Goal: Information Seeking & Learning: Learn about a topic

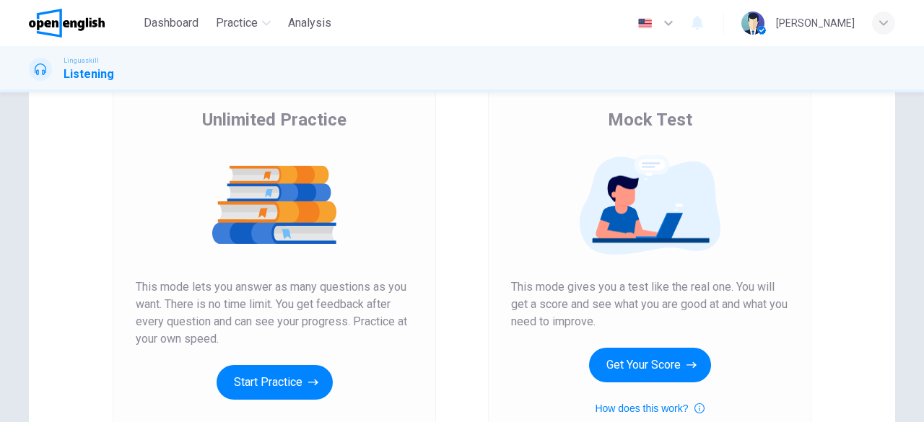
scroll to position [217, 0]
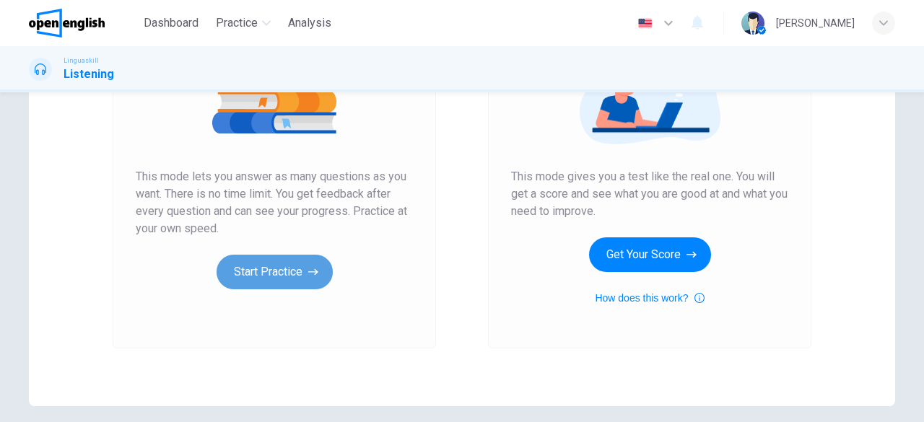
click at [311, 265] on icon "button" at bounding box center [313, 272] width 10 height 14
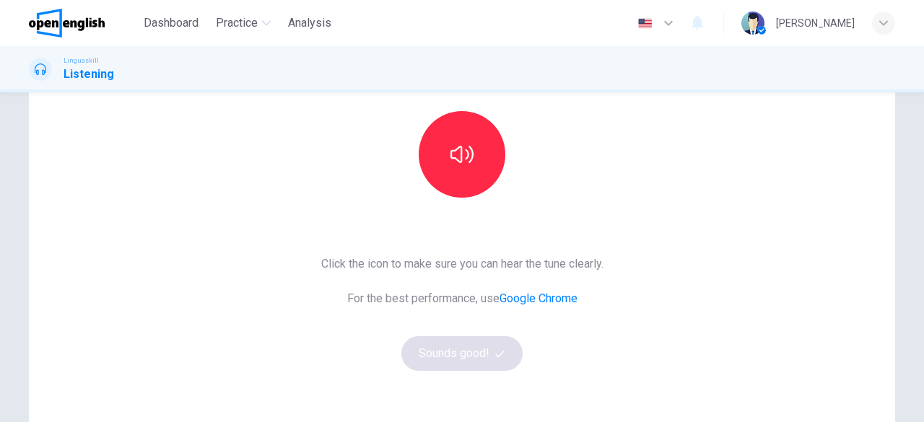
scroll to position [144, 0]
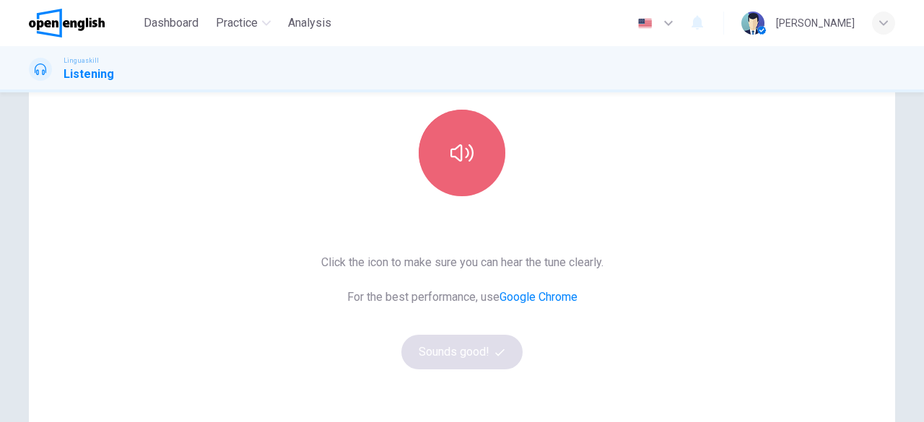
click at [456, 175] on button "button" at bounding box center [462, 153] width 87 height 87
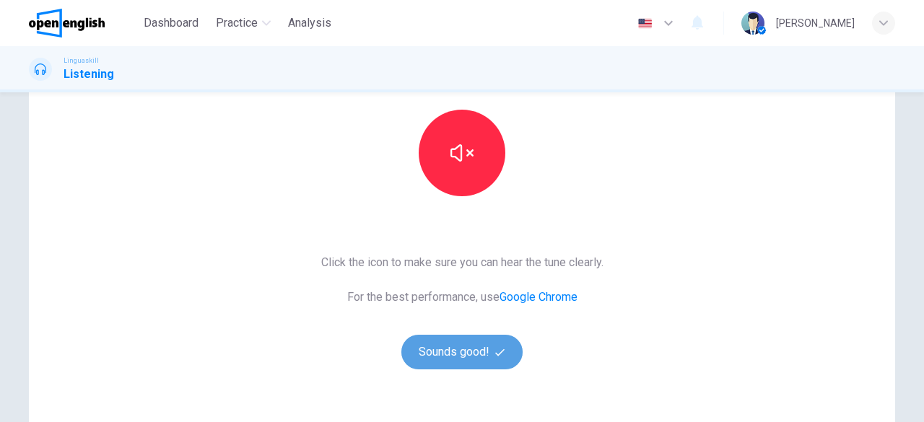
click at [463, 346] on button "Sounds good!" at bounding box center [461, 352] width 121 height 35
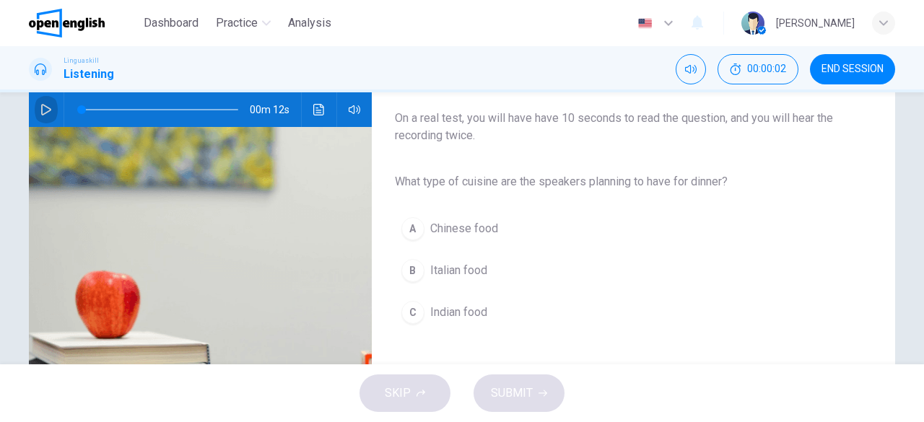
click at [35, 107] on button "button" at bounding box center [46, 109] width 23 height 35
click at [40, 112] on icon "button" at bounding box center [46, 110] width 12 height 12
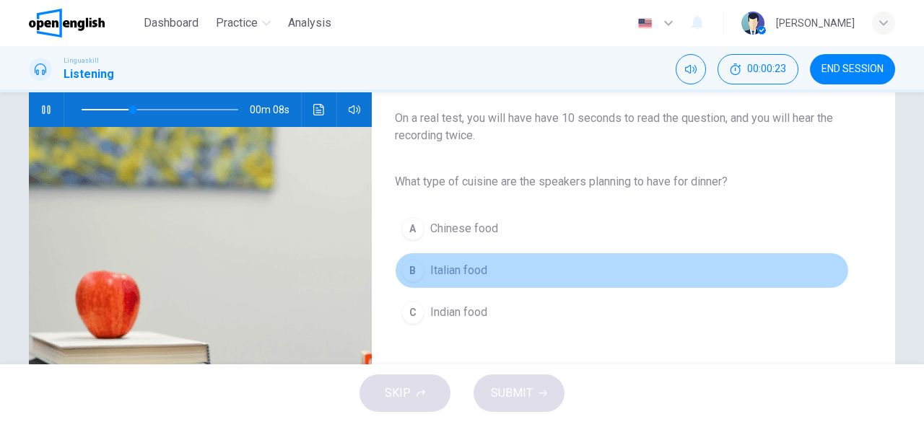
click at [416, 272] on div "B" at bounding box center [412, 270] width 23 height 23
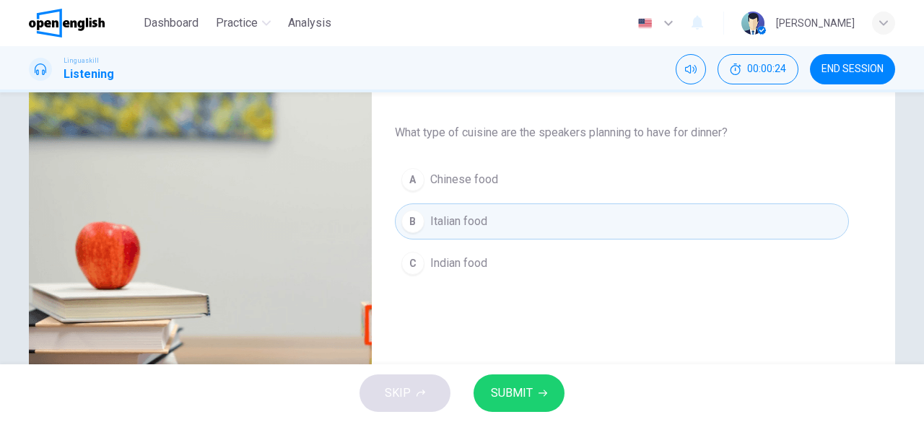
scroll to position [217, 0]
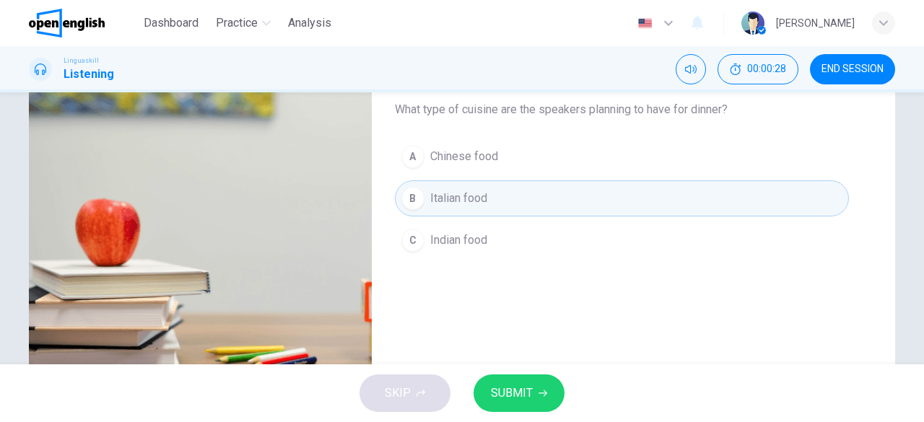
click at [542, 392] on icon "button" at bounding box center [542, 393] width 9 height 9
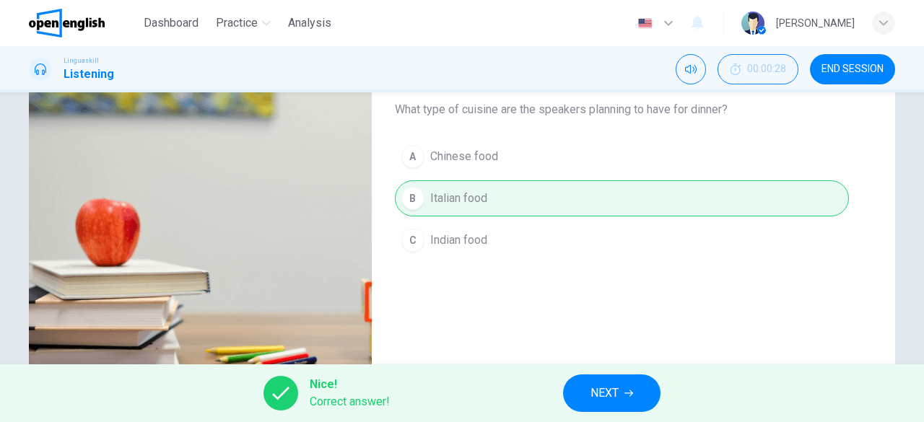
type input "**"
click at [608, 400] on span "NEXT" at bounding box center [604, 393] width 28 height 20
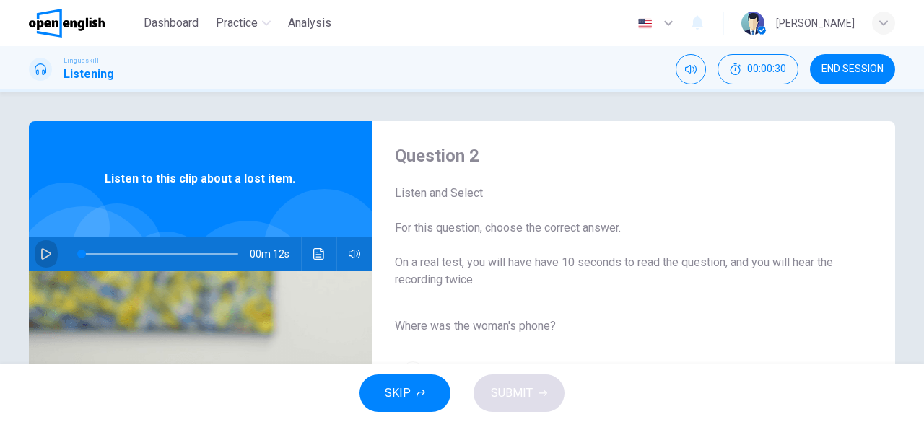
click at [43, 251] on icon "button" at bounding box center [46, 254] width 10 height 12
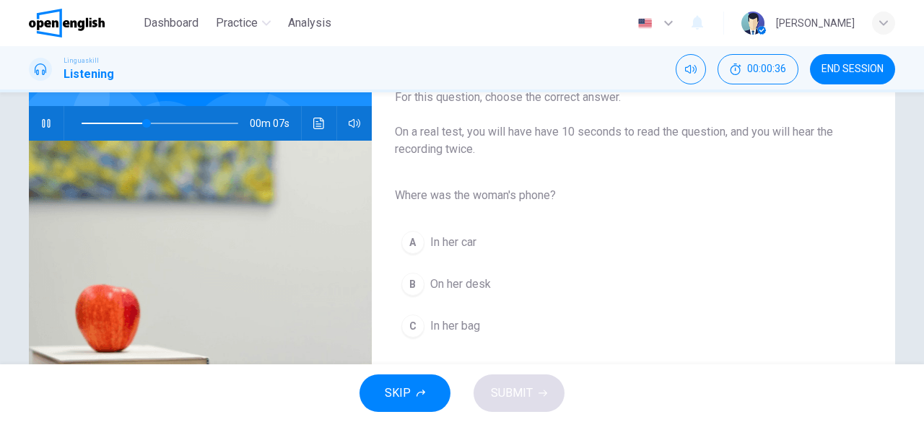
scroll to position [144, 0]
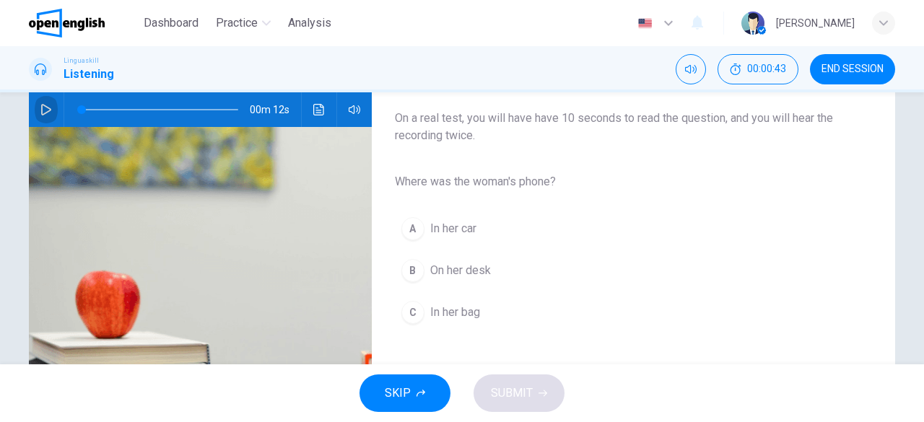
click at [51, 108] on button "button" at bounding box center [46, 109] width 23 height 35
click at [407, 321] on div "C" at bounding box center [412, 312] width 23 height 23
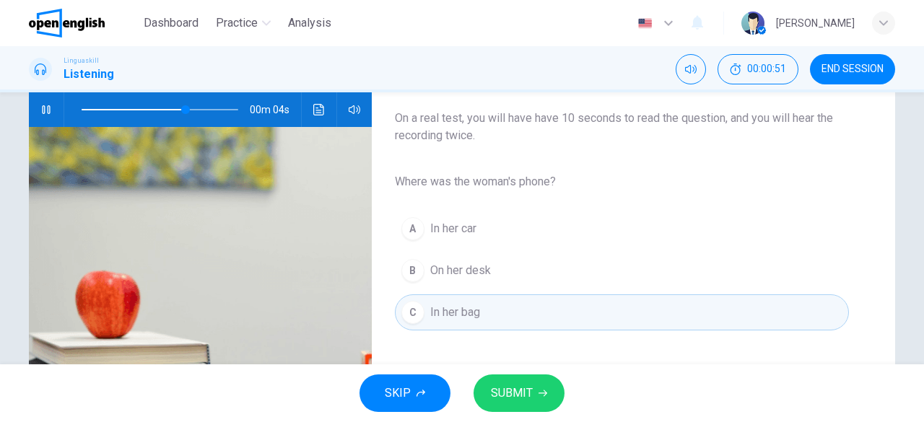
click at [521, 400] on span "SUBMIT" at bounding box center [512, 393] width 42 height 20
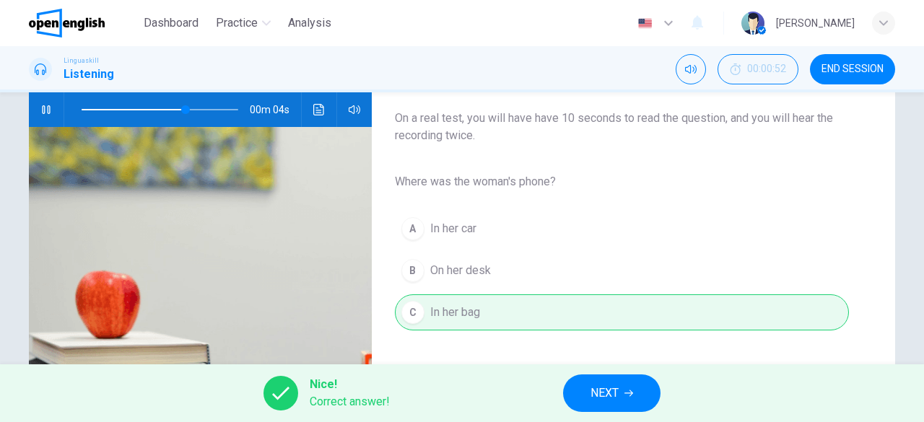
type input "**"
click at [597, 396] on span "NEXT" at bounding box center [604, 393] width 28 height 20
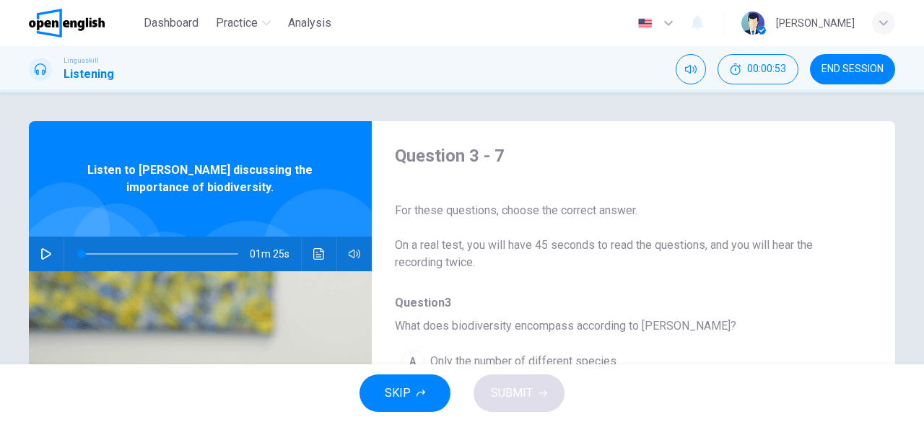
click at [53, 255] on button "button" at bounding box center [46, 254] width 23 height 35
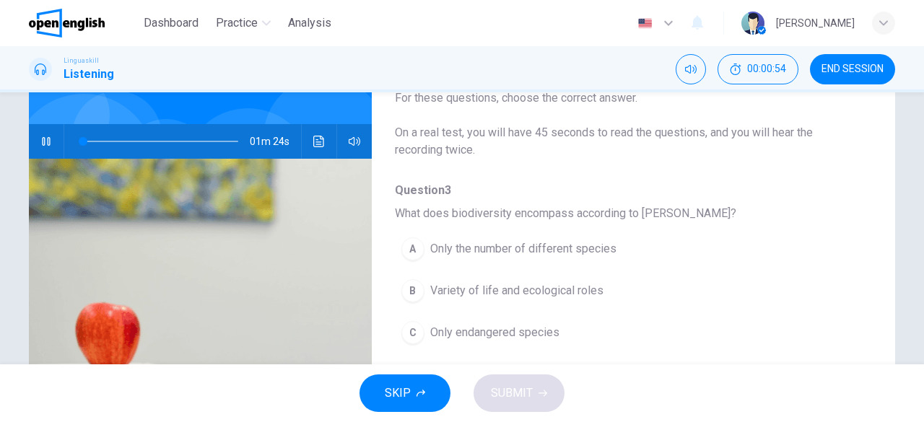
scroll to position [144, 0]
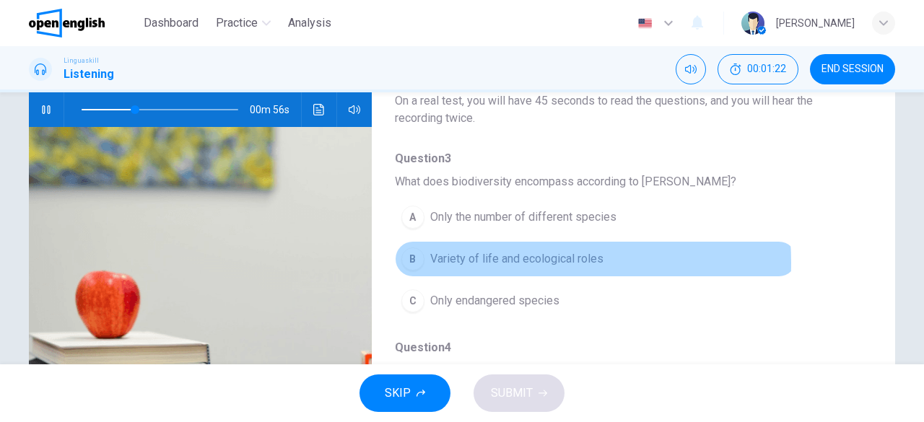
click at [494, 262] on span "Variety of life and ecological roles" at bounding box center [516, 258] width 173 height 17
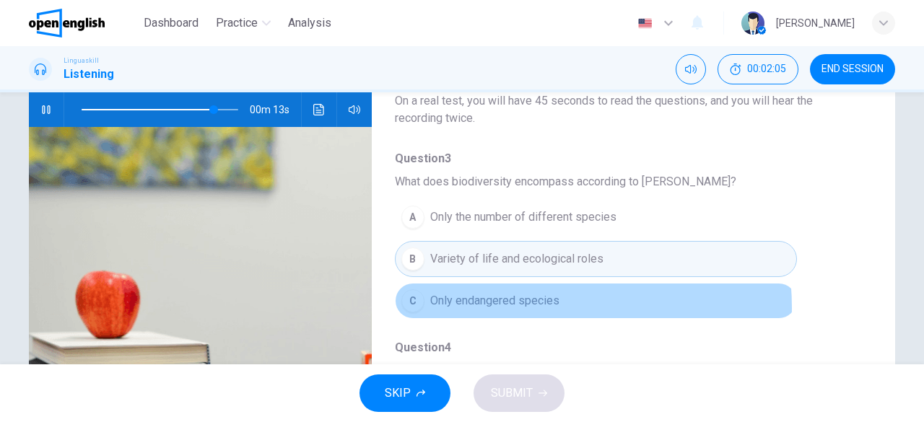
click at [512, 306] on span "Only endangered species" at bounding box center [494, 300] width 129 height 17
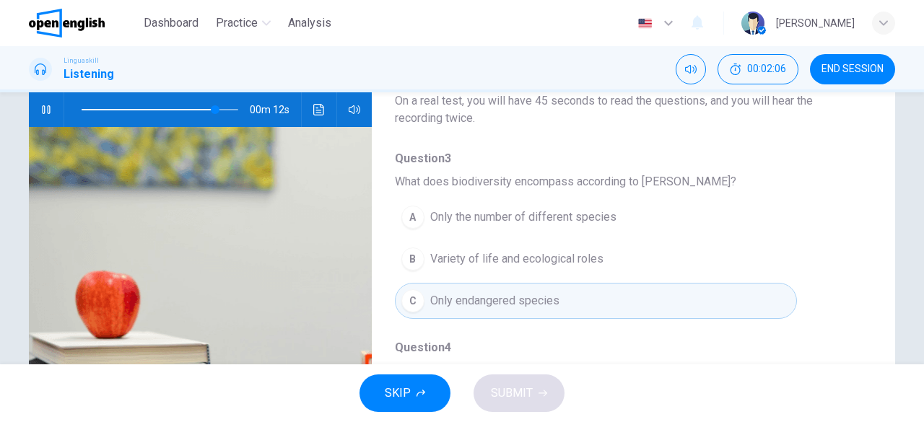
click at [502, 294] on span "Only endangered species" at bounding box center [494, 300] width 129 height 17
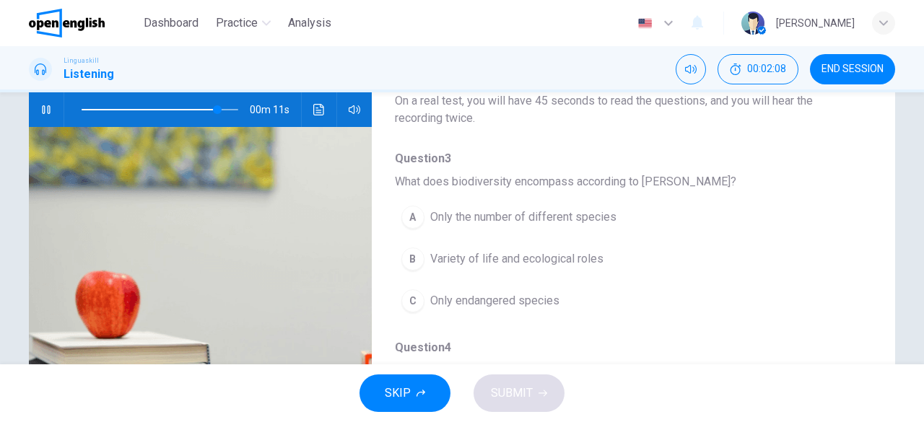
click at [499, 297] on span "Only endangered species" at bounding box center [494, 300] width 129 height 17
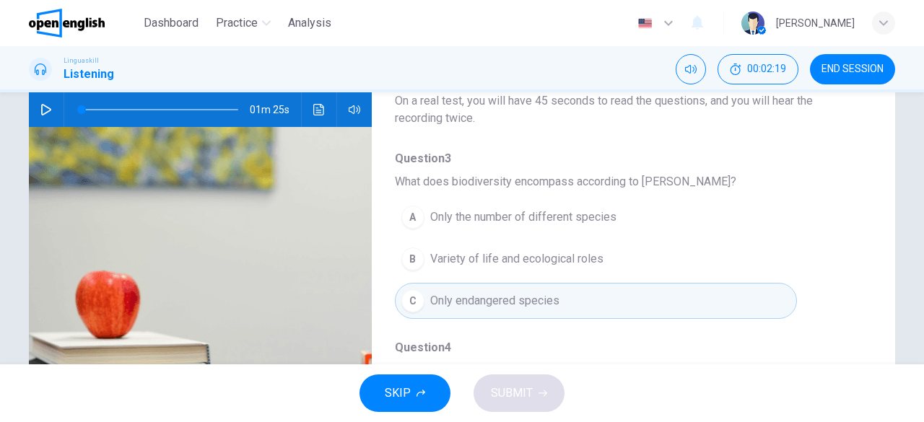
type input "*"
click at [489, 305] on span "Only endangered species" at bounding box center [494, 300] width 129 height 17
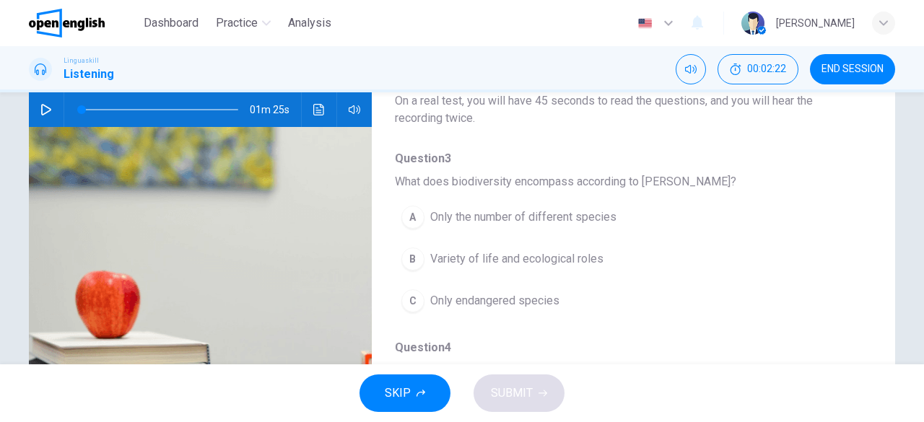
click at [515, 302] on span "Only endangered species" at bounding box center [494, 300] width 129 height 17
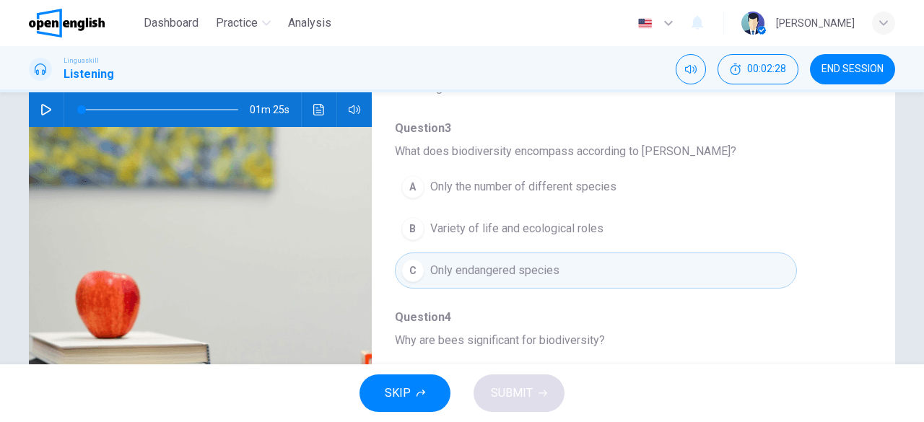
scroll to position [217, 0]
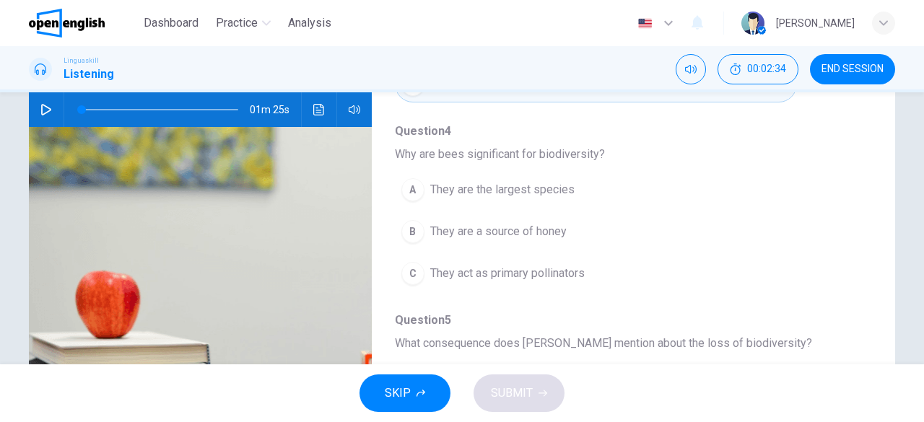
click at [443, 181] on span "They are the largest species" at bounding box center [502, 189] width 144 height 17
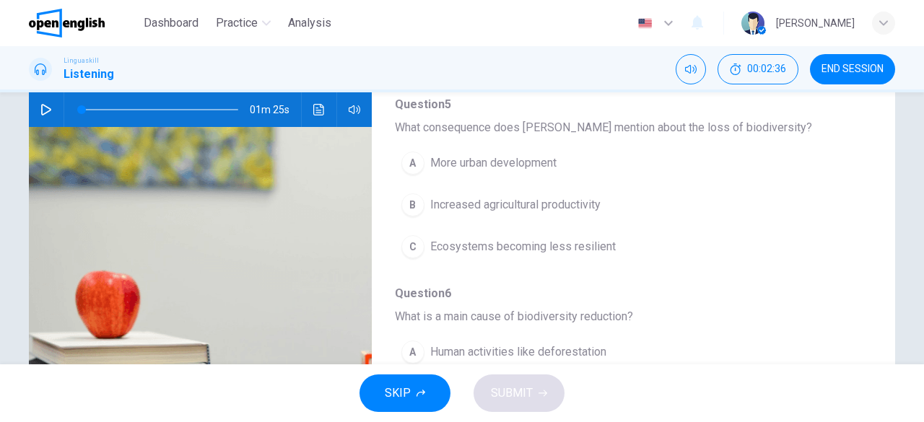
scroll to position [433, 0]
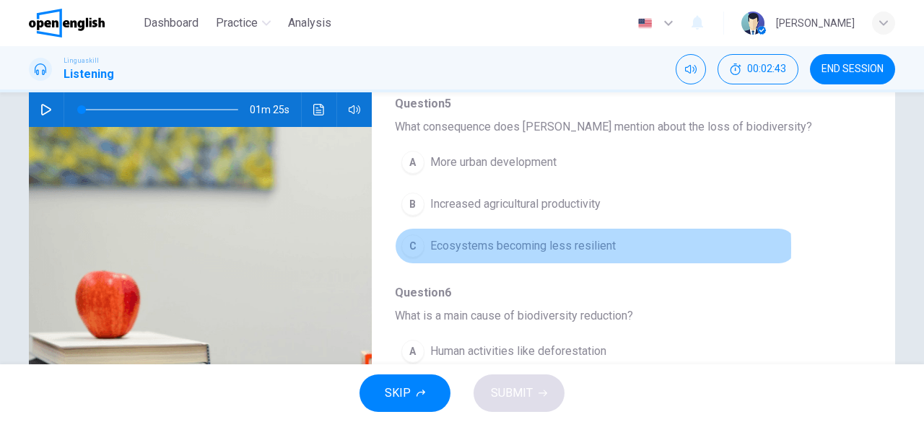
click at [411, 243] on div "C" at bounding box center [412, 246] width 23 height 23
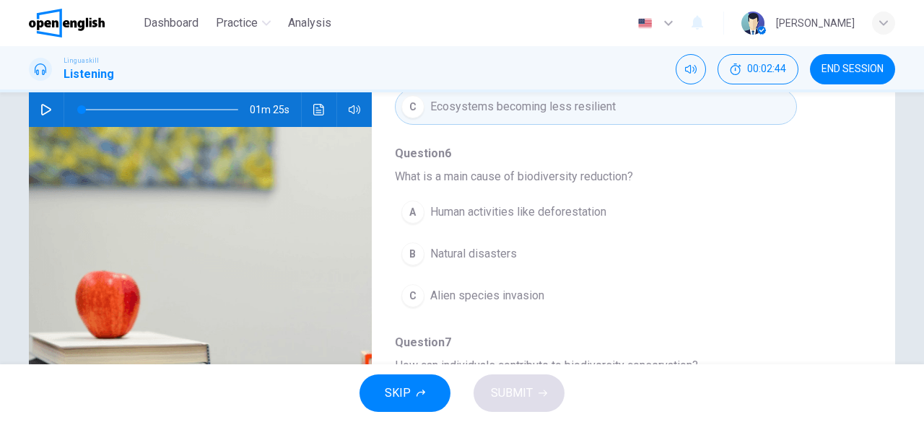
scroll to position [577, 0]
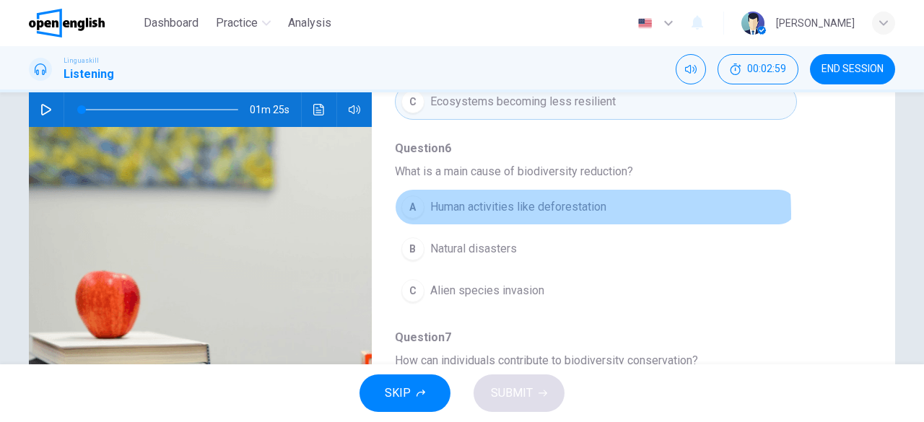
click at [499, 209] on span "Human activities like deforestation" at bounding box center [518, 206] width 176 height 17
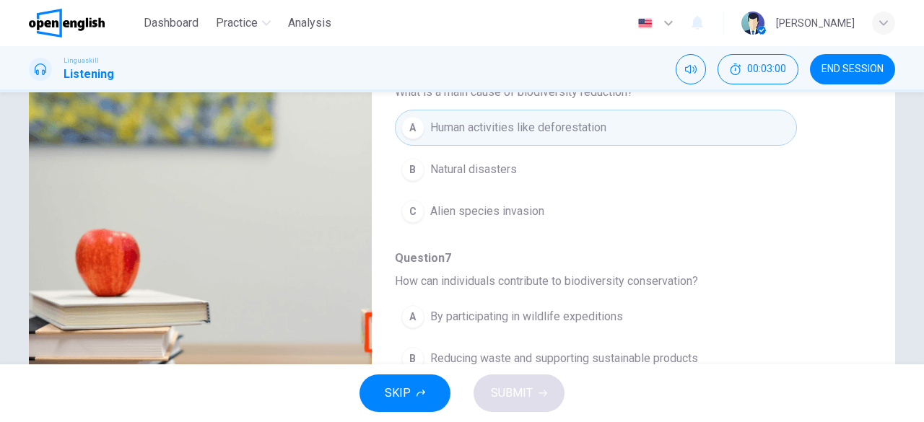
scroll to position [287, 0]
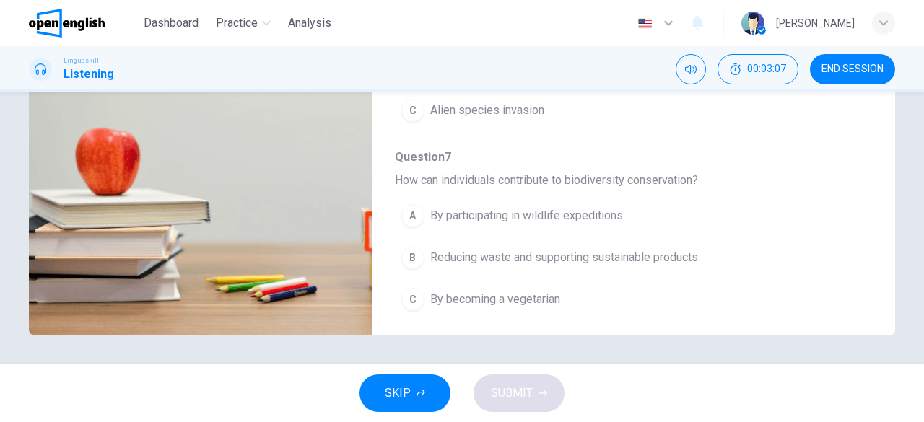
click at [411, 252] on div "B" at bounding box center [412, 257] width 23 height 23
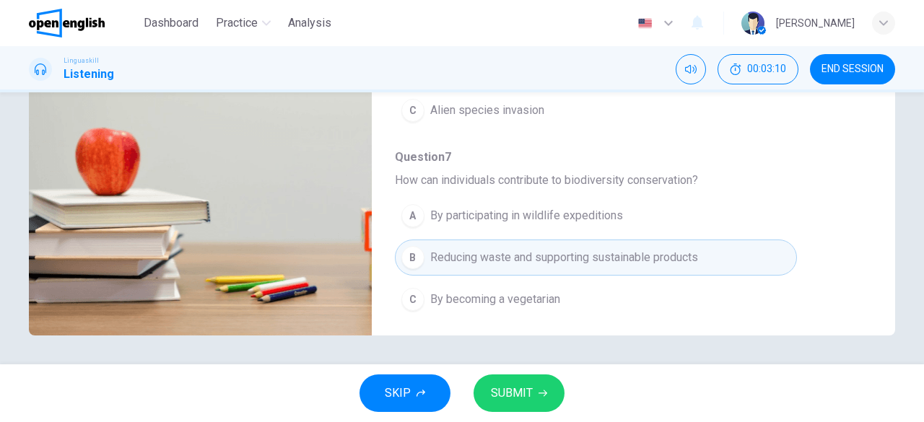
click at [544, 398] on button "SUBMIT" at bounding box center [518, 394] width 91 height 38
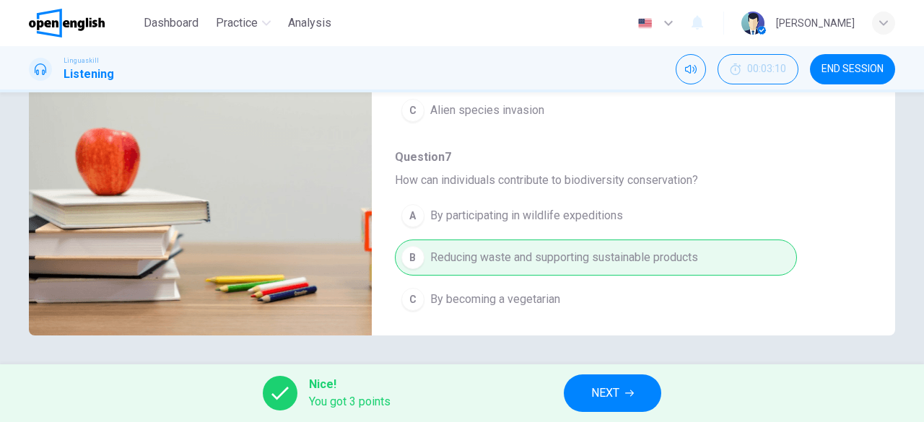
click at [621, 388] on button "NEXT" at bounding box center [612, 394] width 97 height 38
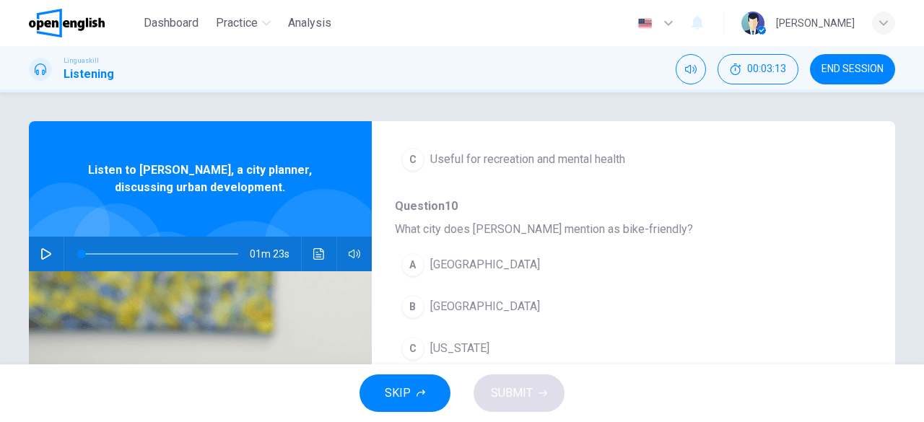
scroll to position [471, 0]
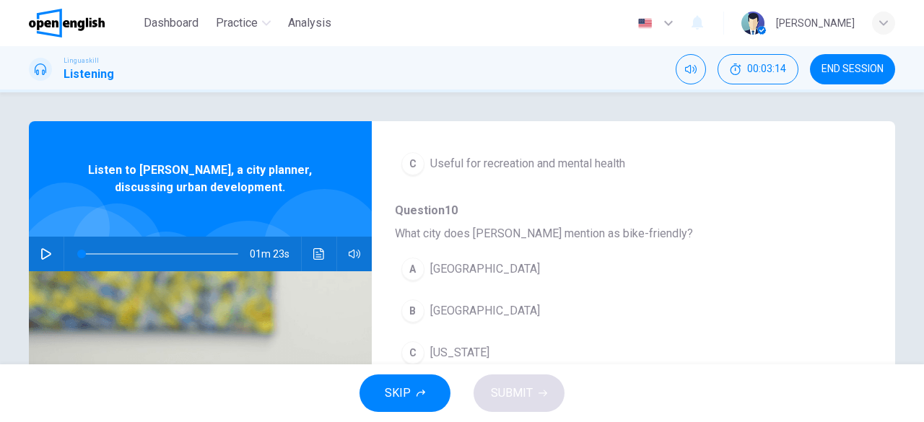
click at [51, 245] on button "button" at bounding box center [46, 254] width 23 height 35
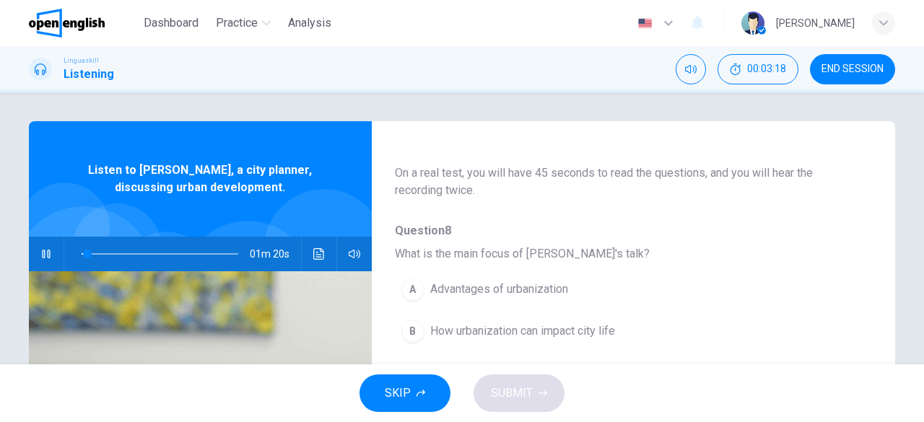
scroll to position [144, 0]
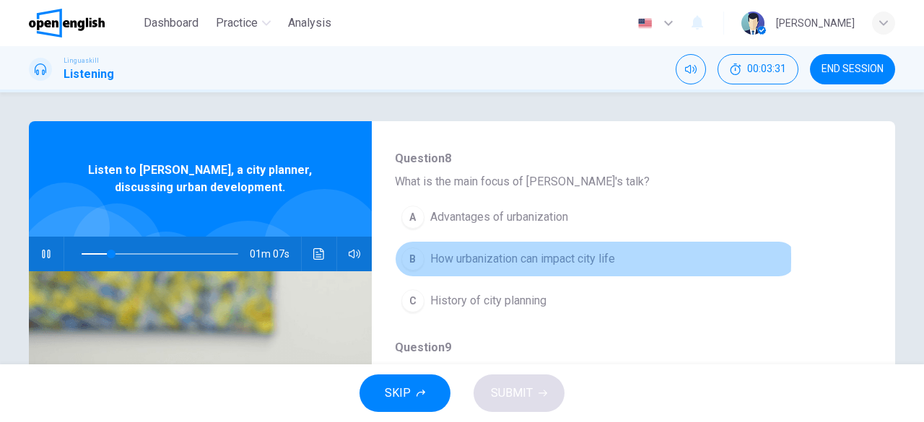
click at [433, 258] on span "How urbanization can impact city life" at bounding box center [522, 258] width 185 height 17
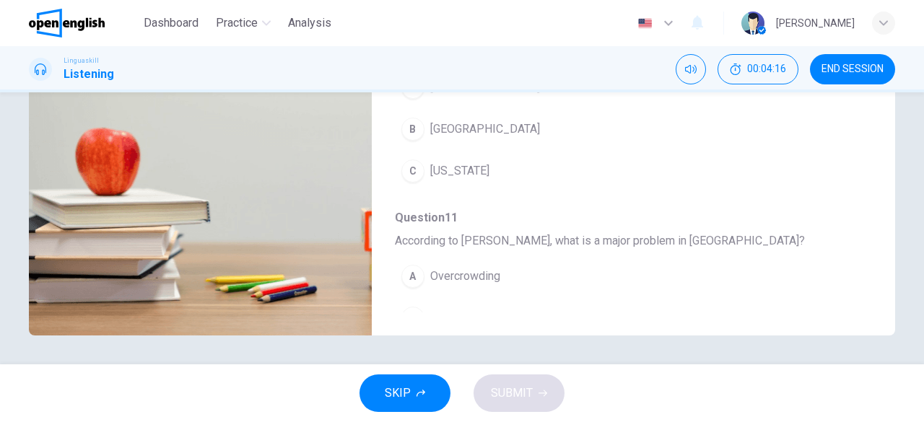
scroll to position [398, 0]
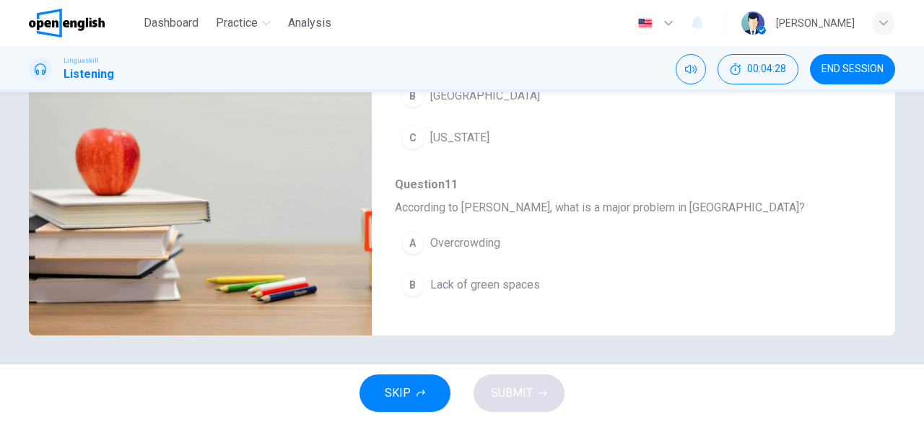
click at [484, 249] on button "A Overcrowding" at bounding box center [596, 243] width 402 height 36
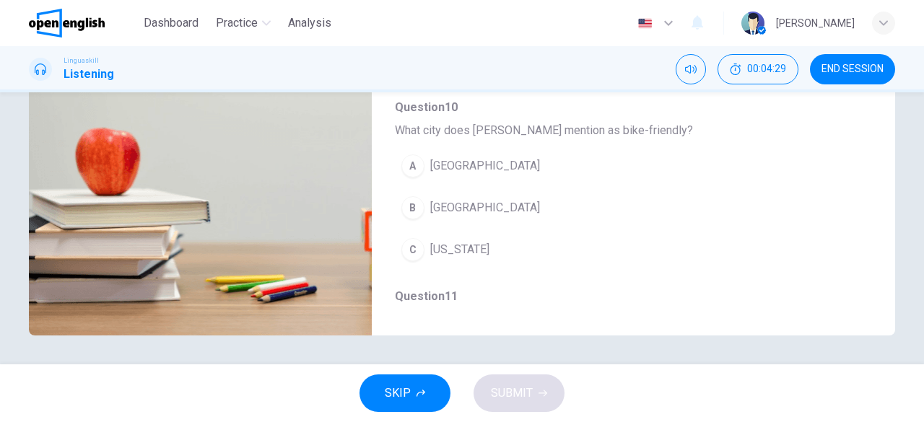
scroll to position [254, 0]
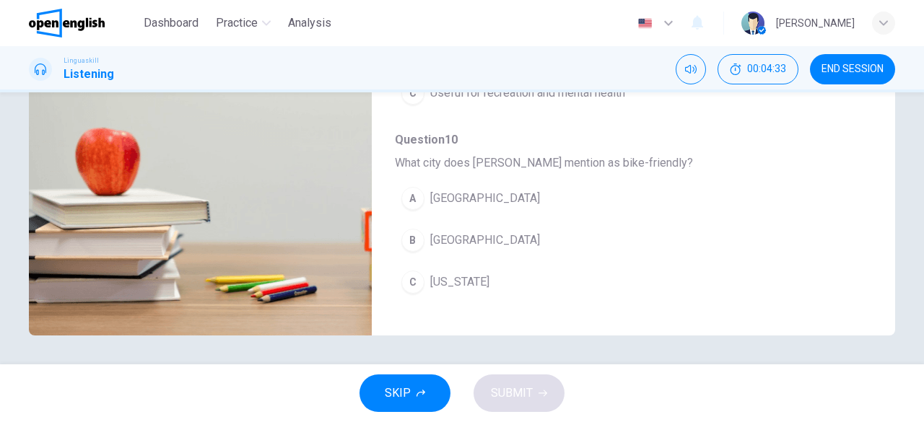
click at [461, 201] on span "Los Angeles" at bounding box center [485, 198] width 110 height 17
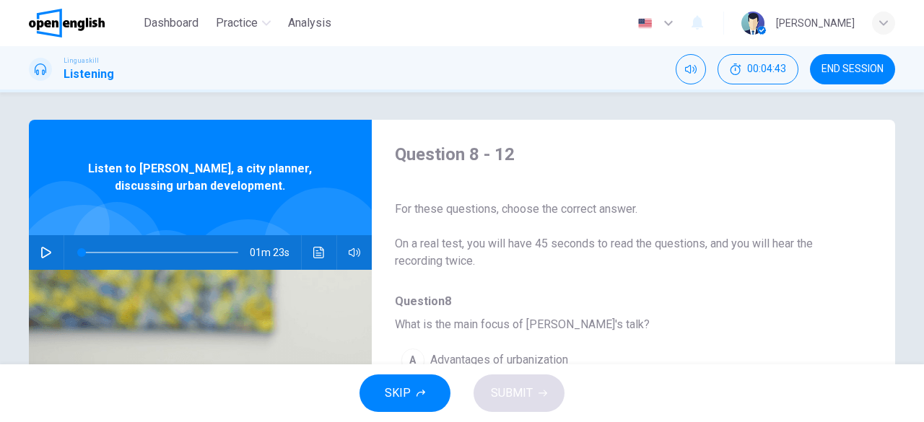
scroll to position [0, 0]
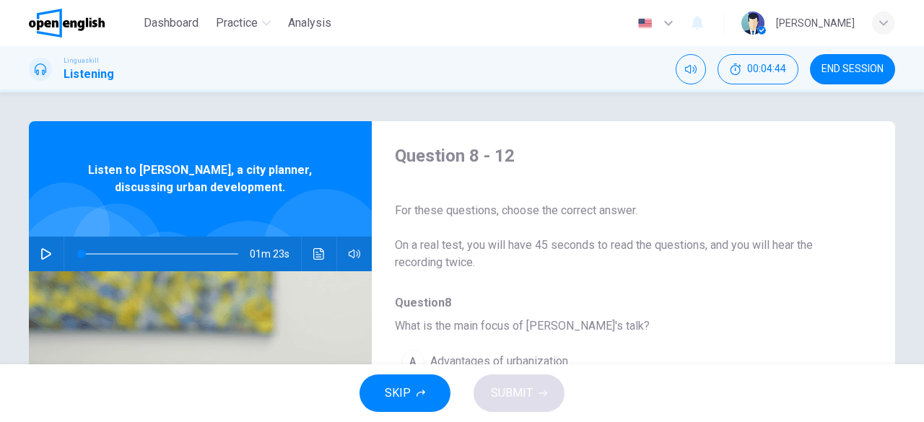
click at [40, 254] on icon "button" at bounding box center [46, 254] width 12 height 12
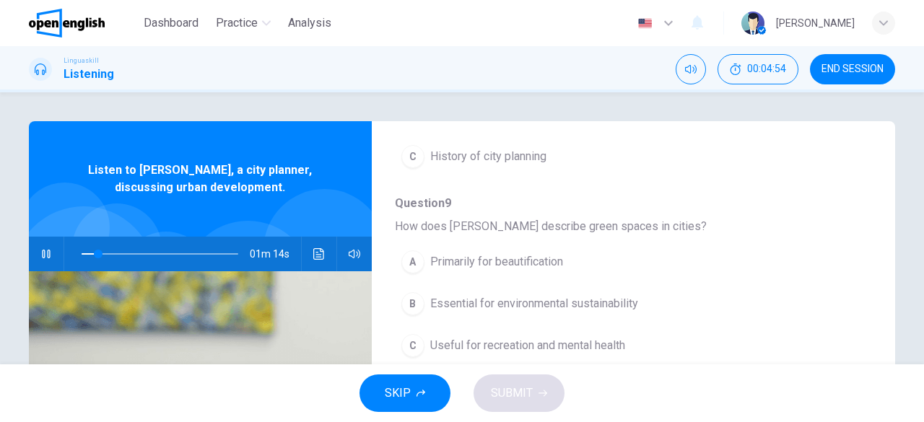
scroll to position [361, 0]
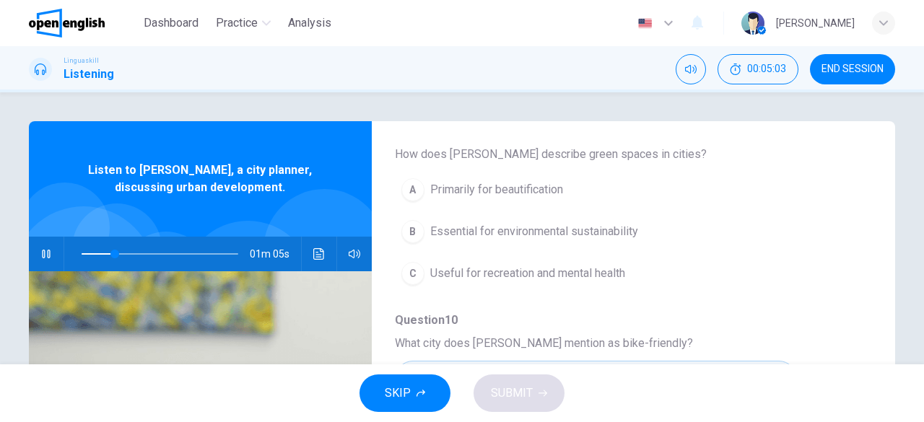
click at [512, 233] on span "Essential for environmental sustainability" at bounding box center [534, 231] width 208 height 17
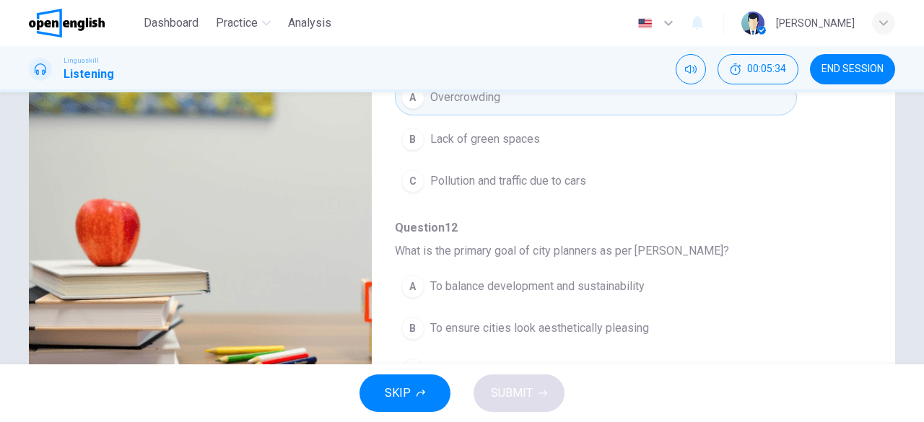
scroll to position [287, 0]
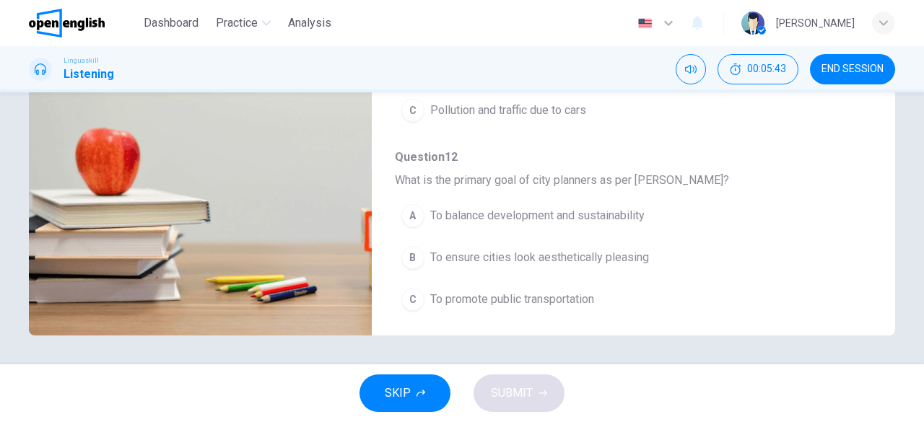
click at [420, 201] on button "A To balance development and sustainability" at bounding box center [596, 216] width 402 height 36
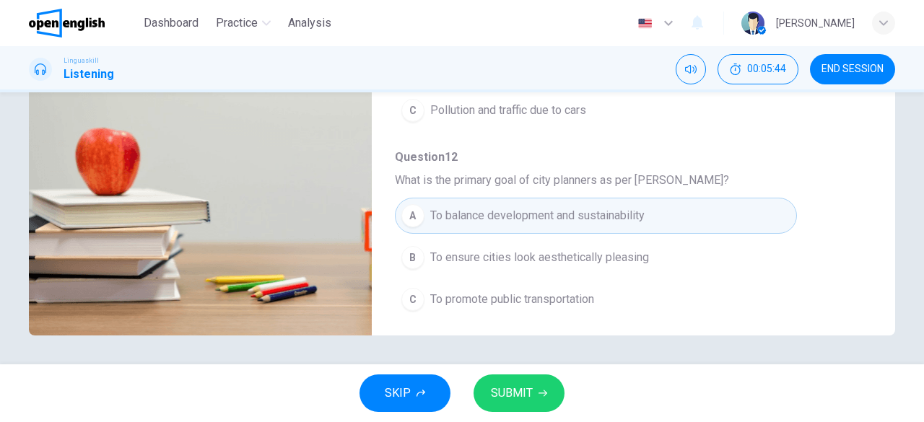
click at [525, 392] on span "SUBMIT" at bounding box center [512, 393] width 42 height 20
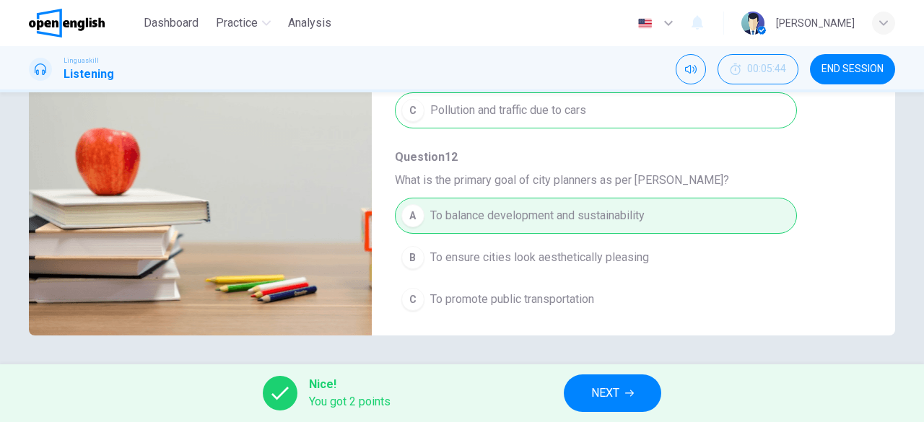
type input "**"
click at [616, 390] on span "NEXT" at bounding box center [605, 393] width 28 height 20
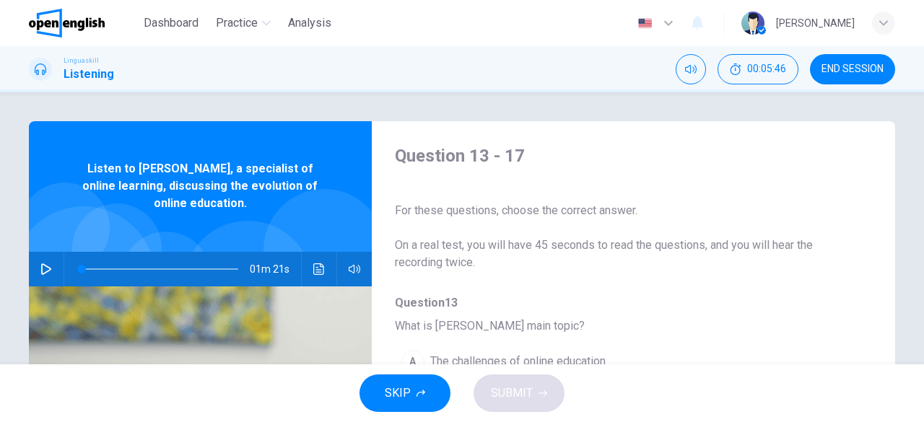
click at [40, 271] on icon "button" at bounding box center [46, 269] width 12 height 12
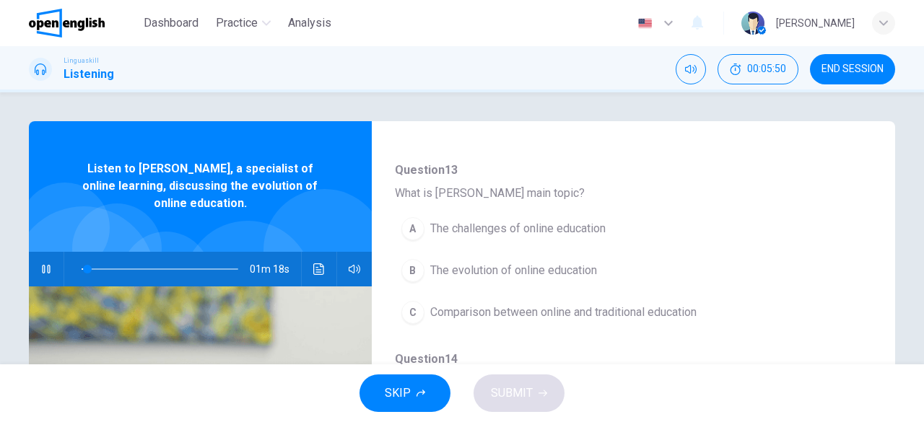
scroll to position [144, 0]
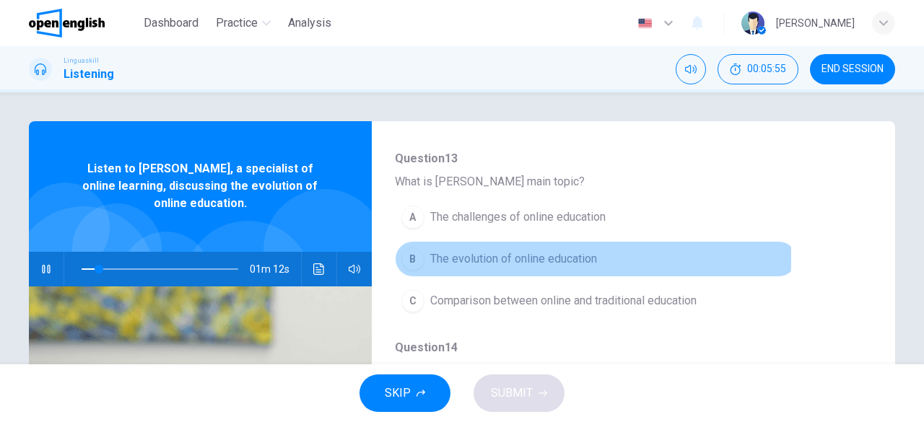
click at [415, 258] on div "B" at bounding box center [412, 259] width 23 height 23
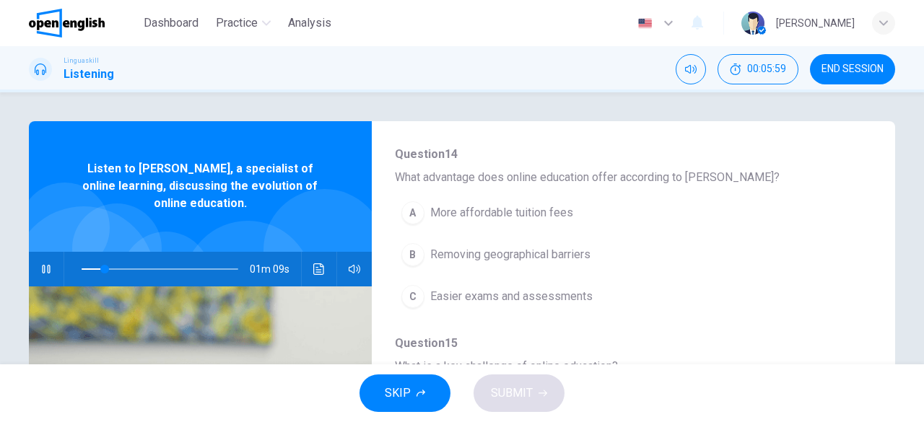
scroll to position [361, 0]
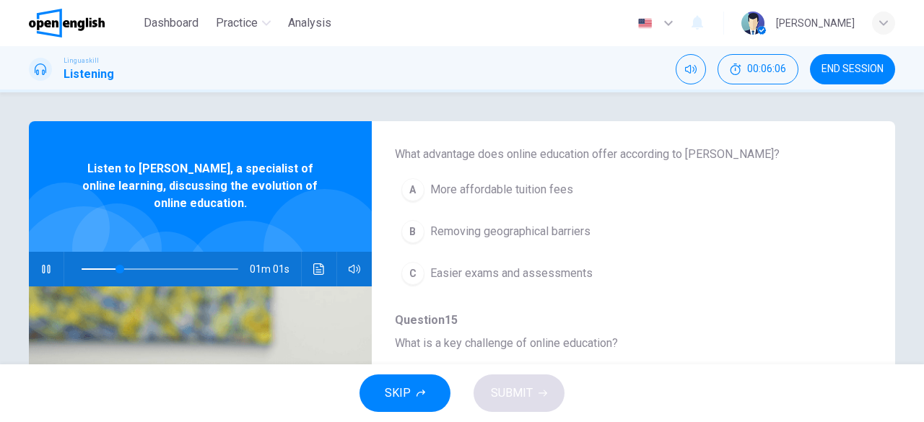
click at [415, 237] on div "B" at bounding box center [412, 231] width 23 height 23
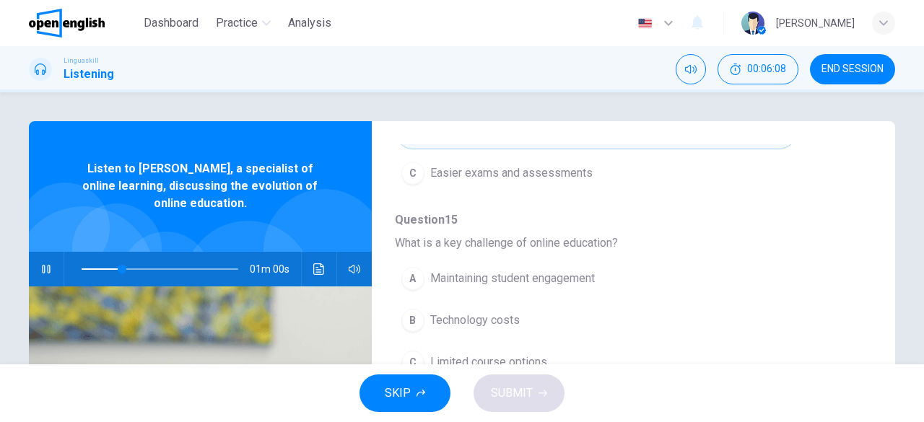
scroll to position [505, 0]
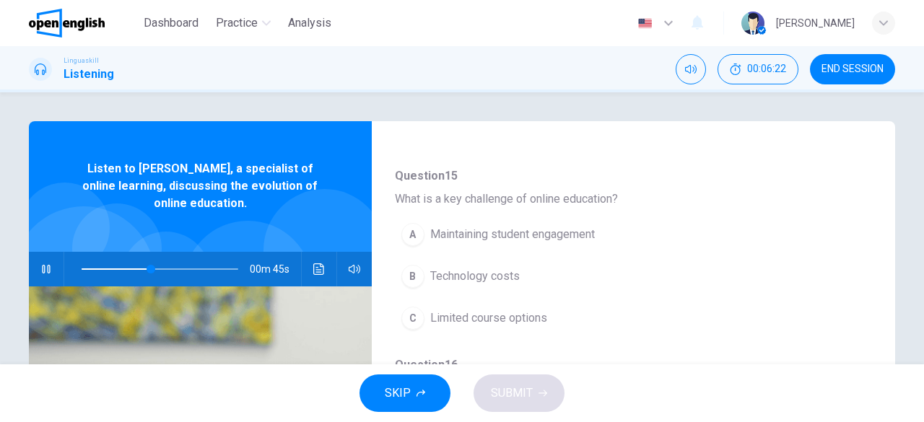
click at [457, 279] on span "Technology costs" at bounding box center [474, 276] width 89 height 17
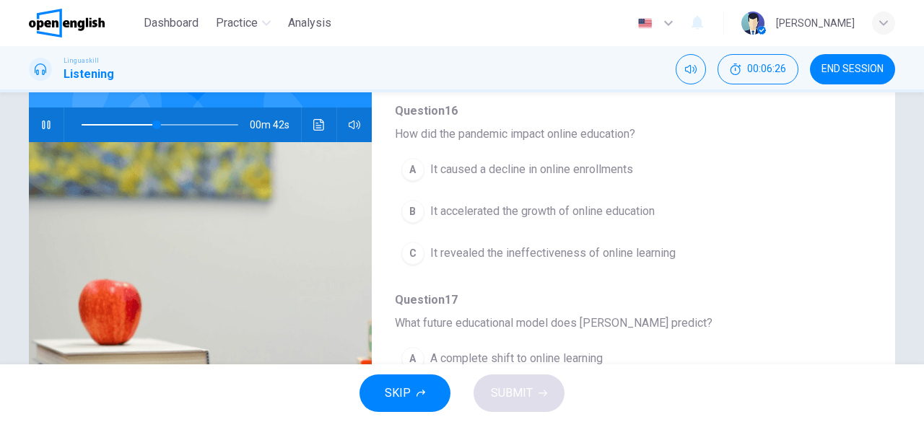
scroll to position [543, 0]
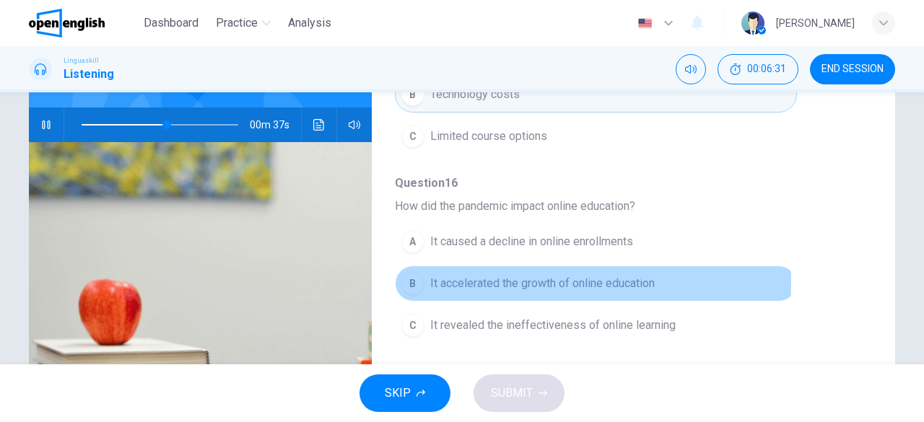
click at [436, 276] on span "It accelerated the growth of online education" at bounding box center [542, 283] width 224 height 17
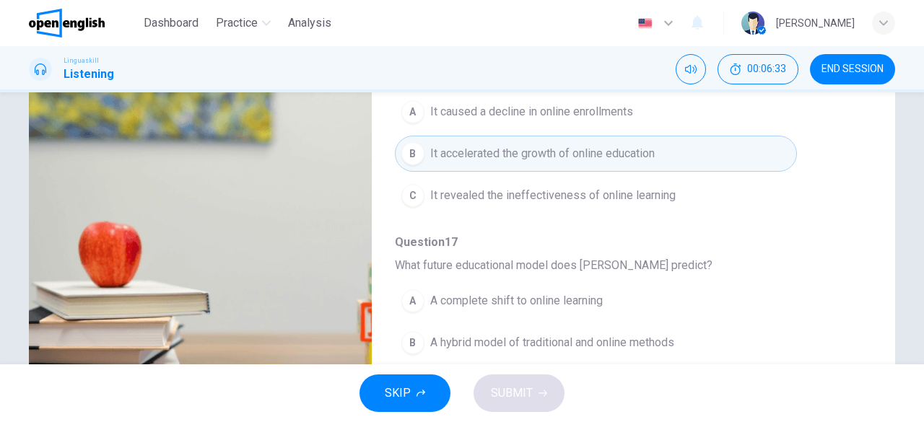
scroll to position [287, 0]
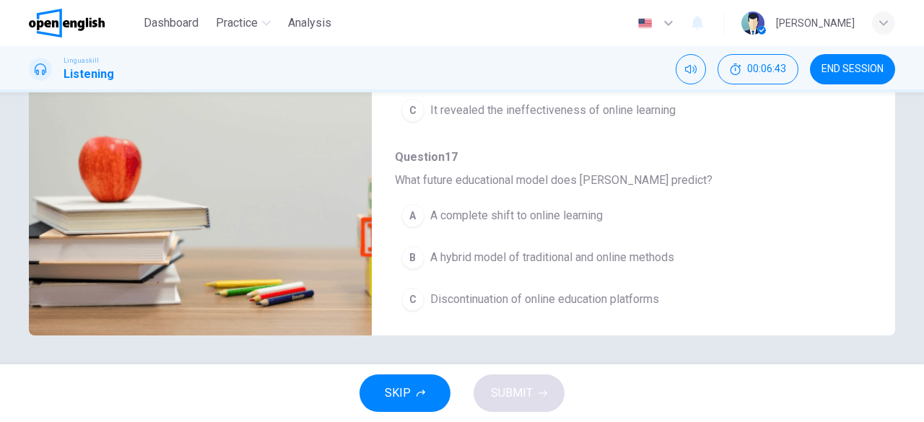
click at [482, 256] on span "A hybrid model of traditional and online methods" at bounding box center [552, 257] width 244 height 17
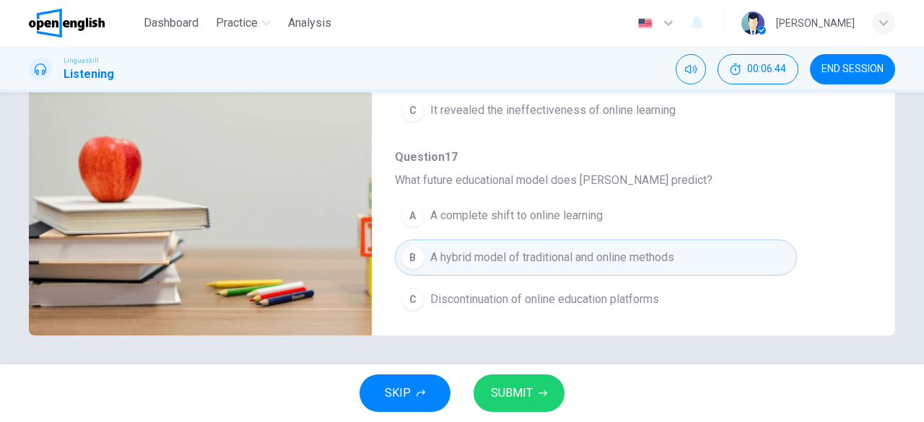
click at [527, 395] on span "SUBMIT" at bounding box center [512, 393] width 42 height 20
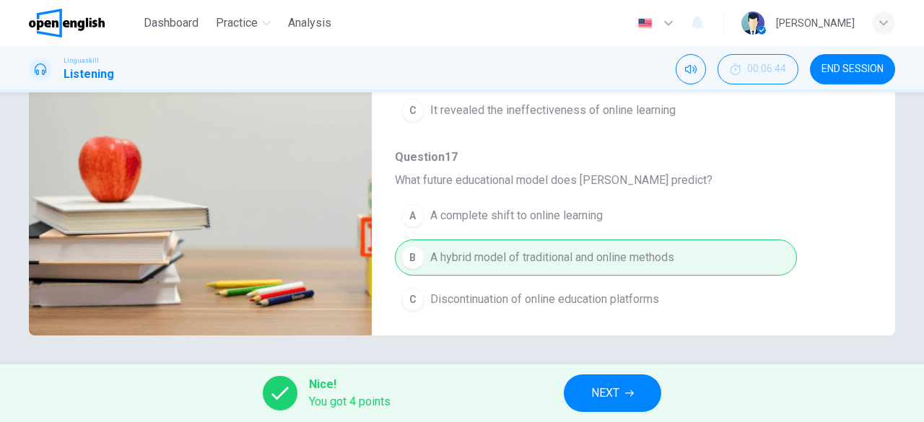
type input "**"
click at [603, 386] on span "NEXT" at bounding box center [605, 393] width 28 height 20
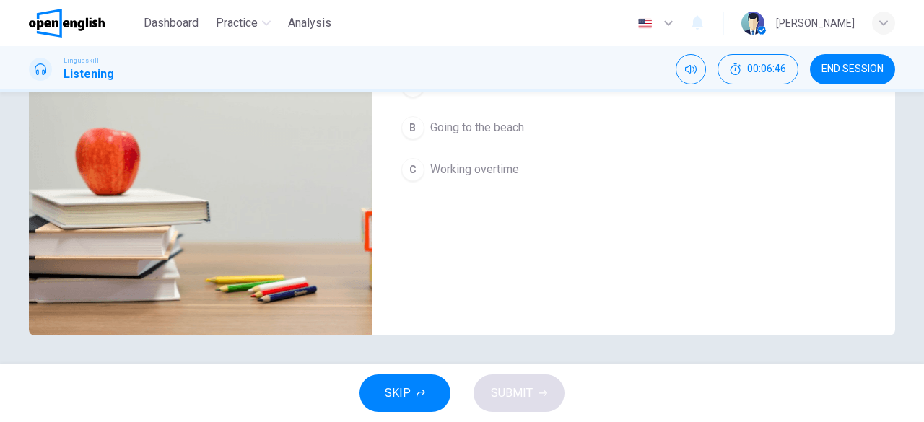
scroll to position [0, 0]
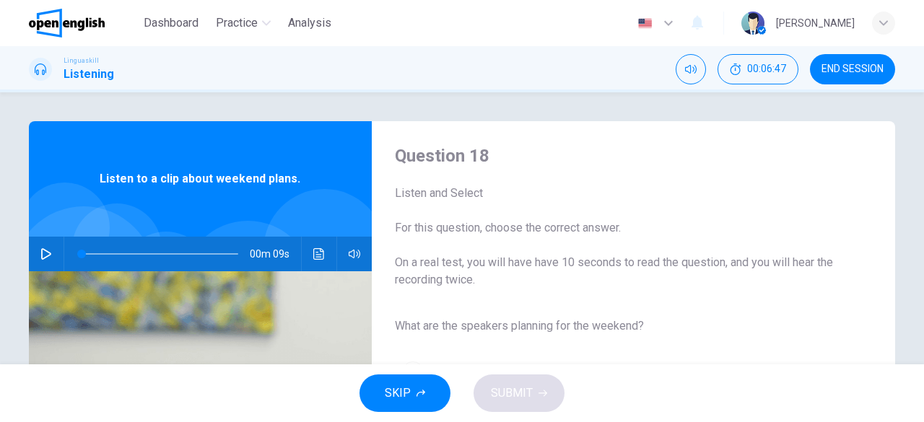
click at [52, 252] on button "button" at bounding box center [46, 254] width 23 height 35
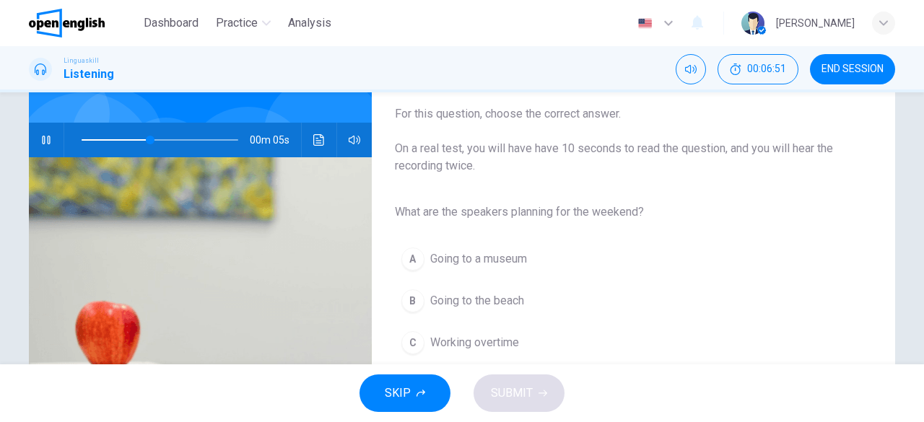
scroll to position [144, 0]
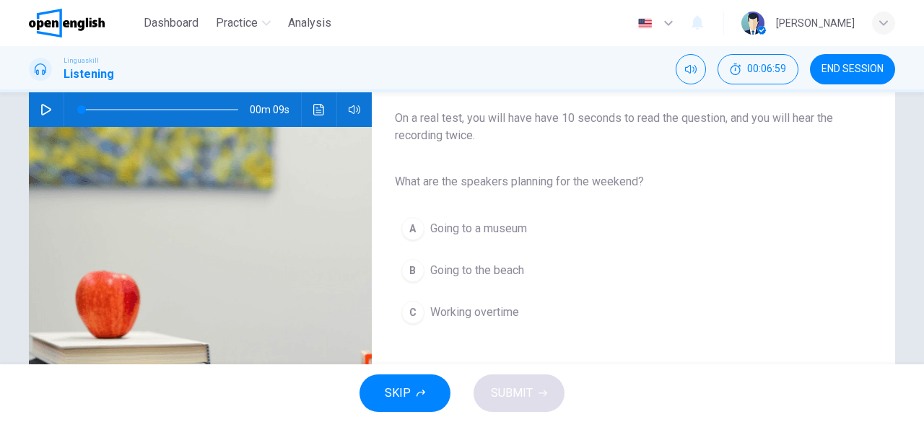
click at [45, 109] on icon "button" at bounding box center [46, 110] width 12 height 12
click at [469, 273] on span "Going to the beach" at bounding box center [477, 270] width 94 height 17
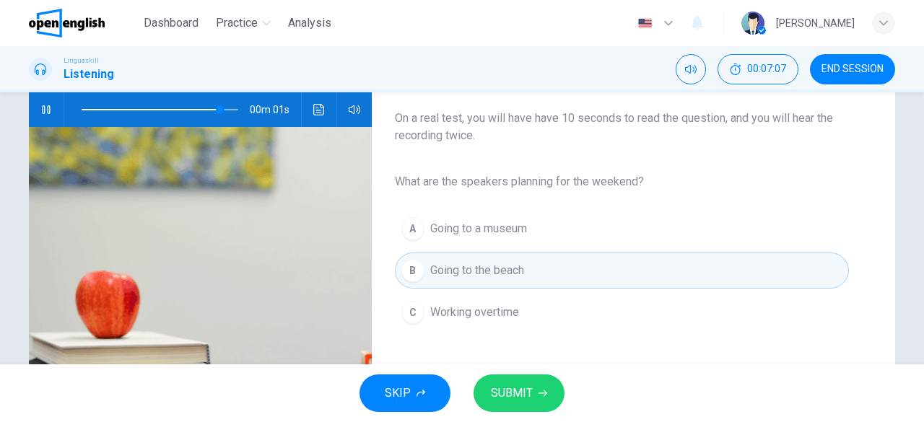
click at [543, 395] on icon "button" at bounding box center [542, 393] width 9 height 9
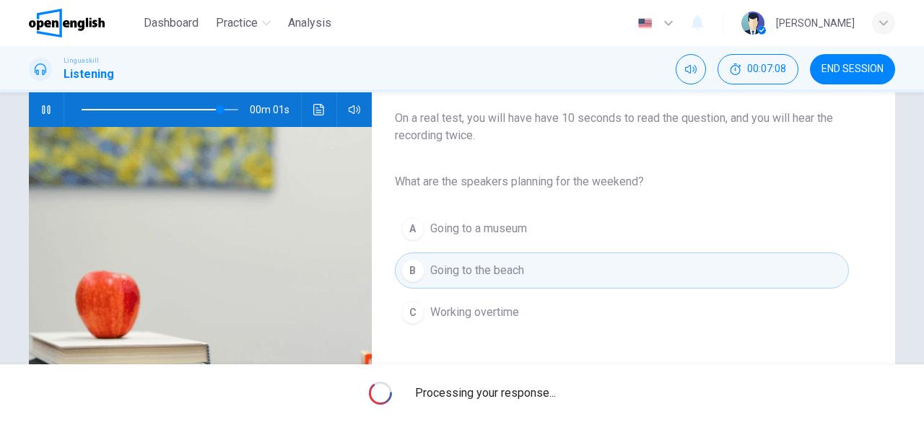
type input "*"
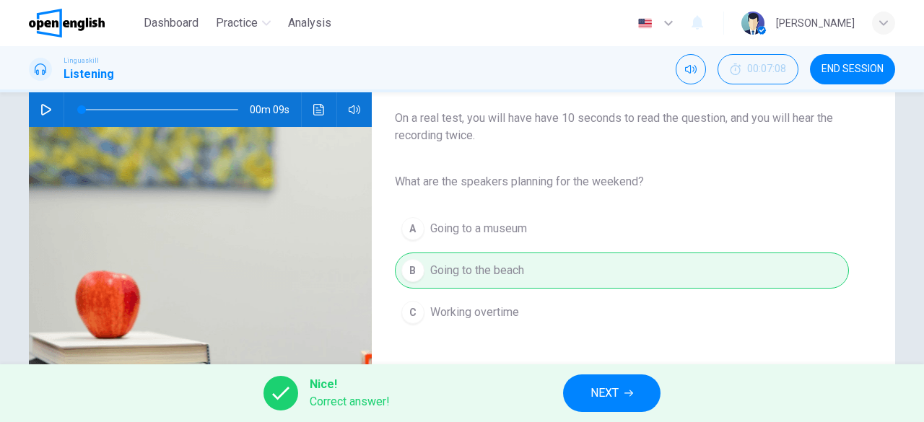
click at [634, 393] on button "NEXT" at bounding box center [611, 394] width 97 height 38
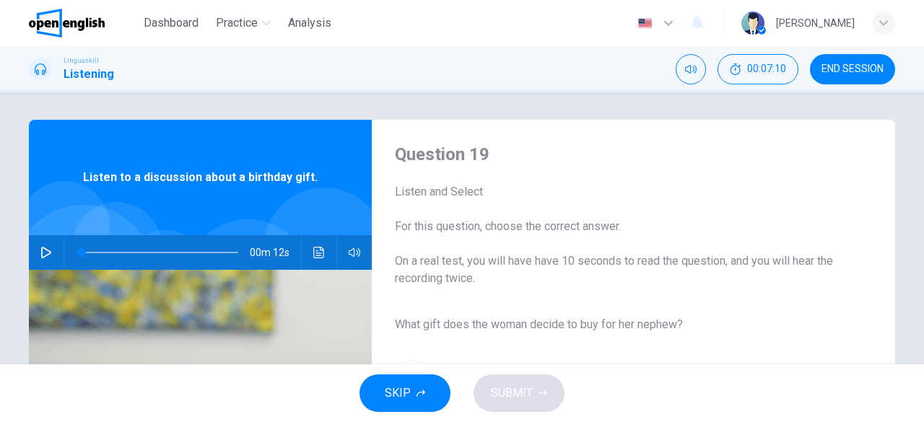
scroll to position [0, 0]
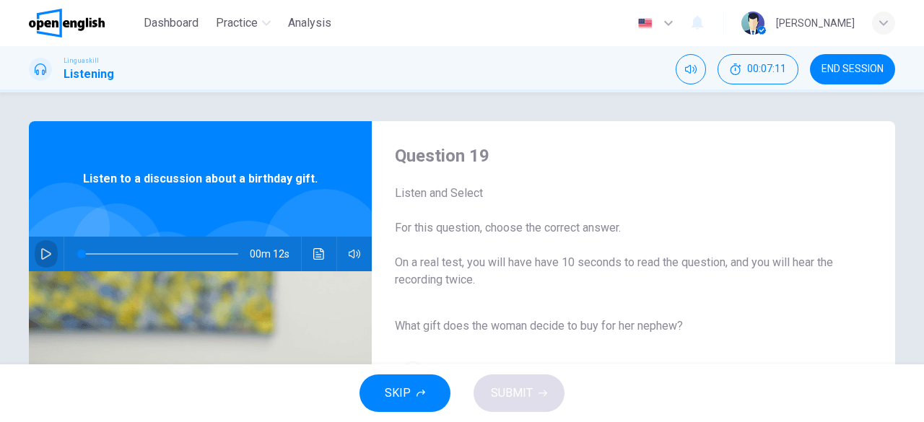
click at [46, 248] on icon "button" at bounding box center [46, 254] width 12 height 12
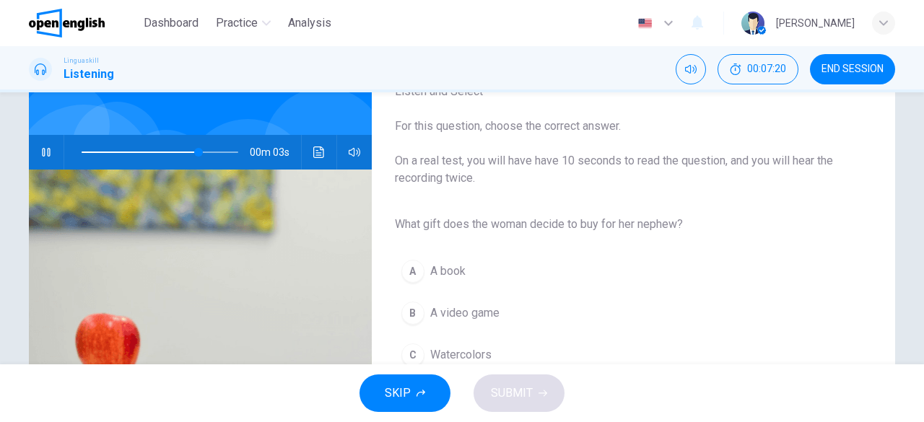
scroll to position [144, 0]
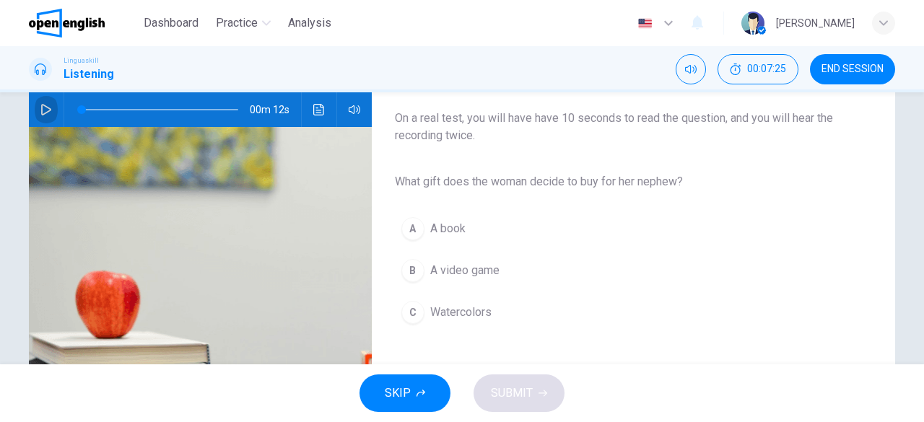
drag, startPoint x: 47, startPoint y: 105, endPoint x: 43, endPoint y: 115, distance: 11.4
click at [46, 105] on icon "button" at bounding box center [46, 110] width 12 height 12
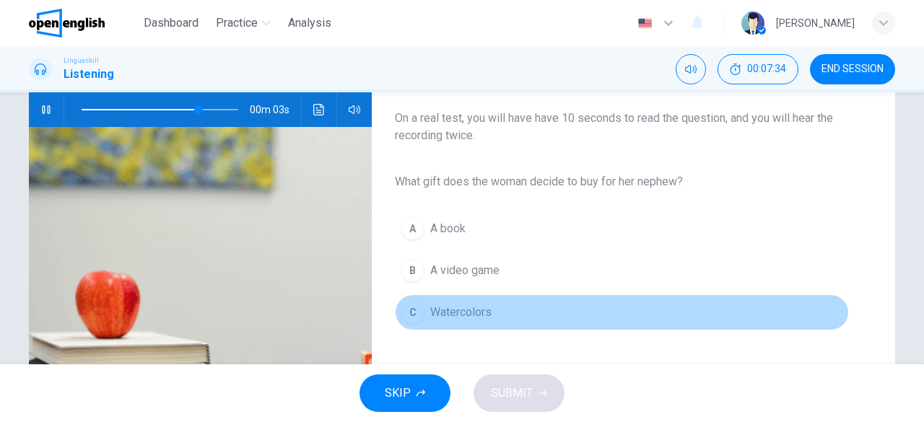
click at [486, 318] on span "Watercolors" at bounding box center [460, 312] width 61 height 17
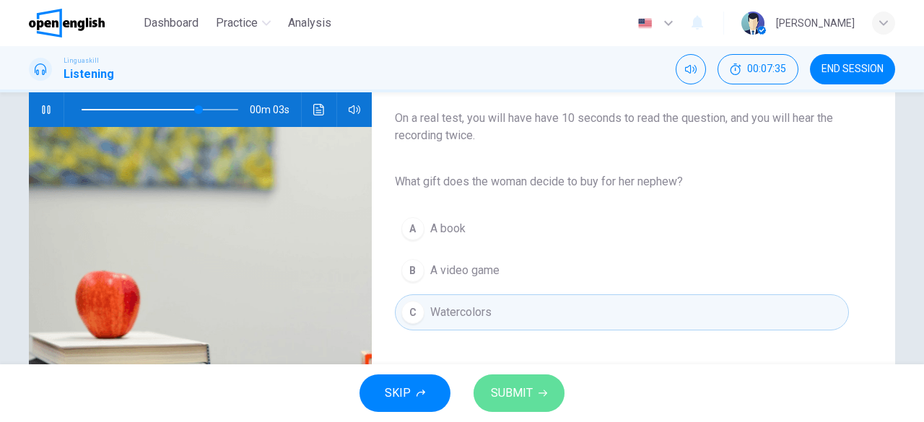
click at [531, 387] on span "SUBMIT" at bounding box center [512, 393] width 42 height 20
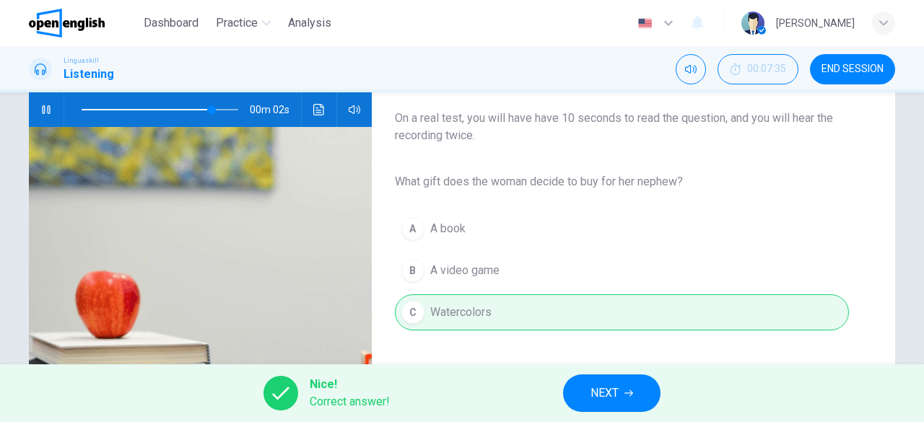
type input "**"
click at [561, 388] on div "Nice! Correct answer! NEXT" at bounding box center [462, 393] width 924 height 58
click at [593, 390] on span "NEXT" at bounding box center [604, 393] width 28 height 20
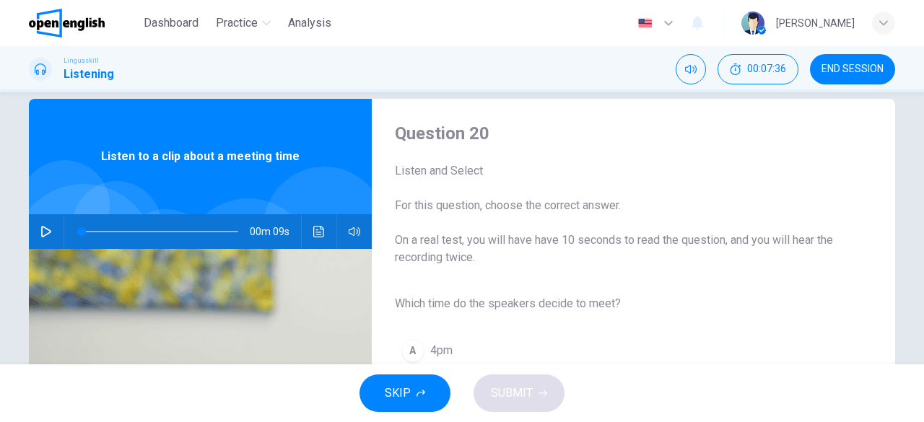
scroll to position [0, 0]
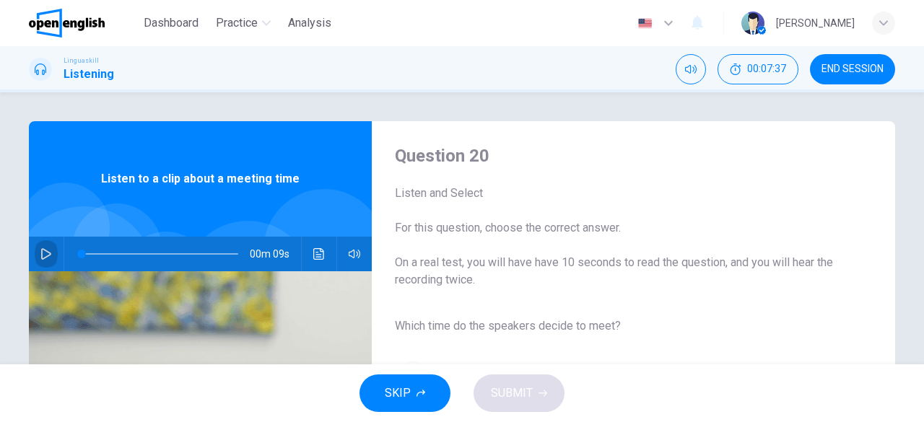
click at [48, 259] on icon "button" at bounding box center [46, 254] width 12 height 12
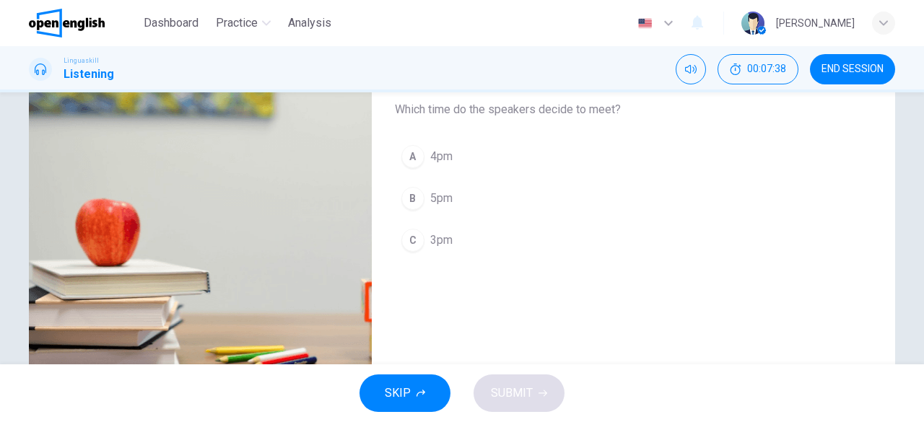
scroll to position [144, 0]
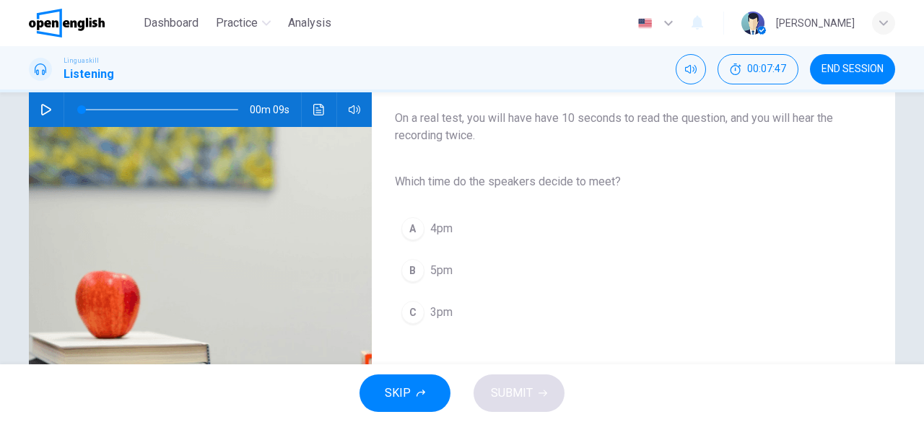
click at [43, 113] on icon "button" at bounding box center [46, 110] width 10 height 12
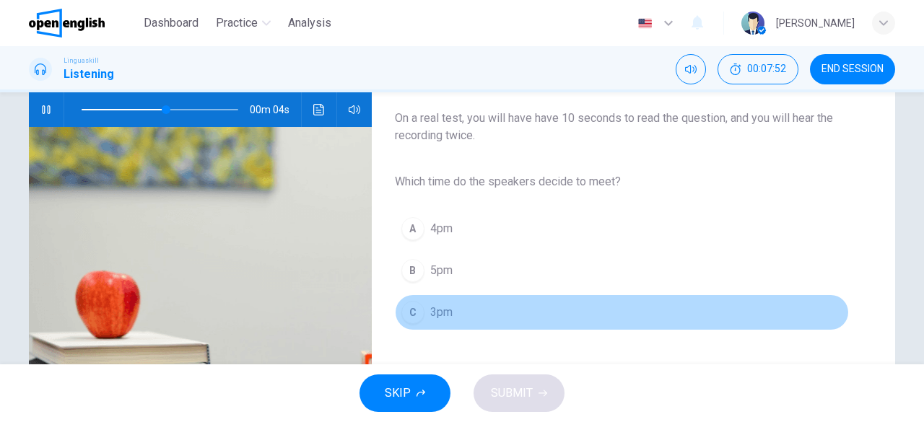
click at [415, 320] on div "C" at bounding box center [412, 312] width 23 height 23
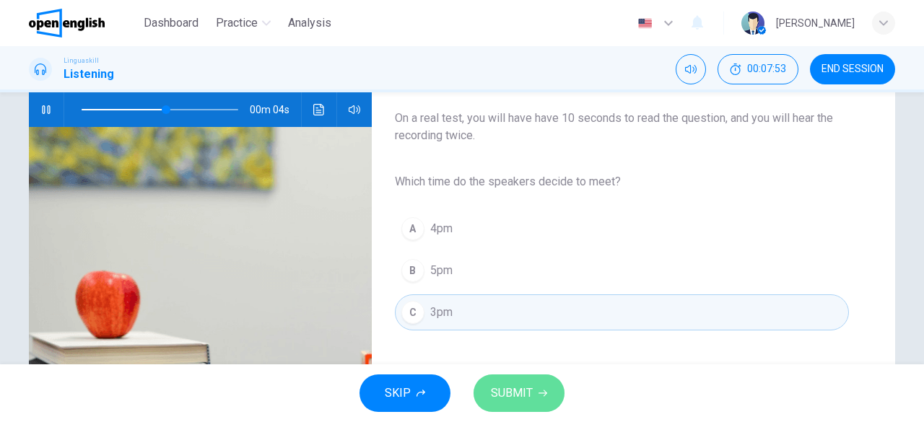
click at [515, 384] on button "SUBMIT" at bounding box center [518, 394] width 91 height 38
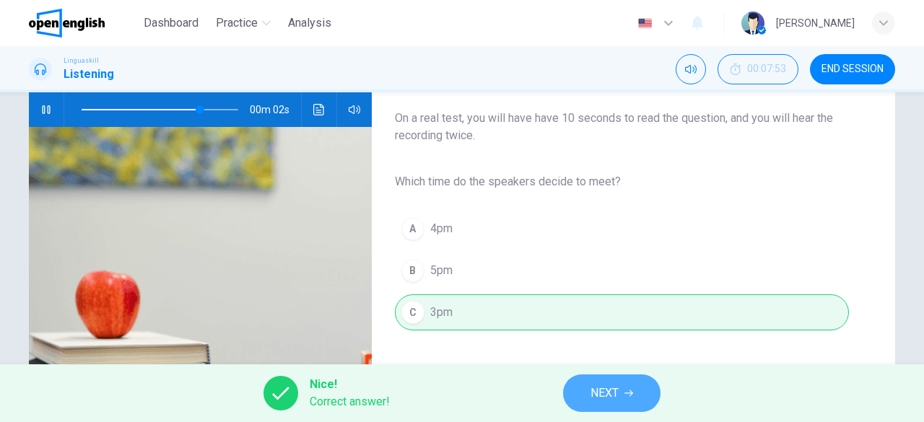
click at [579, 385] on button "NEXT" at bounding box center [611, 394] width 97 height 38
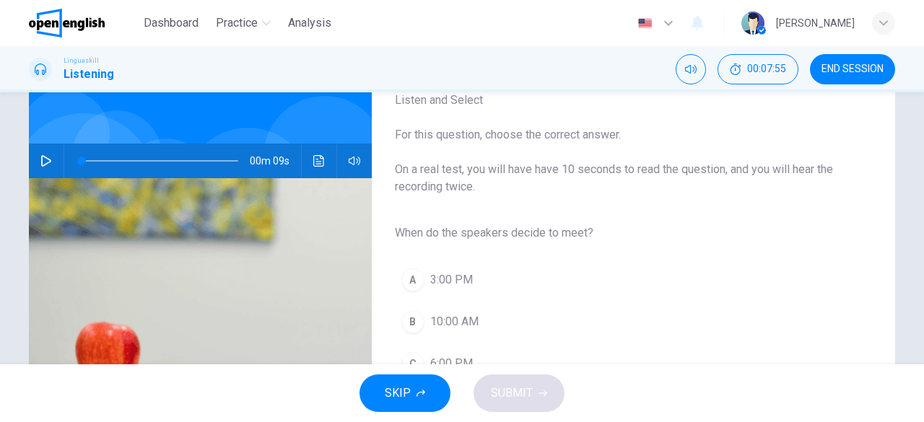
scroll to position [71, 0]
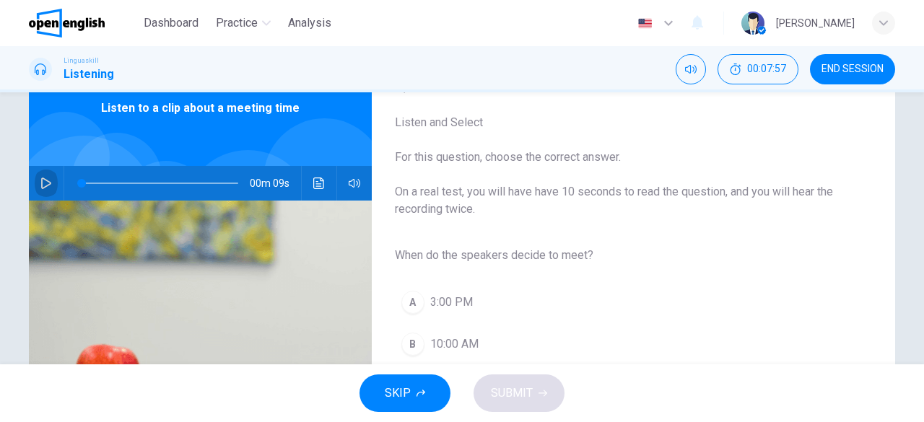
click at [45, 180] on icon "button" at bounding box center [46, 184] width 12 height 12
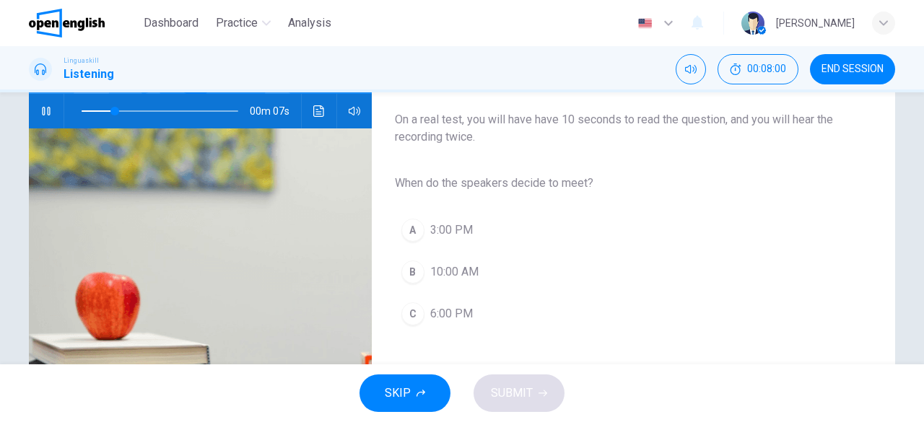
click at [420, 222] on button "A 3:00 PM" at bounding box center [622, 230] width 454 height 36
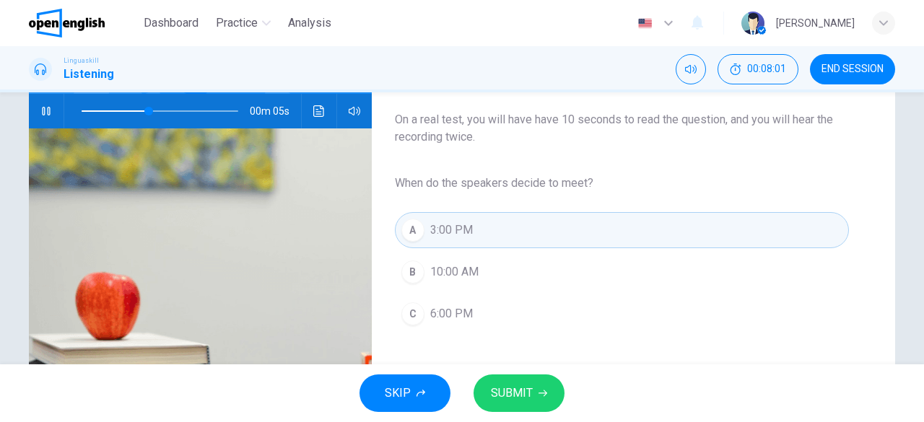
click at [520, 384] on span "SUBMIT" at bounding box center [512, 393] width 42 height 20
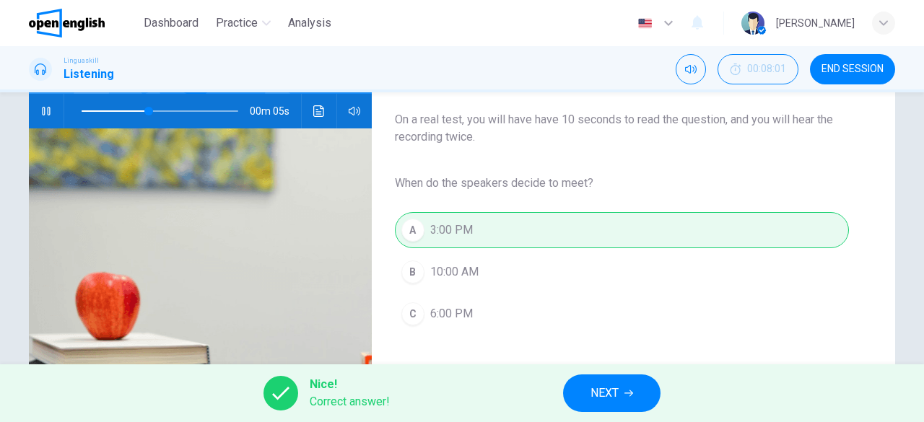
type input "**"
click at [607, 393] on span "NEXT" at bounding box center [604, 393] width 28 height 20
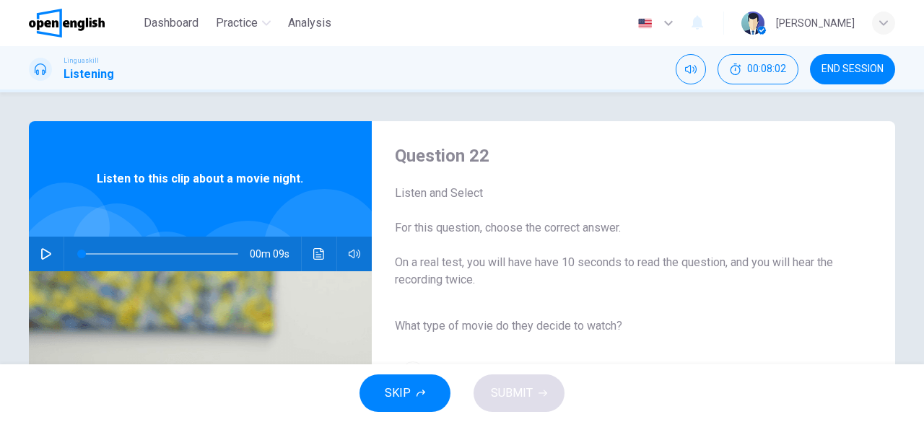
click at [45, 258] on icon "button" at bounding box center [46, 254] width 12 height 12
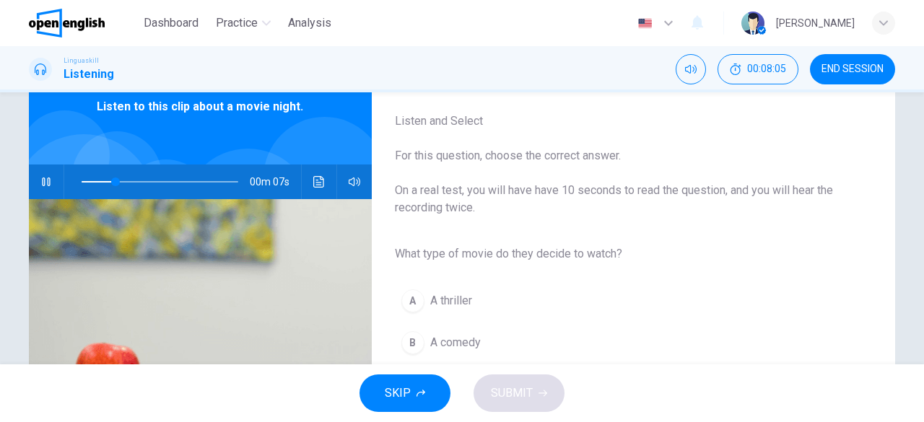
scroll to position [144, 0]
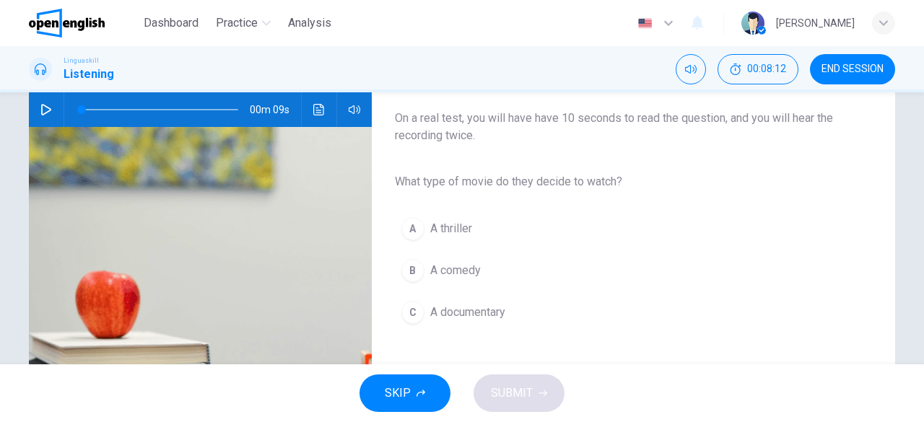
click at [42, 109] on icon "button" at bounding box center [46, 110] width 12 height 12
click at [418, 266] on div "B" at bounding box center [412, 270] width 23 height 23
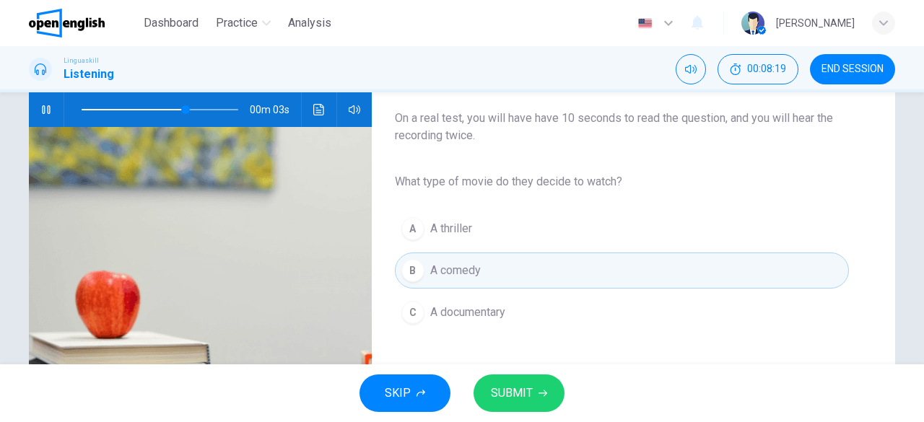
drag, startPoint x: 518, startPoint y: 375, endPoint x: 519, endPoint y: 384, distance: 9.4
click at [518, 376] on button "SUBMIT" at bounding box center [518, 394] width 91 height 38
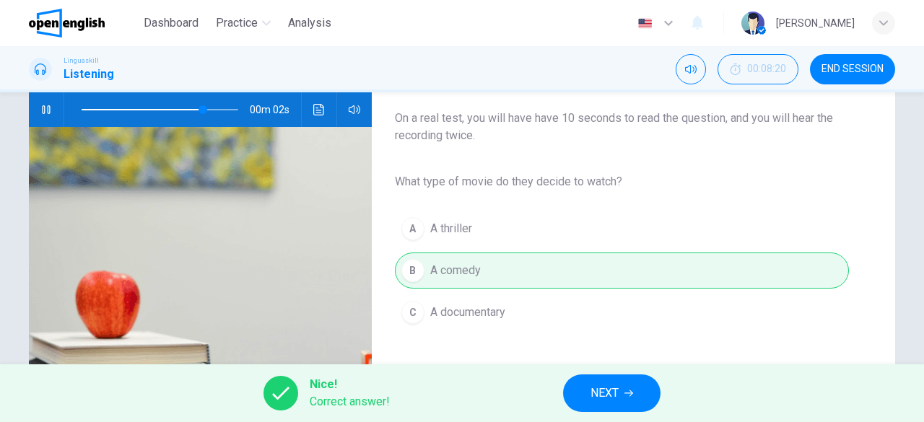
type input "**"
click at [585, 397] on button "NEXT" at bounding box center [611, 394] width 97 height 38
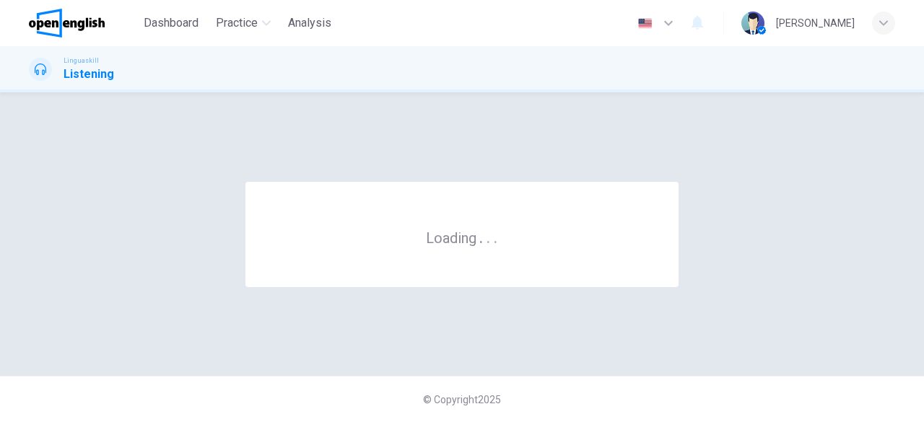
scroll to position [0, 0]
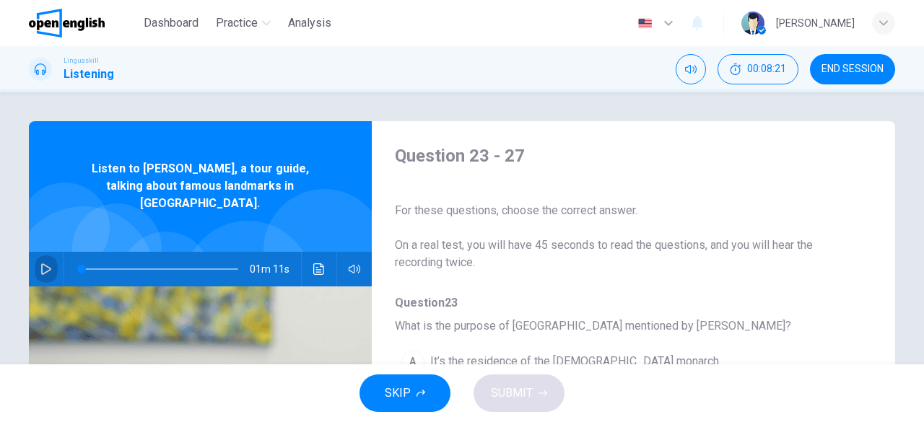
click at [53, 252] on button "button" at bounding box center [46, 269] width 23 height 35
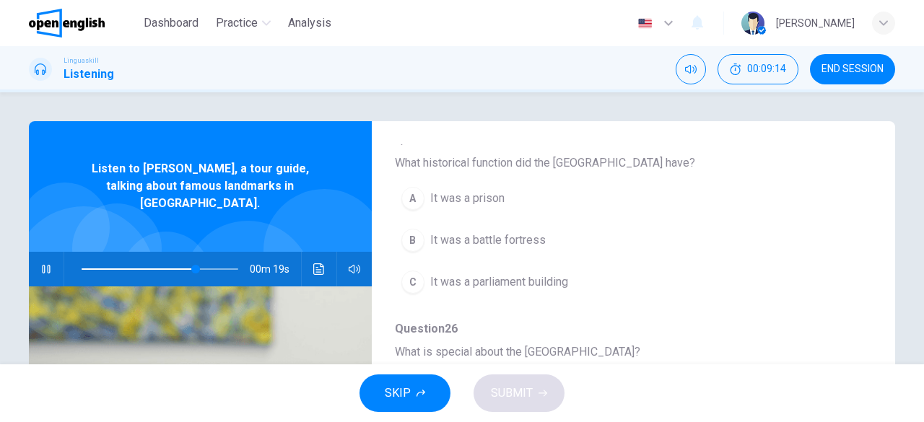
scroll to position [615, 0]
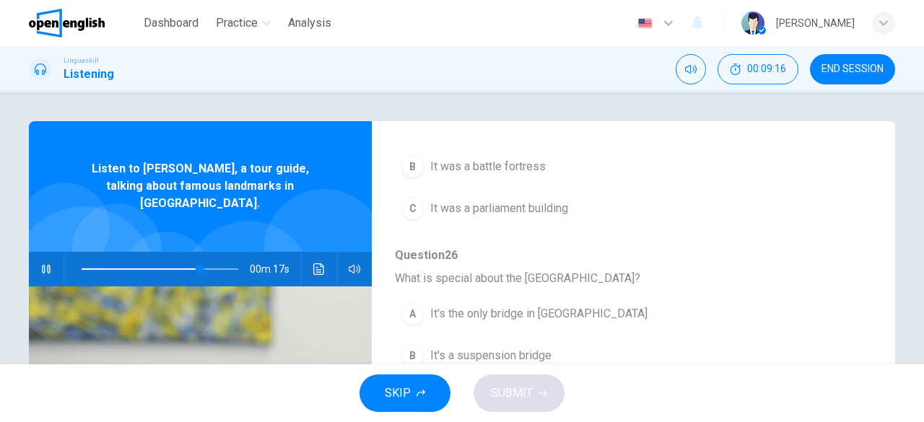
click at [84, 268] on span at bounding box center [141, 268] width 118 height 1
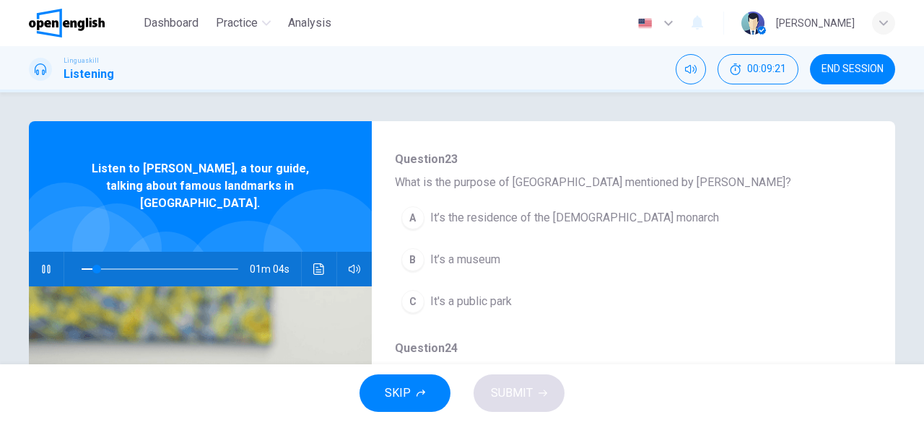
scroll to position [144, 0]
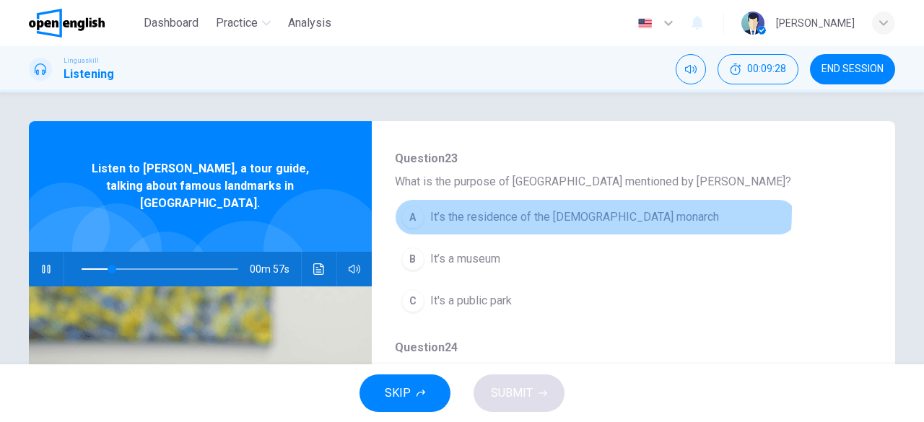
click at [499, 209] on span "It’s the residence of the British monarch" at bounding box center [574, 217] width 289 height 17
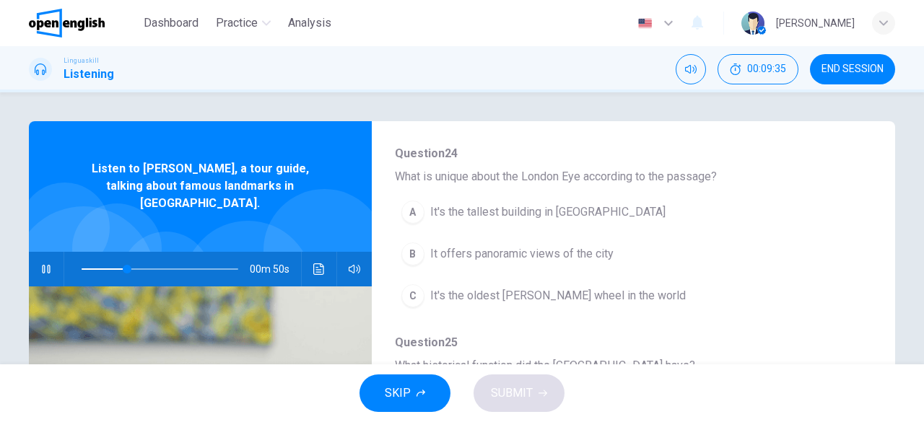
scroll to position [361, 0]
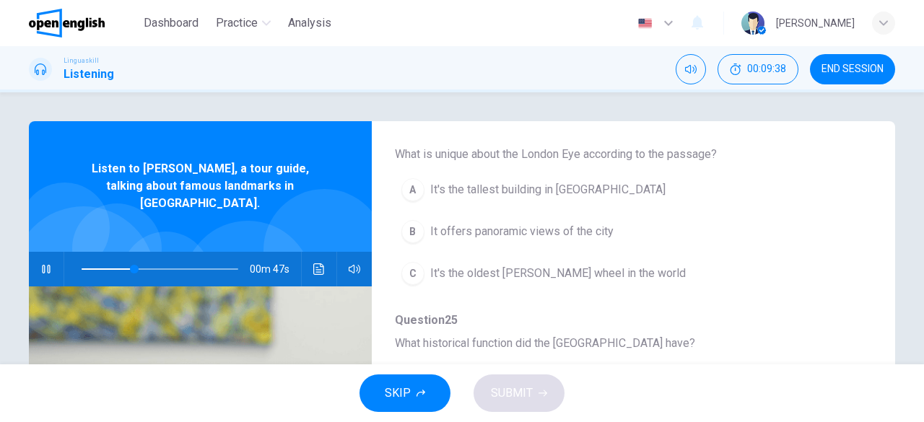
click at [494, 185] on span "It's the tallest building in London" at bounding box center [547, 189] width 235 height 17
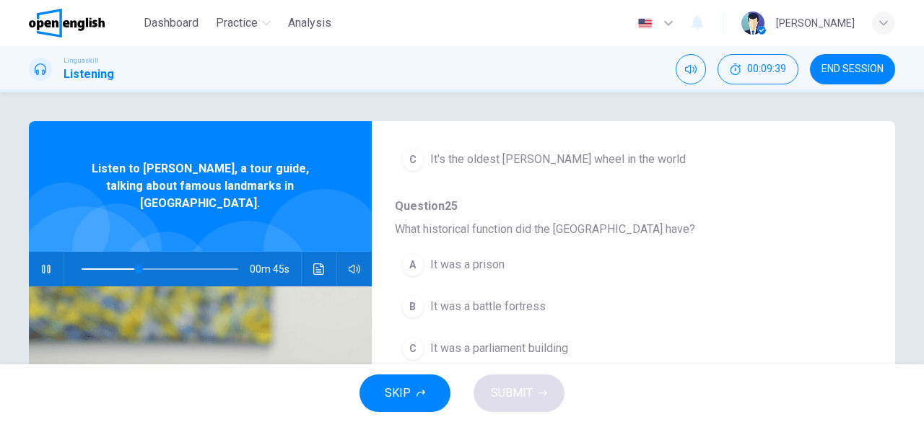
scroll to position [505, 0]
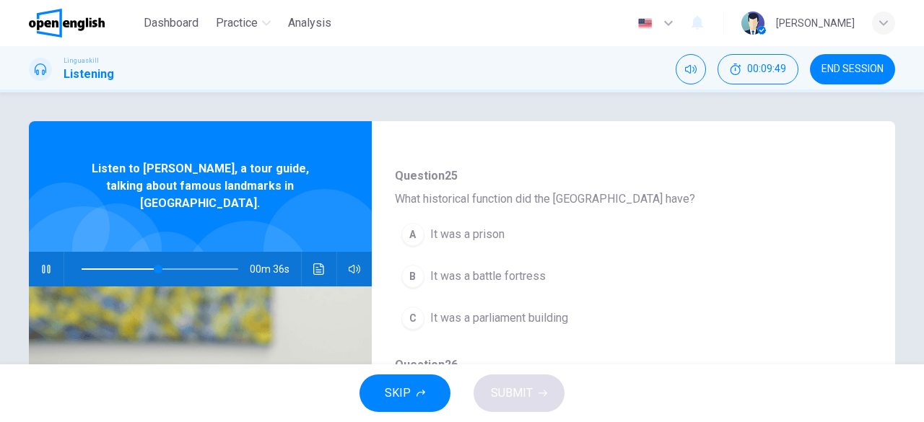
click at [468, 310] on span "It was a parliament building" at bounding box center [499, 318] width 138 height 17
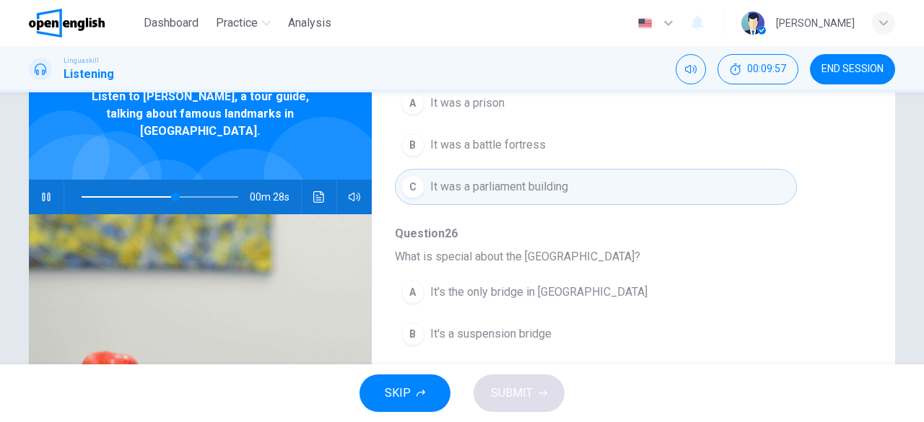
scroll to position [543, 0]
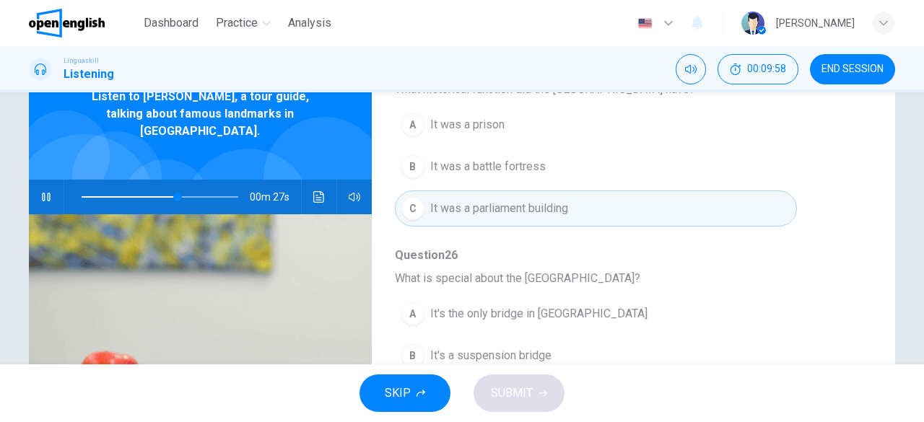
click at [489, 121] on span "It was a prison" at bounding box center [467, 124] width 74 height 17
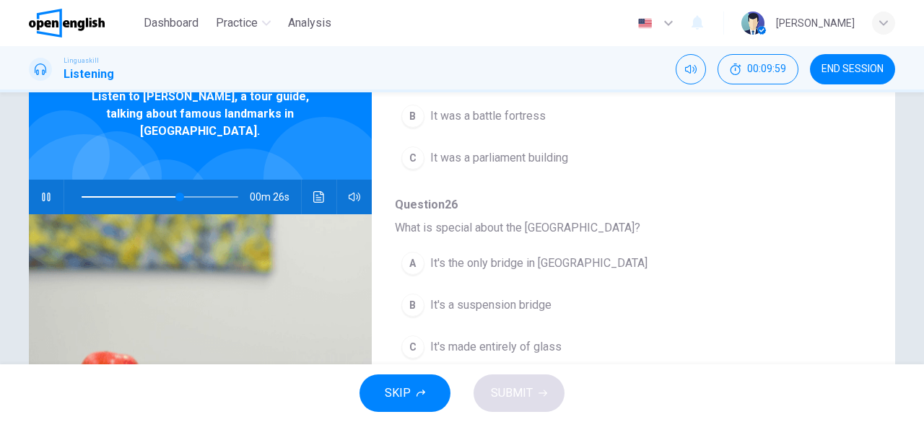
scroll to position [615, 0]
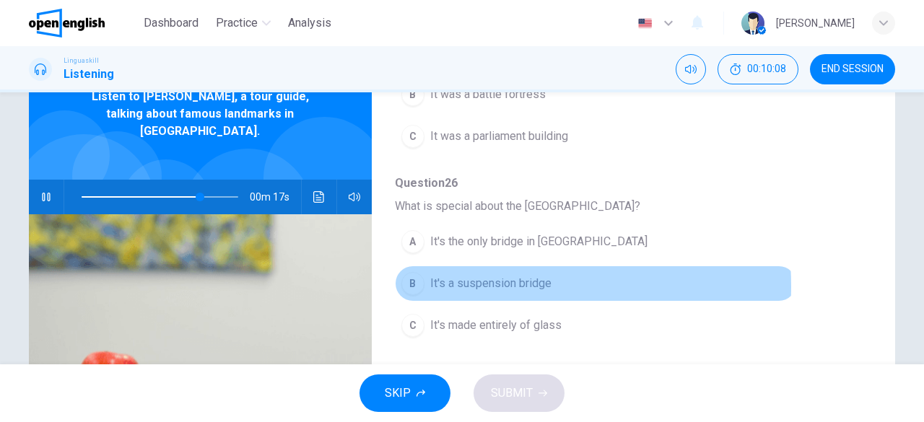
click at [460, 281] on span "It's a suspension bridge" at bounding box center [490, 283] width 121 height 17
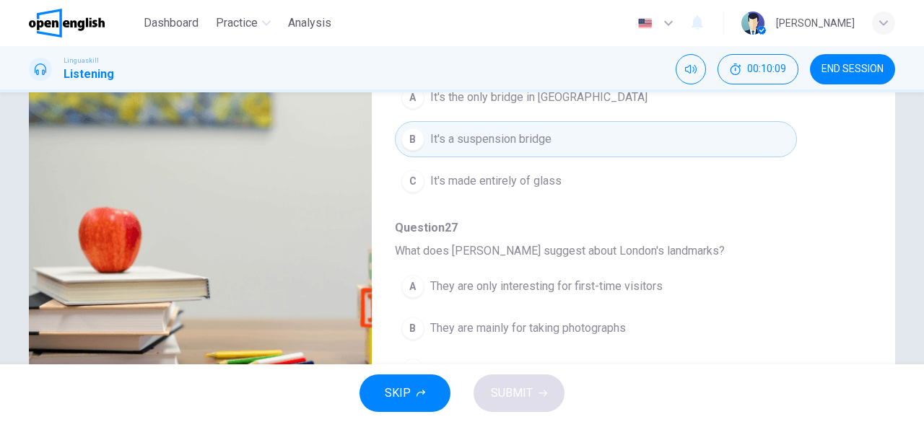
scroll to position [287, 0]
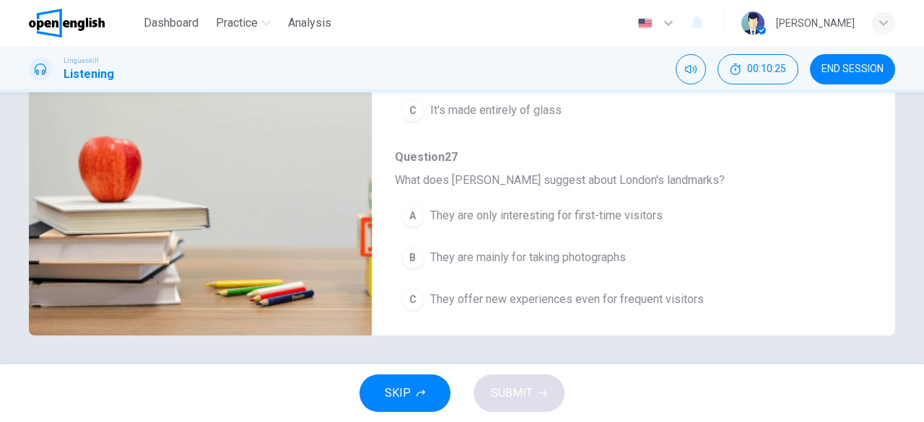
type input "*"
click at [471, 297] on span "They offer new experiences even for frequent visitors" at bounding box center [567, 299] width 274 height 17
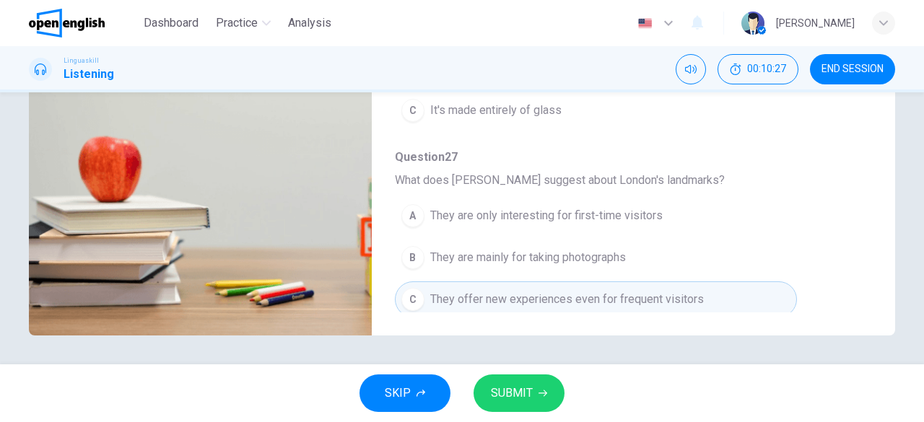
click at [541, 399] on button "SUBMIT" at bounding box center [518, 394] width 91 height 38
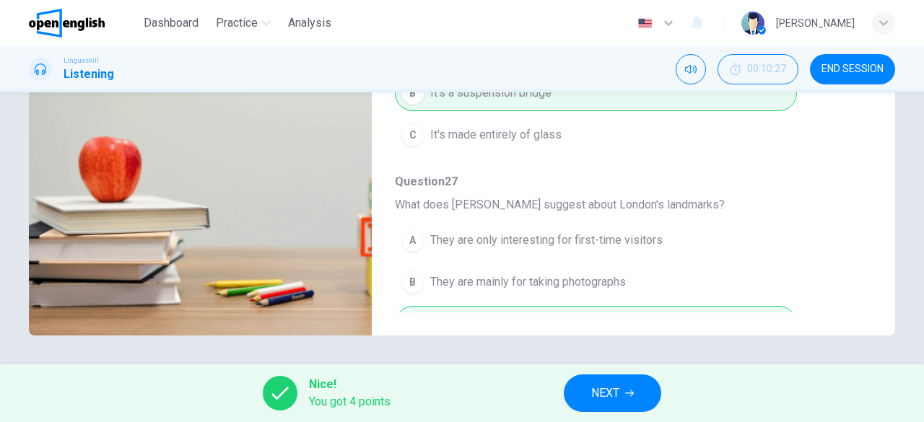
scroll to position [615, 0]
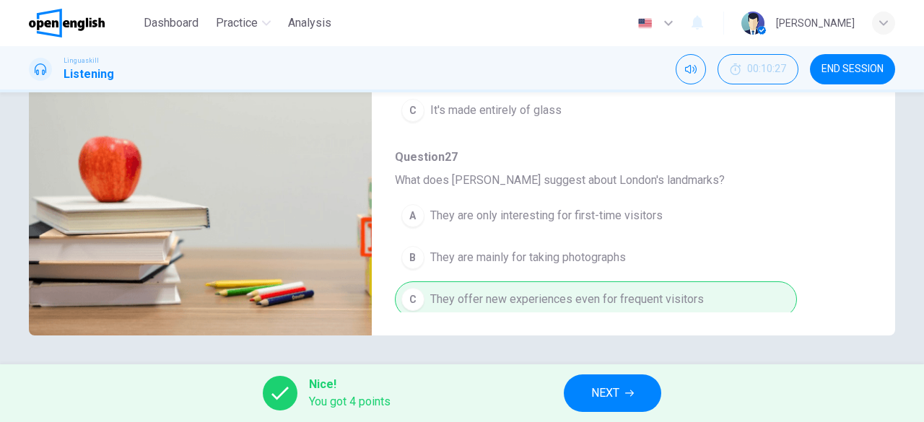
click at [624, 406] on button "NEXT" at bounding box center [612, 394] width 97 height 38
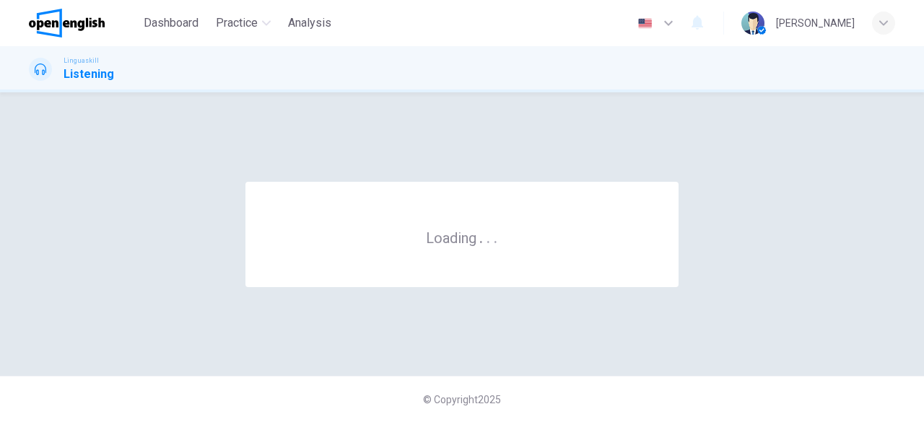
scroll to position [0, 0]
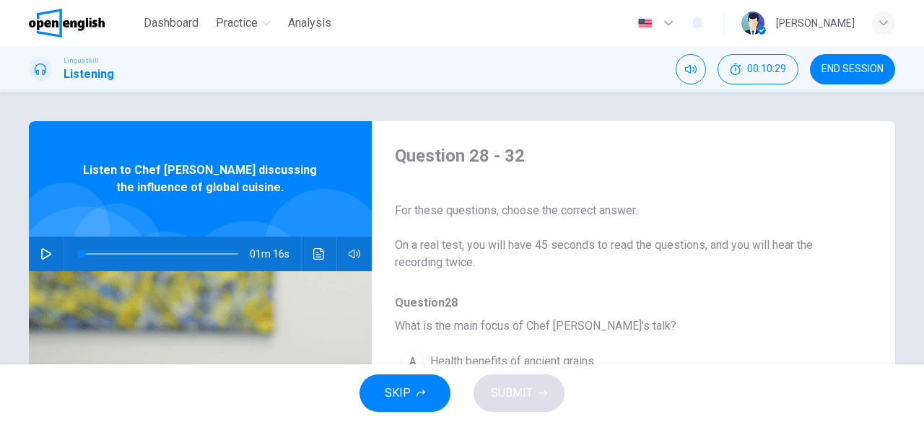
click at [52, 255] on button "button" at bounding box center [46, 254] width 23 height 35
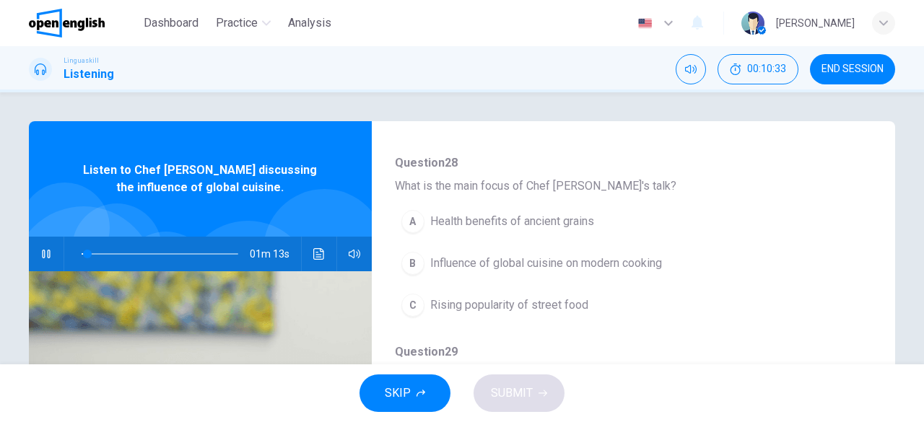
scroll to position [144, 0]
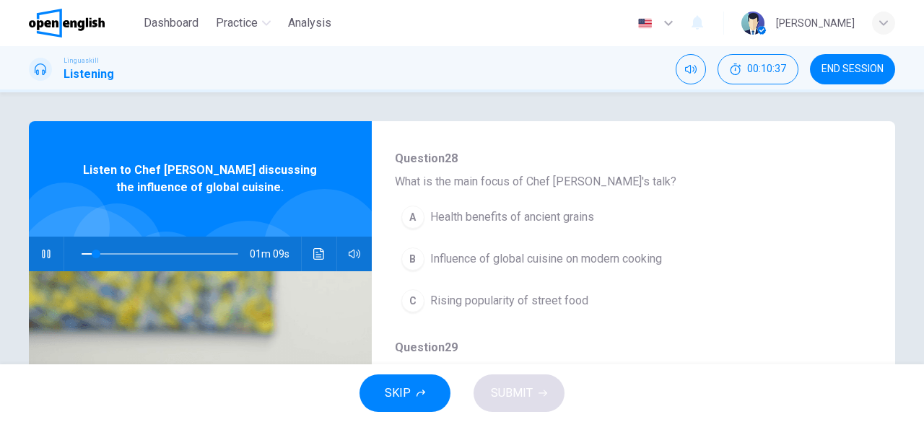
click at [486, 252] on span "Influence of global cuisine on modern cooking" at bounding box center [546, 258] width 232 height 17
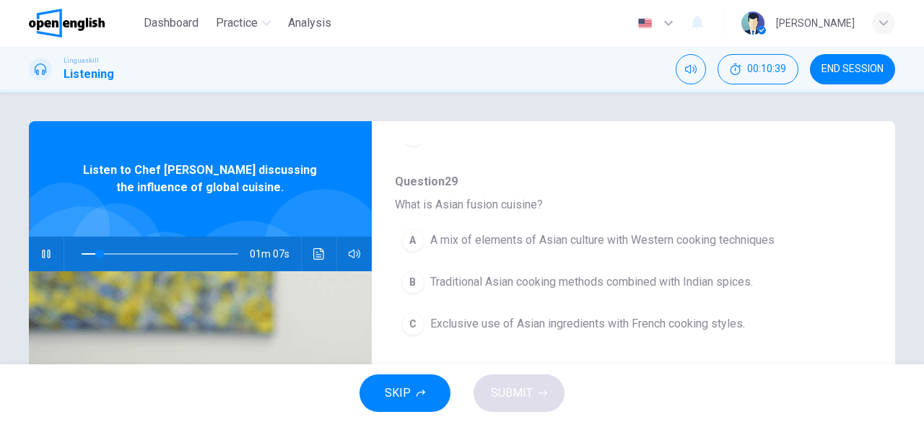
scroll to position [289, 0]
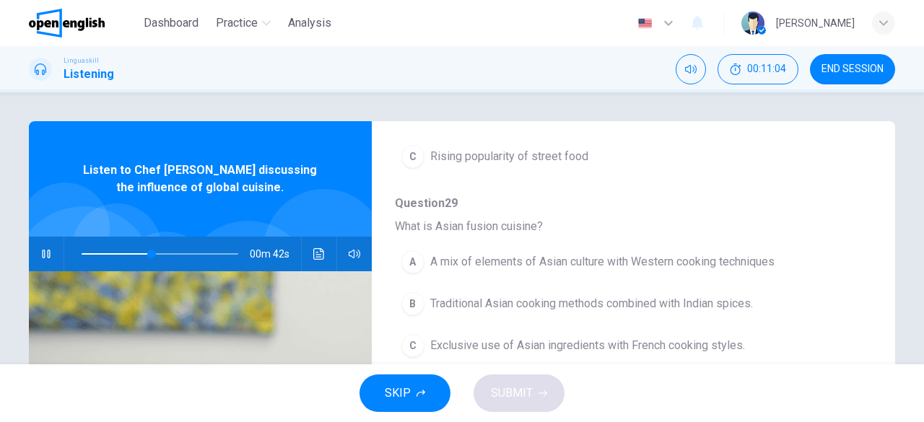
click at [495, 259] on span "A mix of elements of Asian culture with Western cooking techniques" at bounding box center [602, 261] width 344 height 17
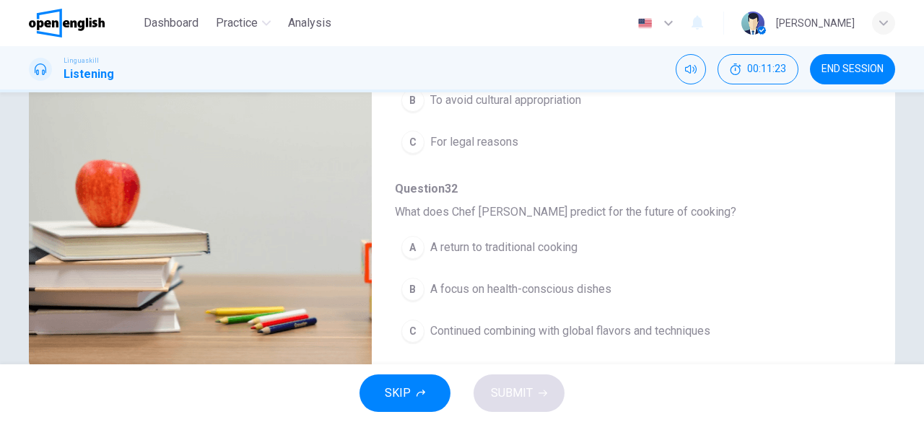
scroll to position [287, 0]
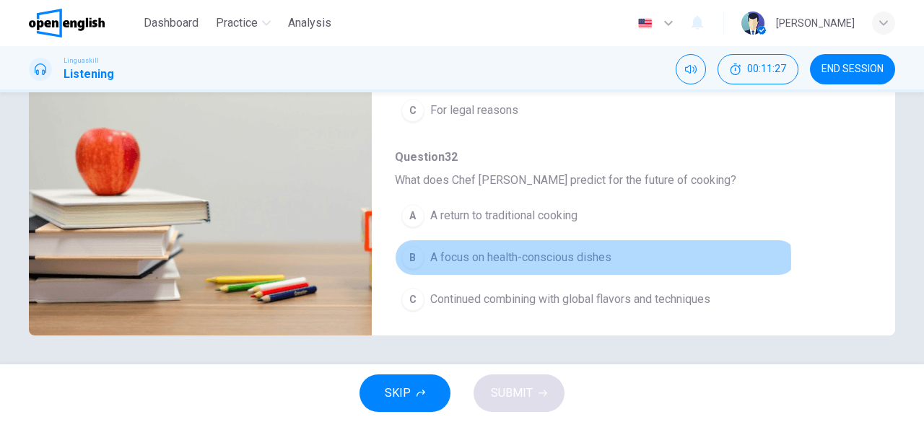
click at [511, 253] on span "A focus on health-conscious dishes" at bounding box center [520, 257] width 181 height 17
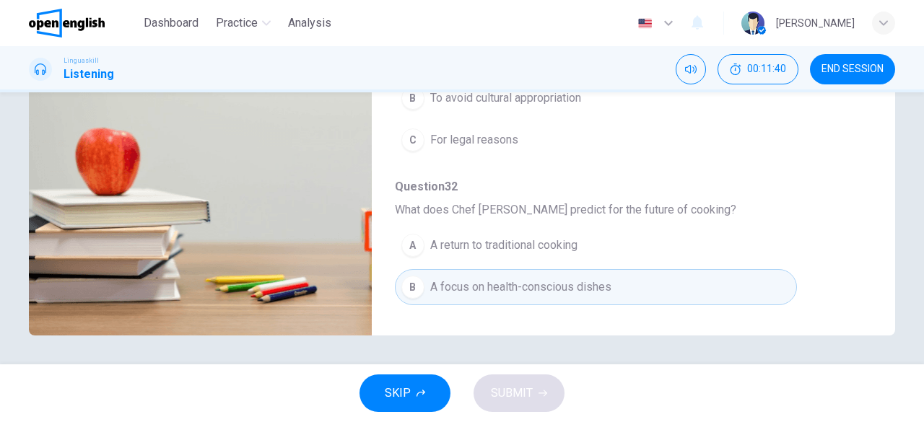
scroll to position [615, 0]
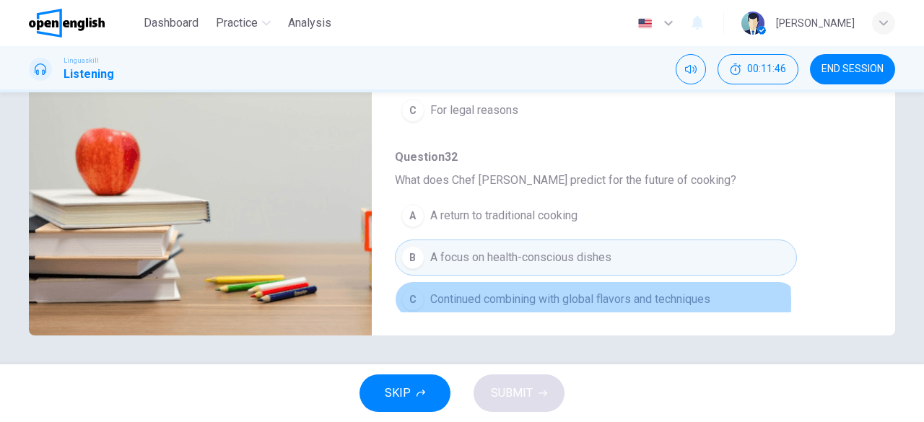
click at [528, 295] on span "Continued combining with global flavors and techniques" at bounding box center [570, 299] width 280 height 17
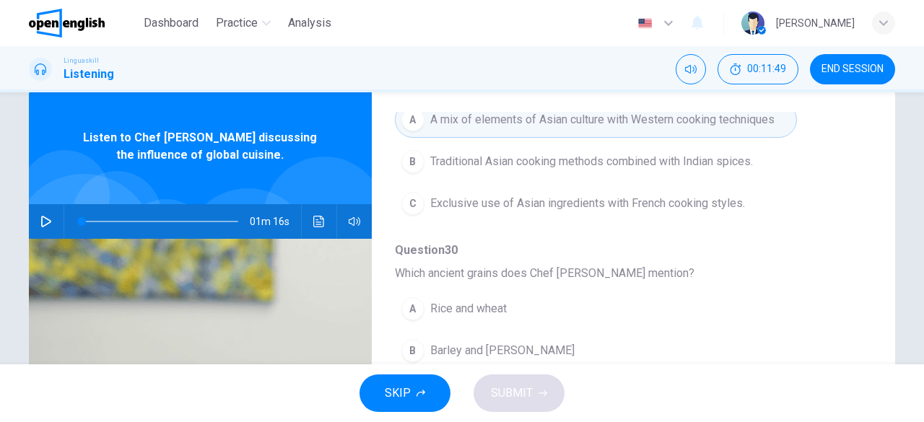
scroll to position [0, 0]
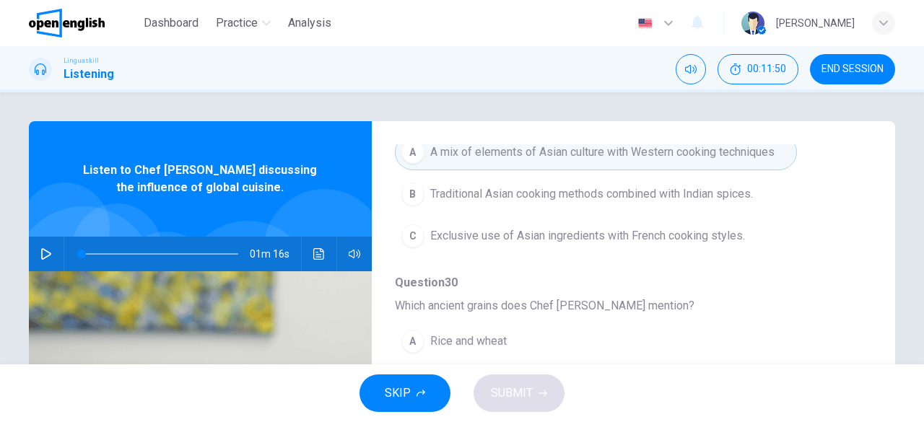
click at [35, 242] on button "button" at bounding box center [46, 254] width 23 height 35
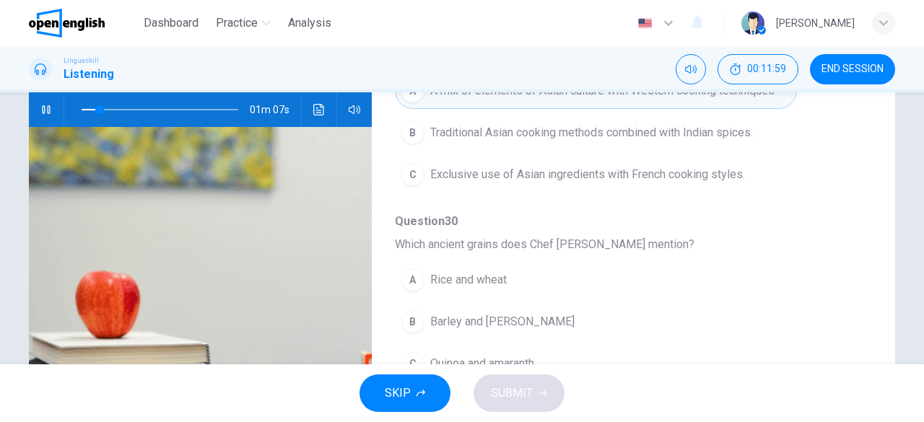
scroll to position [398, 0]
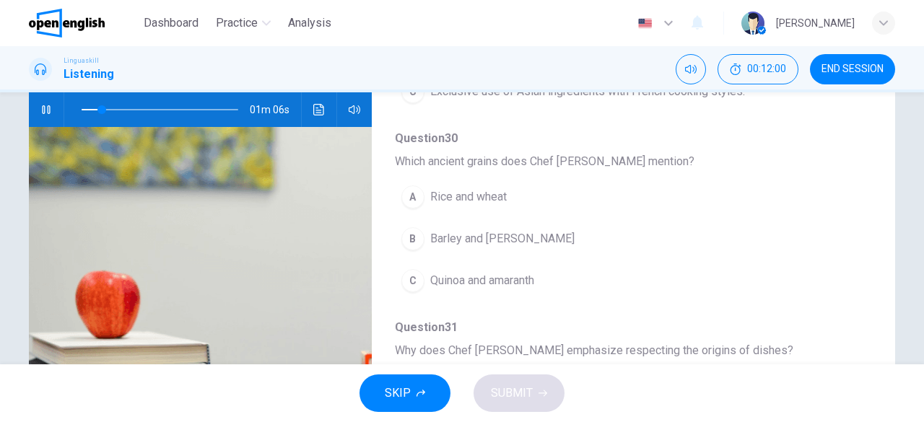
click at [466, 192] on span "Rice and wheat" at bounding box center [468, 196] width 76 height 17
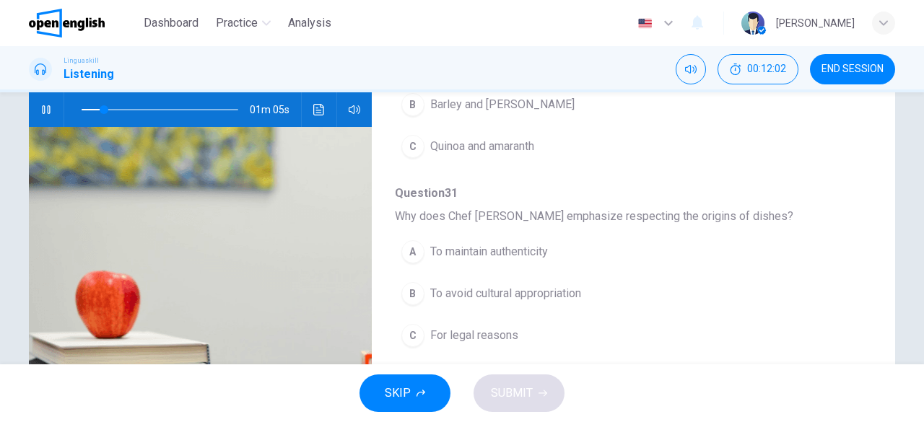
scroll to position [543, 0]
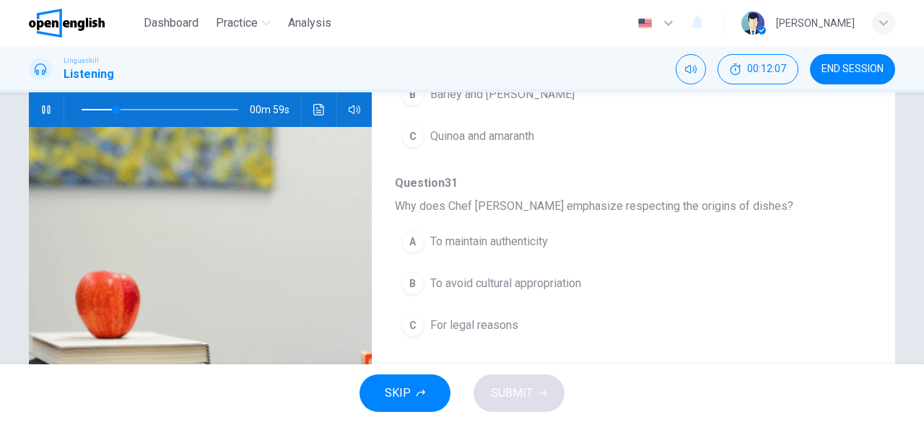
click at [486, 240] on span "To maintain authenticity" at bounding box center [489, 241] width 118 height 17
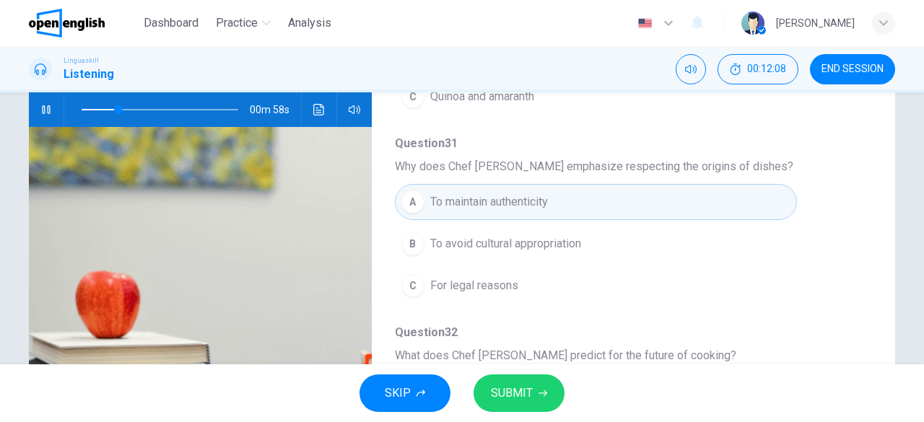
scroll to position [615, 0]
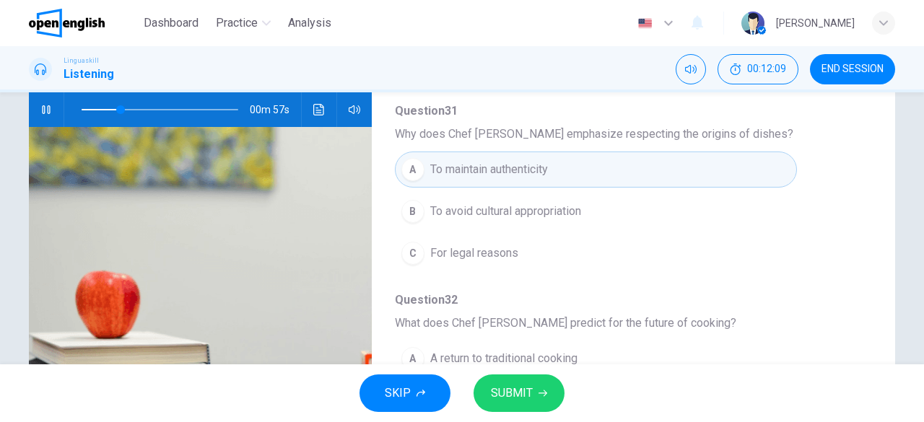
click at [530, 389] on span "SUBMIT" at bounding box center [512, 393] width 42 height 20
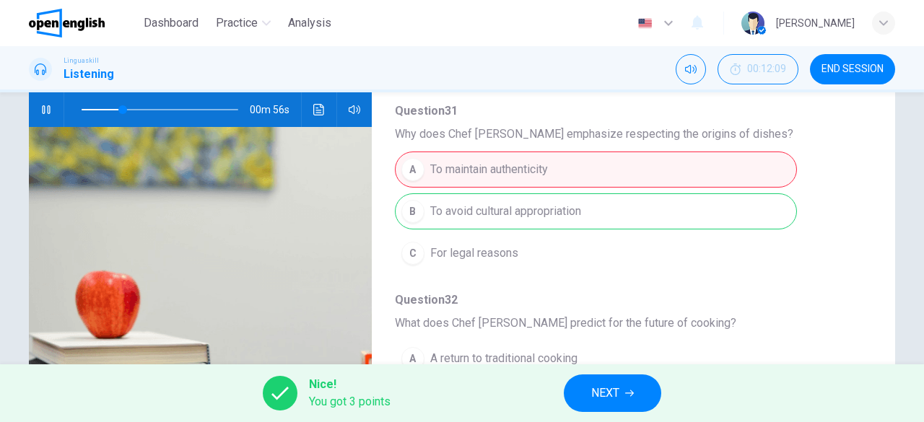
type input "**"
drag, startPoint x: 592, startPoint y: 392, endPoint x: 607, endPoint y: 400, distance: 17.1
click at [607, 400] on span "NEXT" at bounding box center [605, 393] width 28 height 20
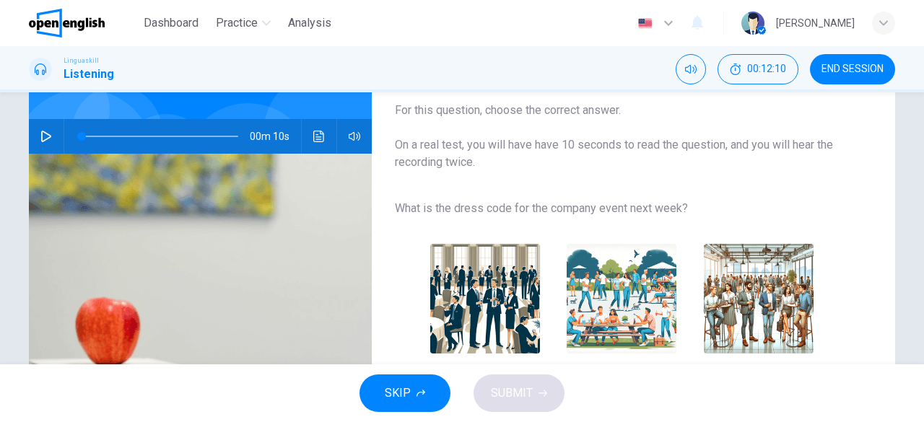
scroll to position [144, 0]
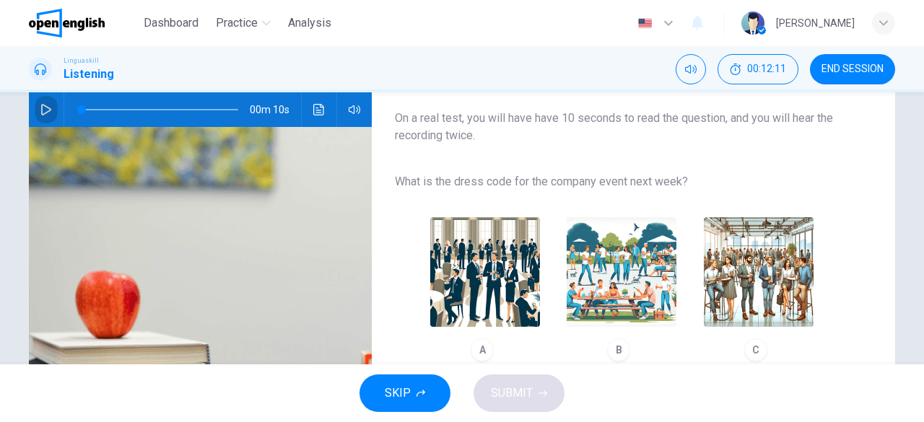
click at [46, 105] on icon "button" at bounding box center [46, 110] width 12 height 12
click at [497, 271] on img "button" at bounding box center [485, 272] width 110 height 110
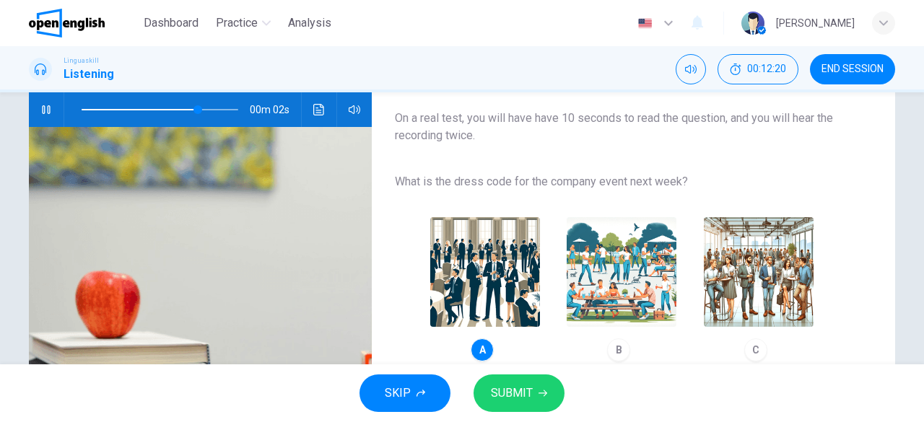
click at [520, 389] on span "SUBMIT" at bounding box center [512, 393] width 42 height 20
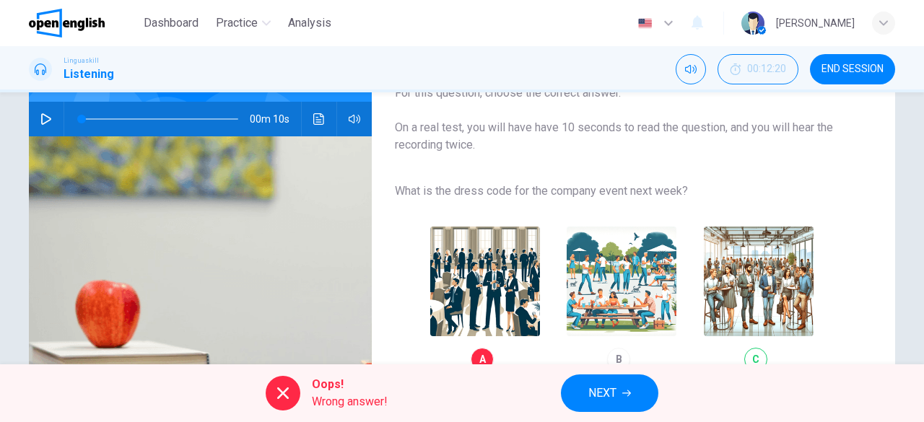
scroll to position [71, 0]
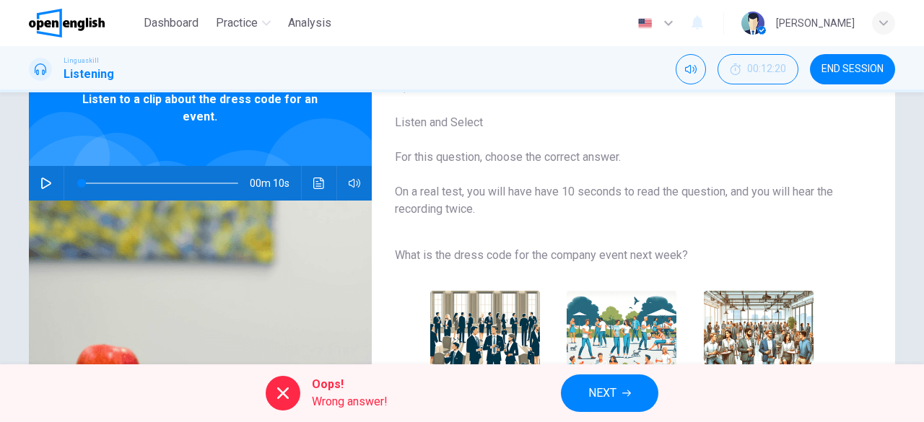
click at [55, 182] on div "00m 10s" at bounding box center [200, 183] width 343 height 35
click at [44, 187] on icon "button" at bounding box center [46, 184] width 12 height 12
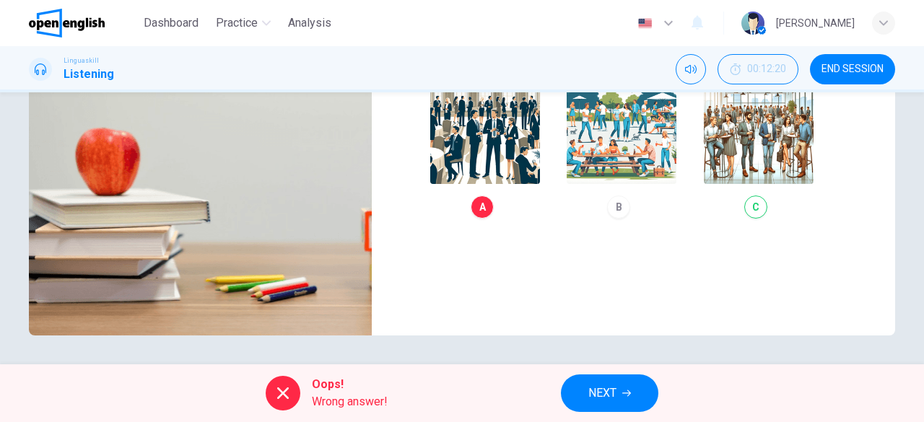
scroll to position [215, 0]
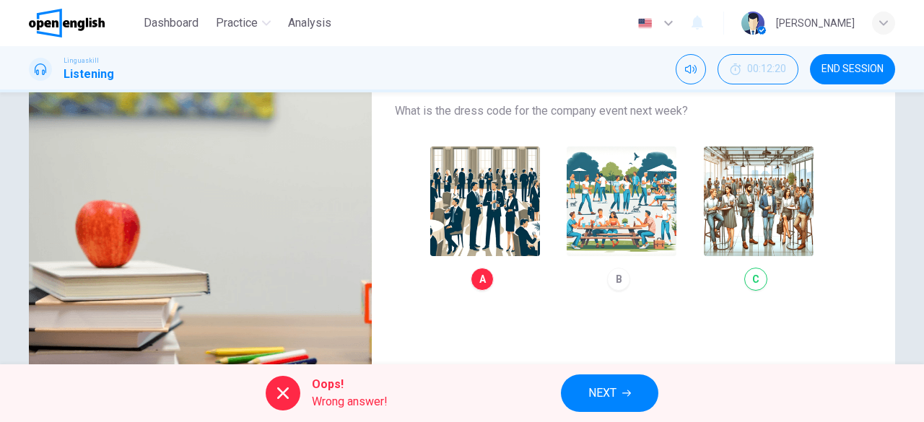
click at [738, 217] on div "A B C" at bounding box center [622, 218] width 454 height 163
click at [740, 227] on div "A B C" at bounding box center [622, 218] width 454 height 163
click at [749, 283] on div "A B C" at bounding box center [622, 218] width 454 height 163
type input "**"
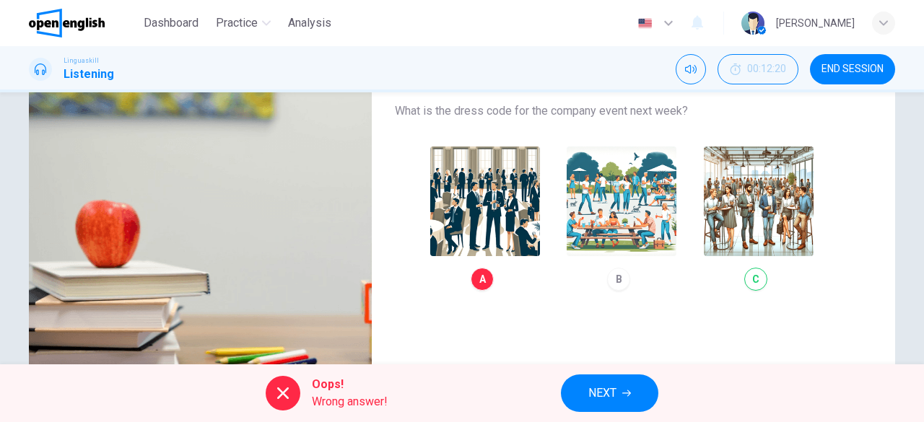
click at [624, 386] on button "NEXT" at bounding box center [609, 394] width 97 height 38
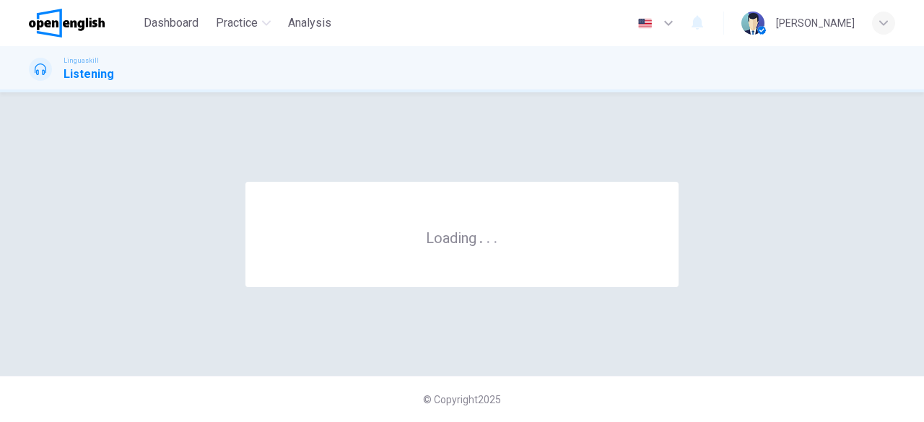
scroll to position [0, 0]
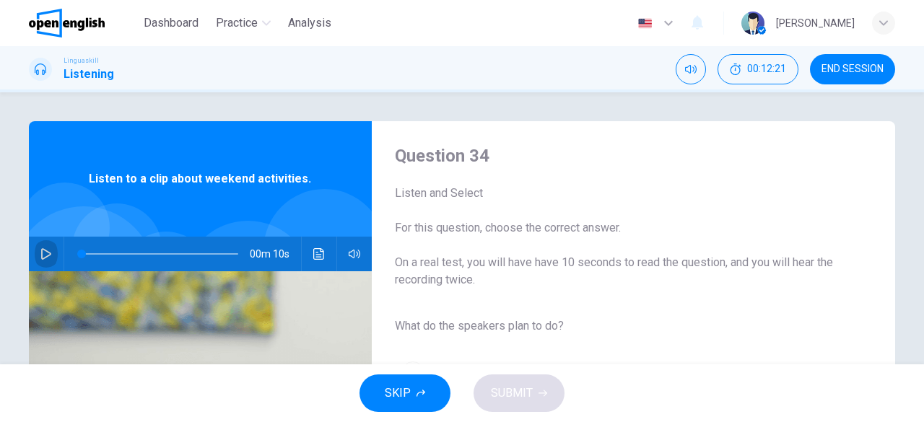
click at [40, 259] on icon "button" at bounding box center [46, 254] width 12 height 12
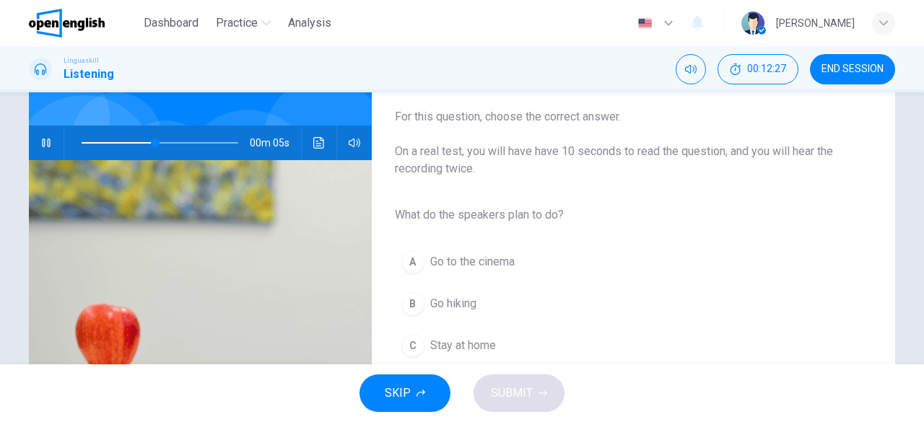
scroll to position [143, 0]
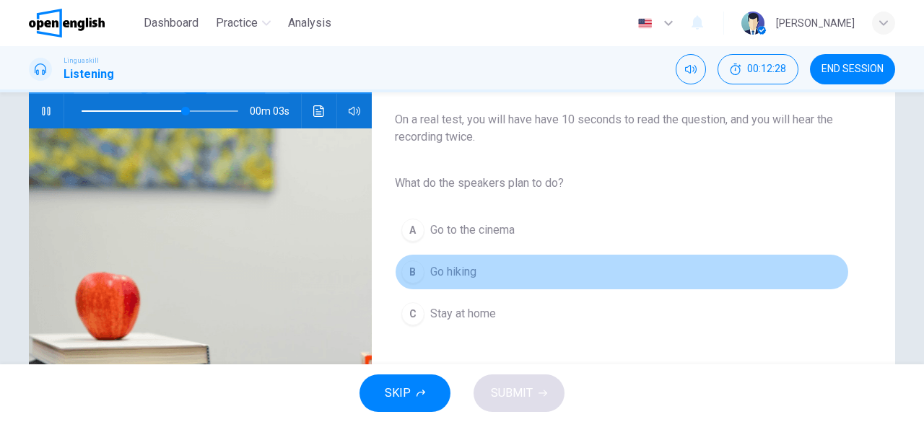
click at [429, 262] on button "B Go hiking" at bounding box center [622, 272] width 454 height 36
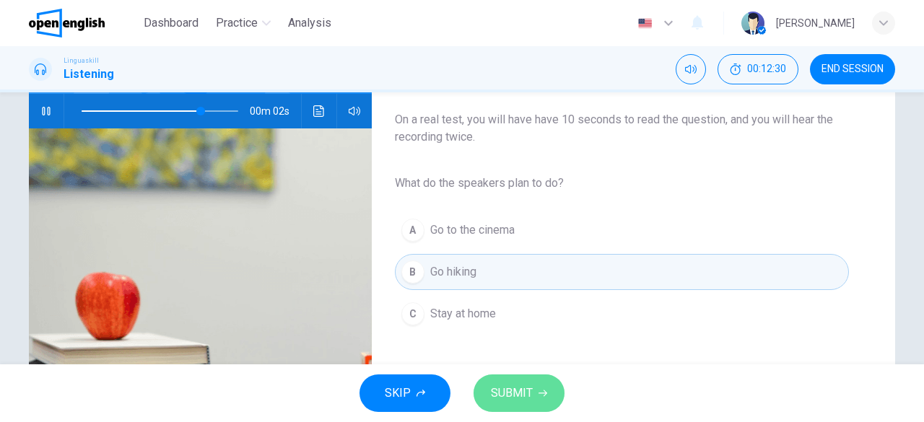
click at [526, 381] on button "SUBMIT" at bounding box center [518, 394] width 91 height 38
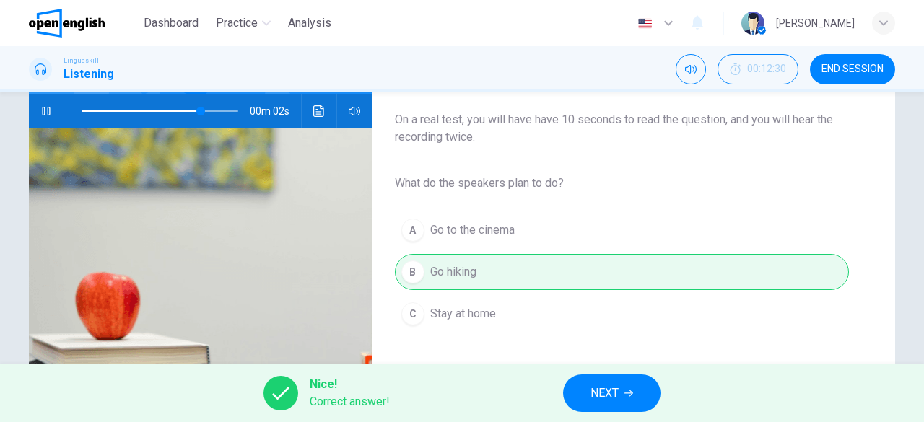
type input "**"
click at [591, 380] on button "NEXT" at bounding box center [611, 394] width 97 height 38
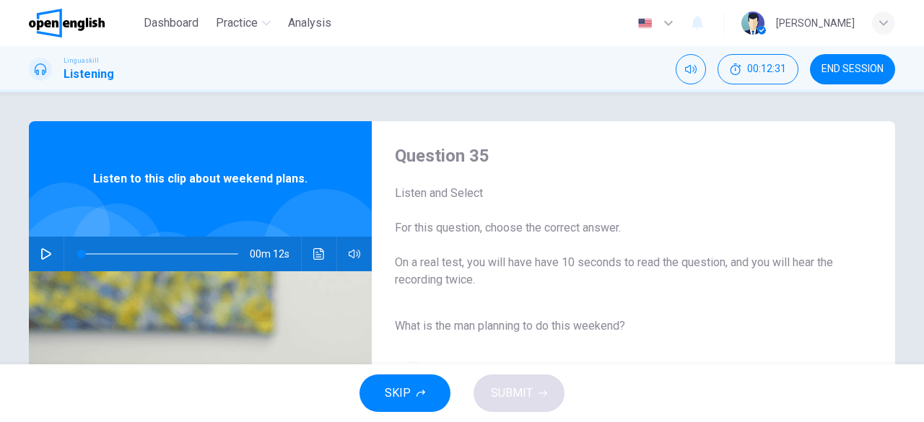
click at [40, 250] on icon "button" at bounding box center [46, 254] width 12 height 12
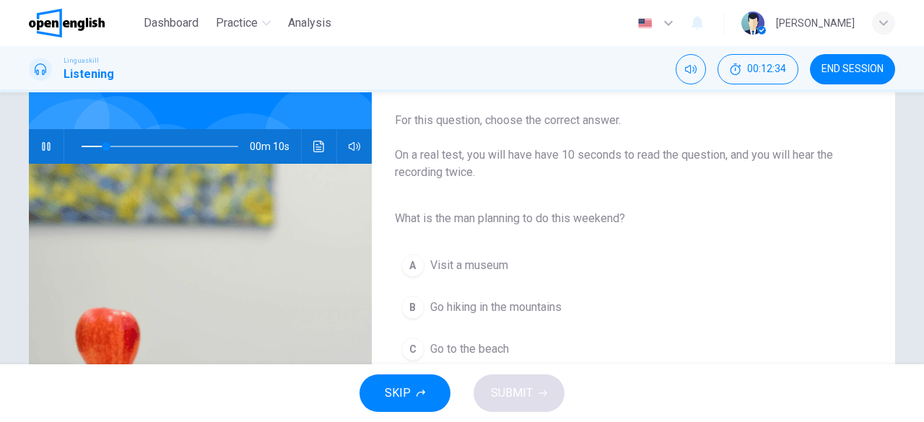
scroll to position [144, 0]
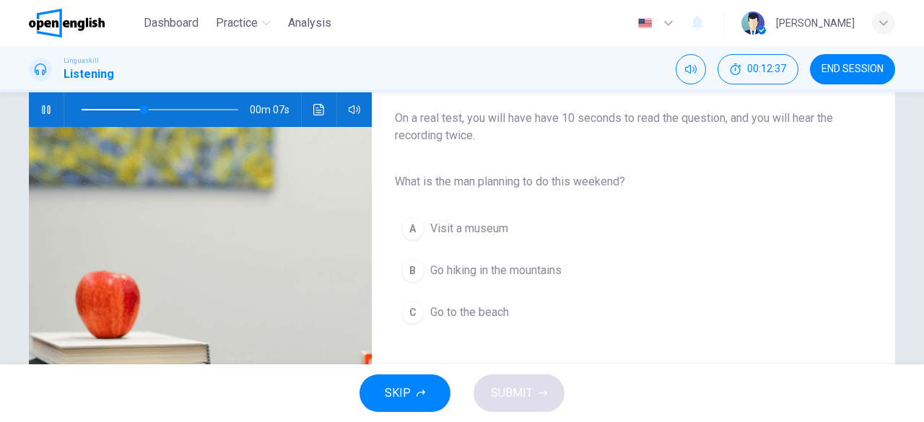
click at [484, 271] on span "Go hiking in the mountains" at bounding box center [495, 270] width 131 height 17
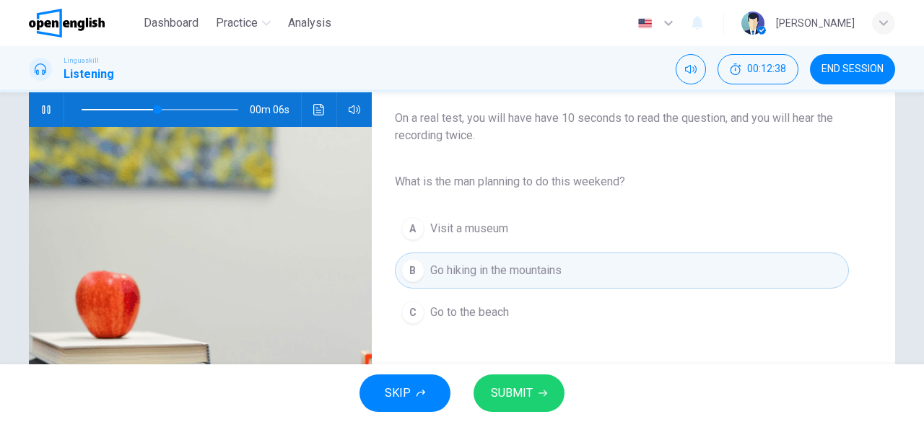
click at [543, 393] on icon "button" at bounding box center [542, 393] width 9 height 9
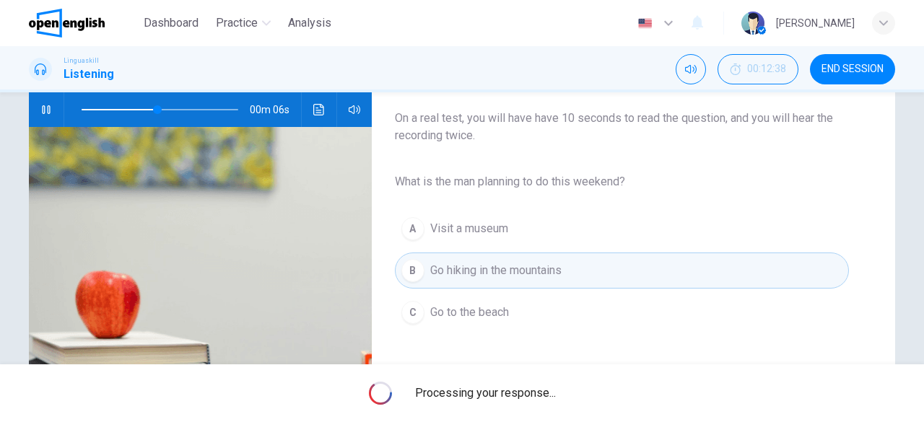
type input "**"
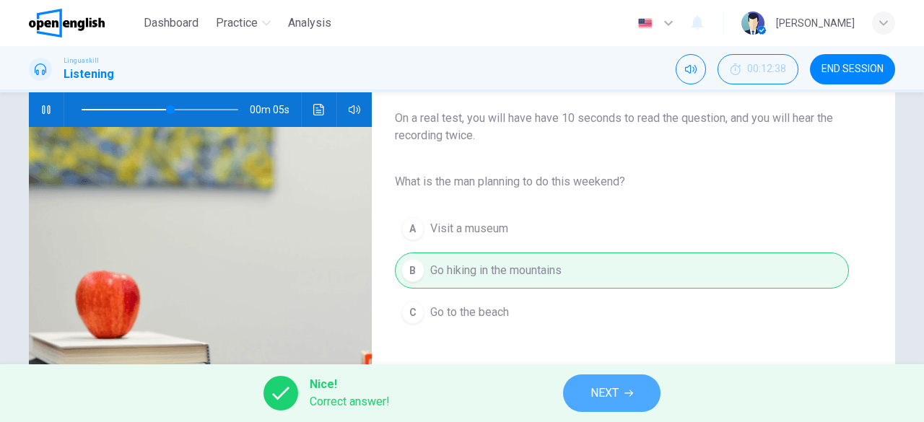
click at [594, 395] on span "NEXT" at bounding box center [604, 393] width 28 height 20
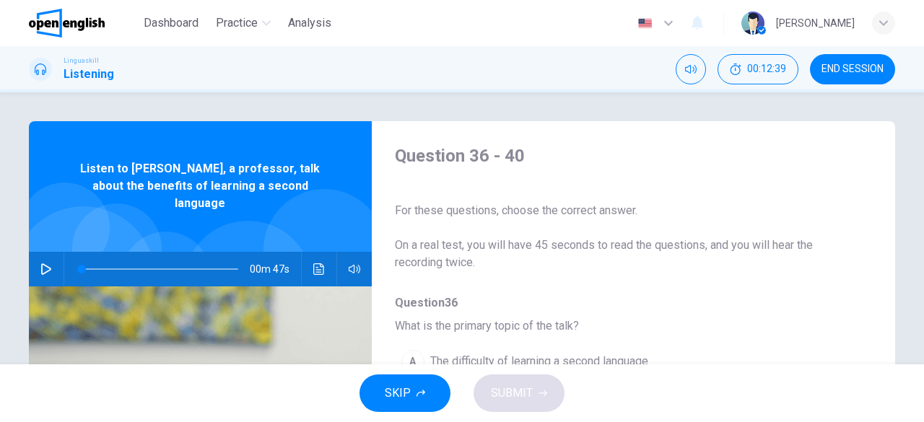
click at [49, 252] on button "button" at bounding box center [46, 269] width 23 height 35
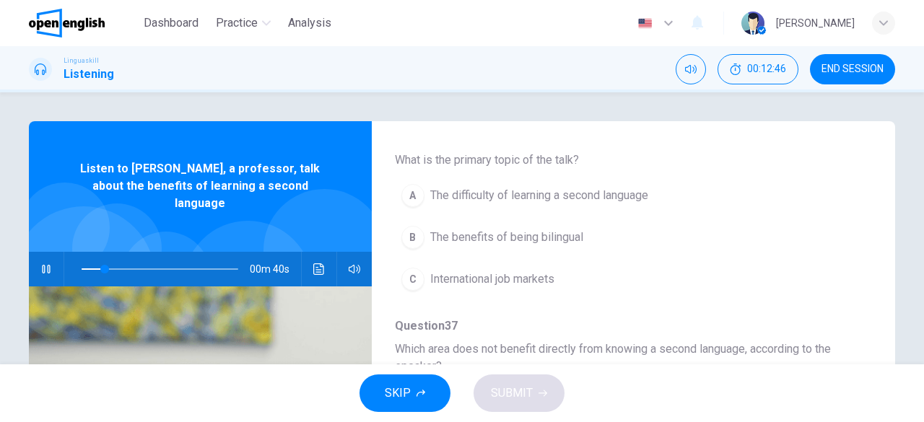
scroll to position [144, 0]
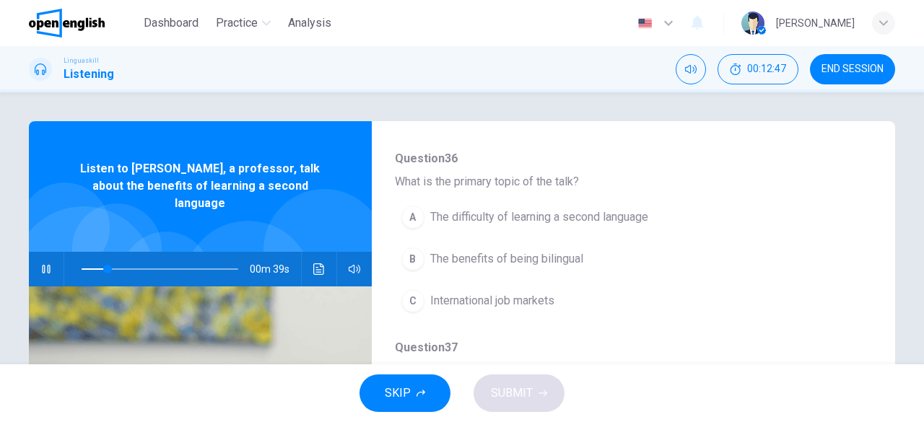
click at [502, 214] on span "The difficulty of learning a second language" at bounding box center [539, 217] width 218 height 17
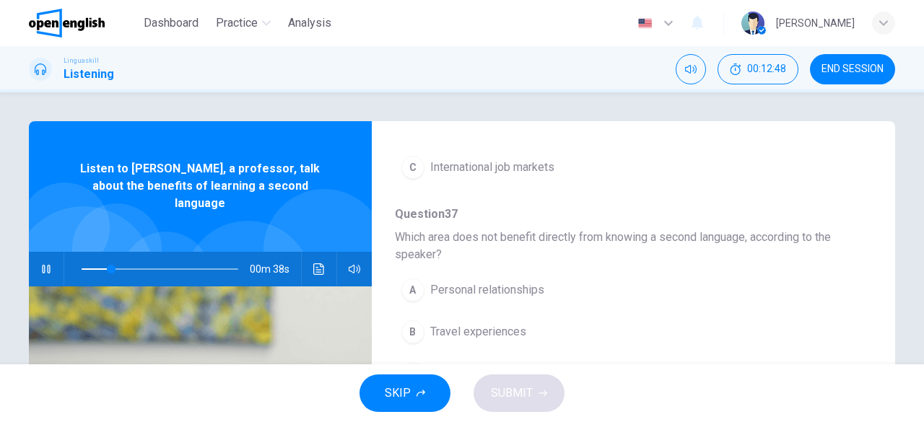
scroll to position [289, 0]
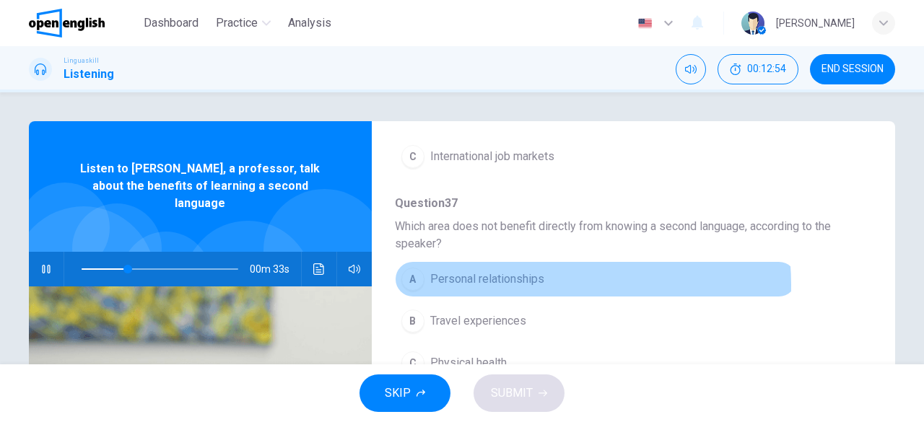
click at [520, 283] on span "Personal relationships" at bounding box center [487, 279] width 114 height 17
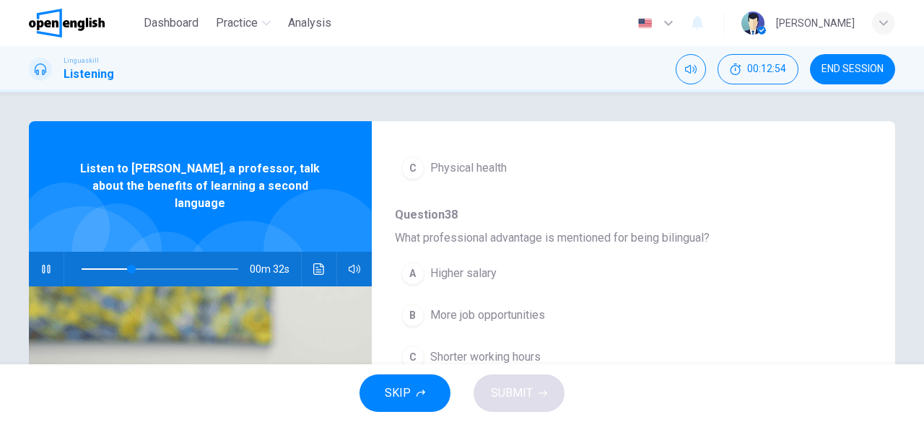
scroll to position [505, 0]
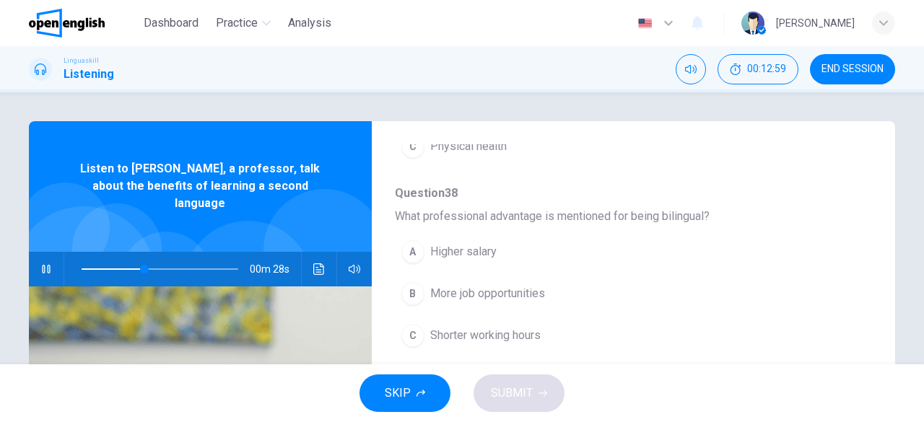
click at [488, 285] on span "More job opportunities" at bounding box center [487, 293] width 115 height 17
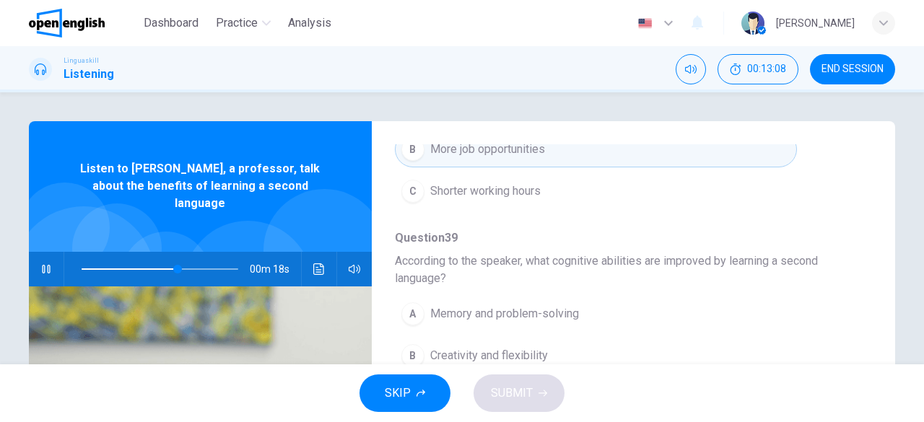
scroll to position [72, 0]
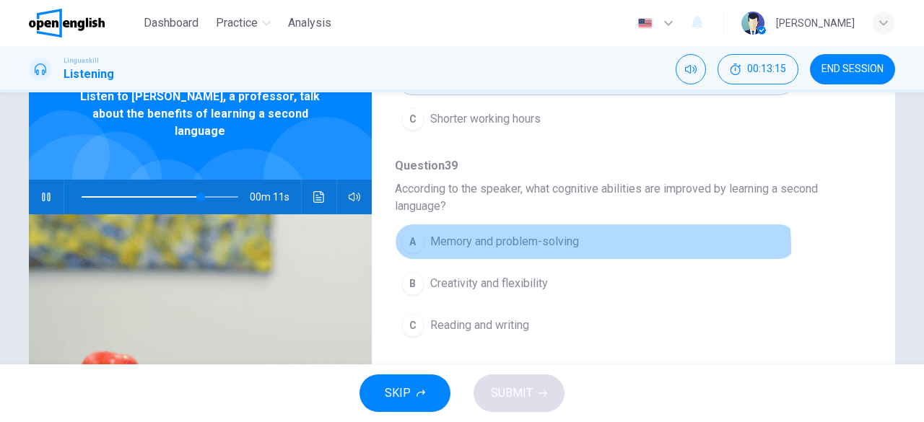
click at [491, 243] on span "Memory and problem-solving" at bounding box center [504, 241] width 149 height 17
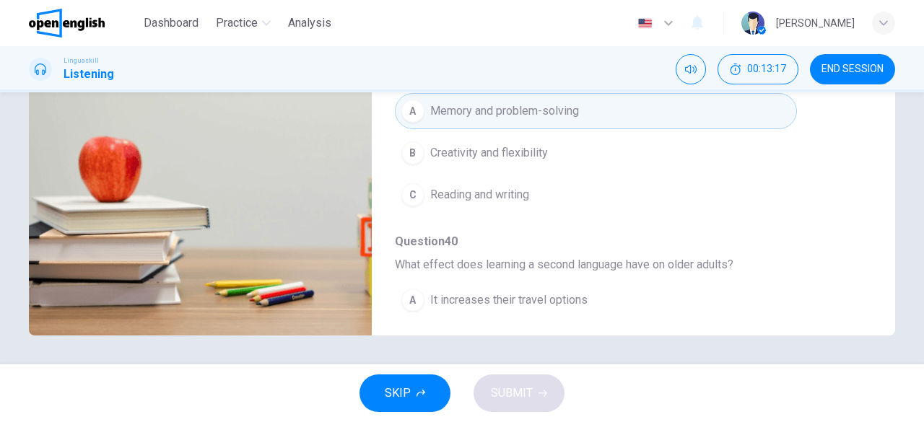
scroll to position [650, 0]
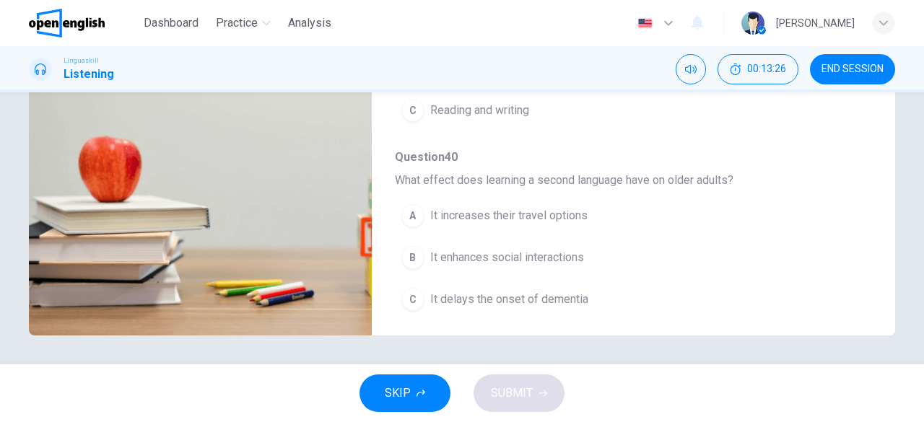
type input "*"
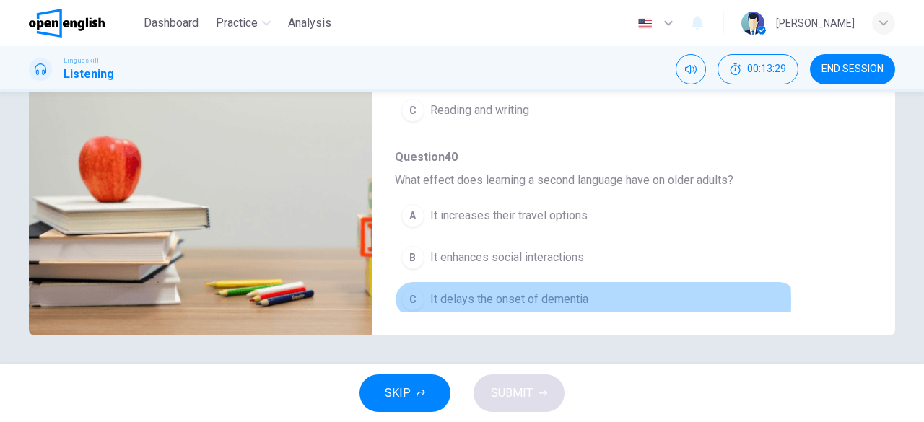
click at [534, 293] on span "It delays the onset of dementia" at bounding box center [509, 299] width 158 height 17
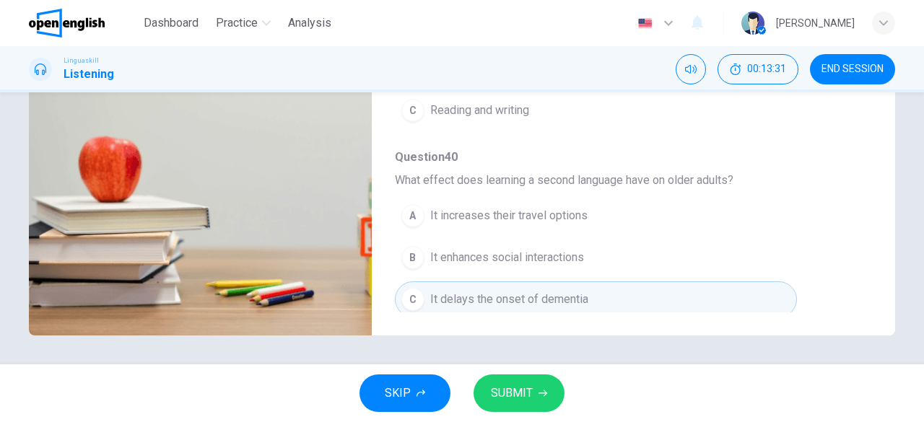
click at [518, 390] on span "SUBMIT" at bounding box center [512, 393] width 42 height 20
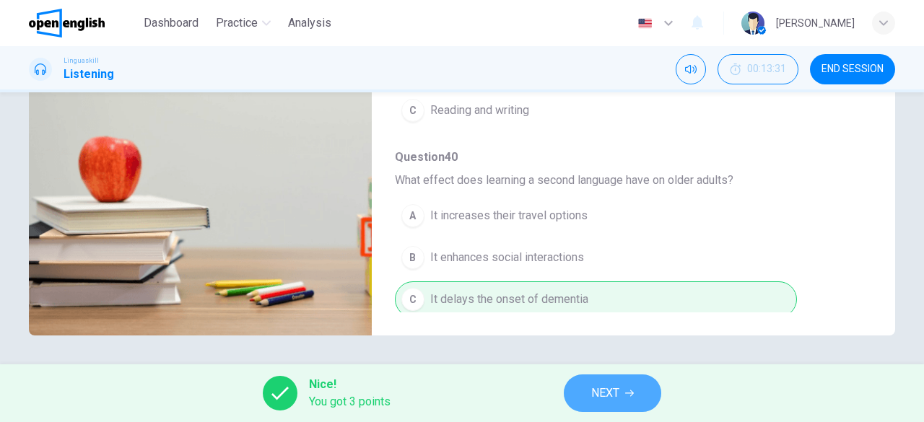
click at [598, 393] on span "NEXT" at bounding box center [605, 393] width 28 height 20
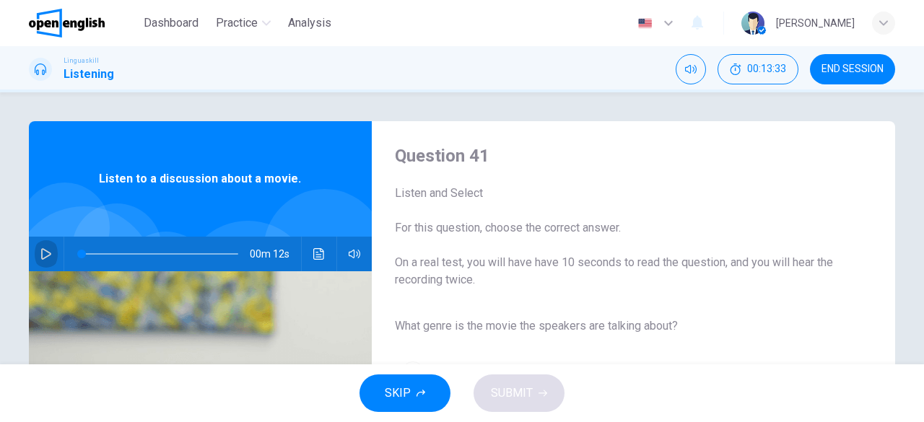
click at [45, 263] on button "button" at bounding box center [46, 254] width 23 height 35
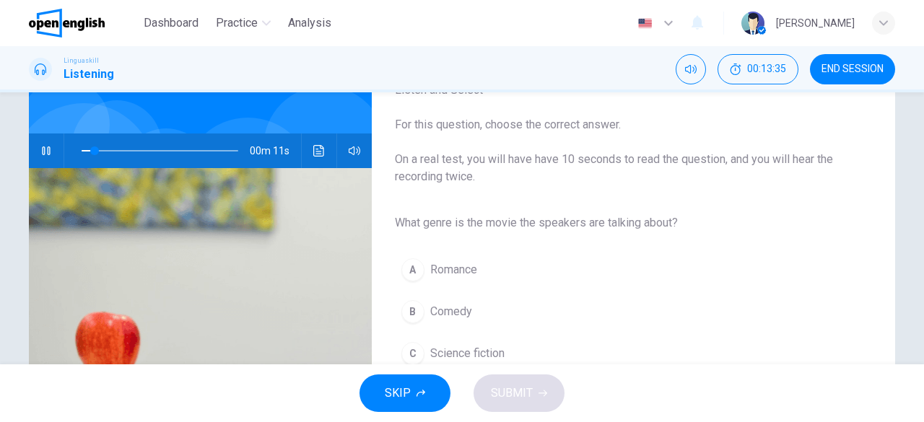
scroll to position [144, 0]
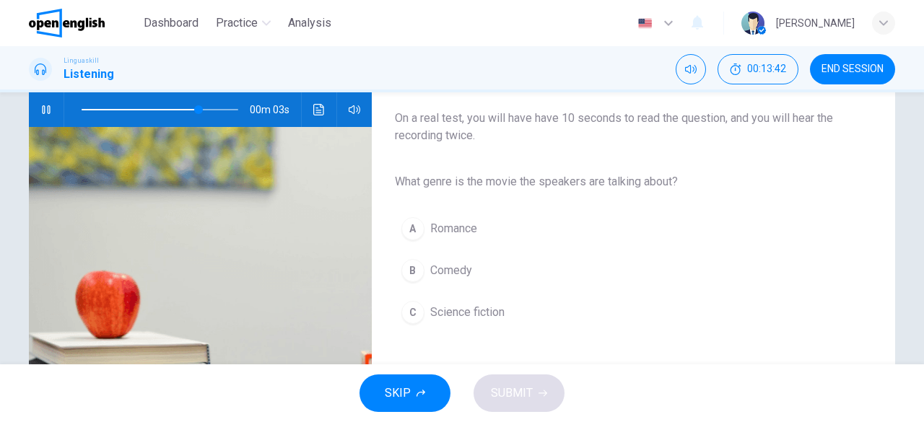
click at [424, 310] on button "C Science fiction" at bounding box center [622, 312] width 454 height 36
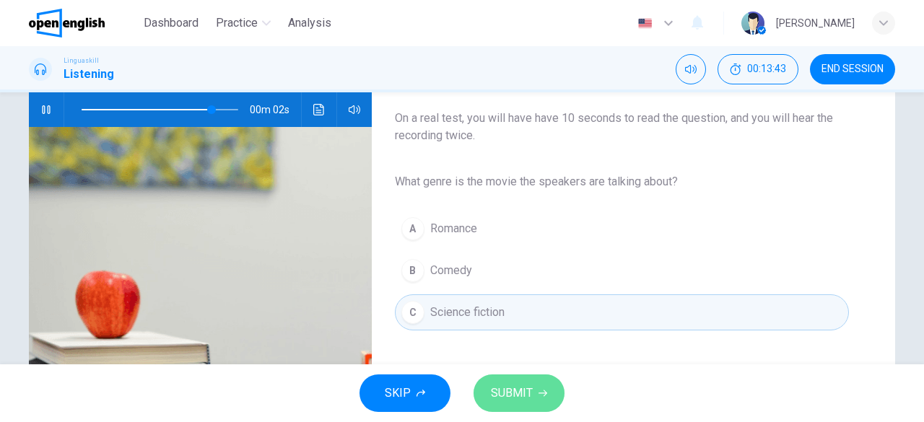
click at [540, 393] on icon "button" at bounding box center [542, 393] width 9 height 9
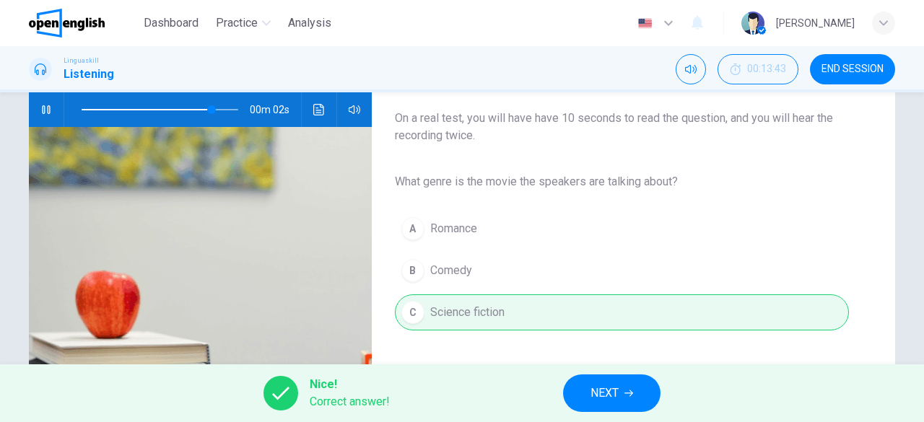
type input "**"
click at [600, 401] on span "NEXT" at bounding box center [604, 393] width 28 height 20
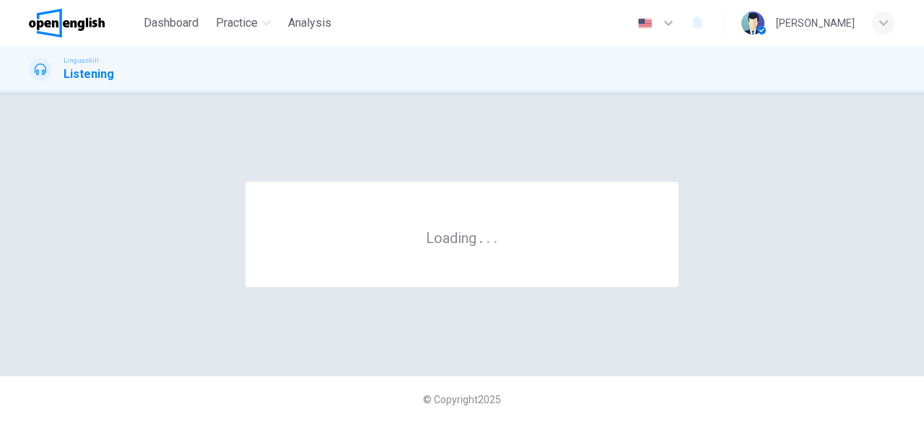
scroll to position [0, 0]
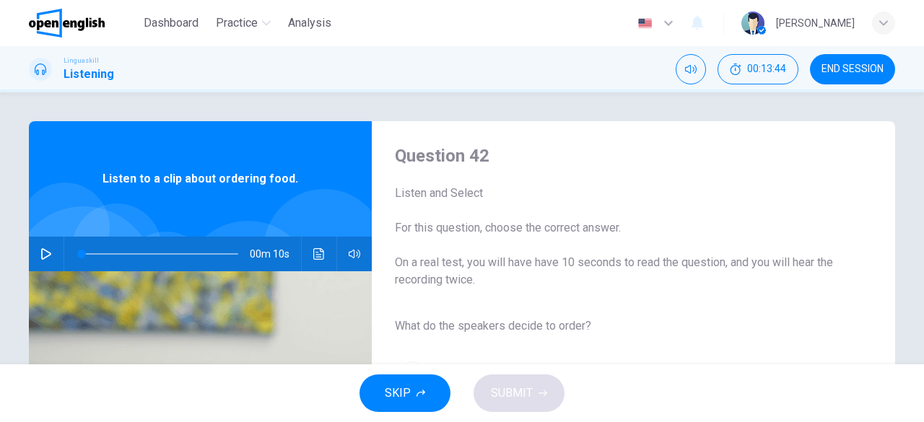
click at [46, 253] on icon "button" at bounding box center [46, 254] width 10 height 12
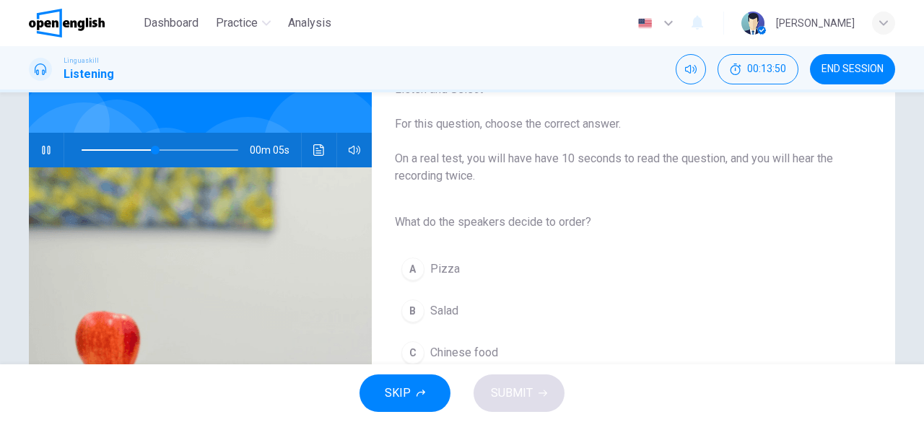
scroll to position [144, 0]
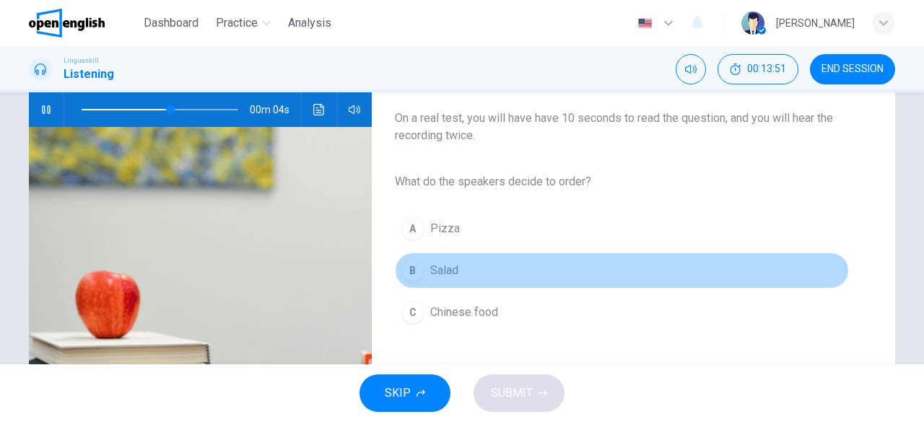
click at [434, 276] on span "Salad" at bounding box center [444, 270] width 28 height 17
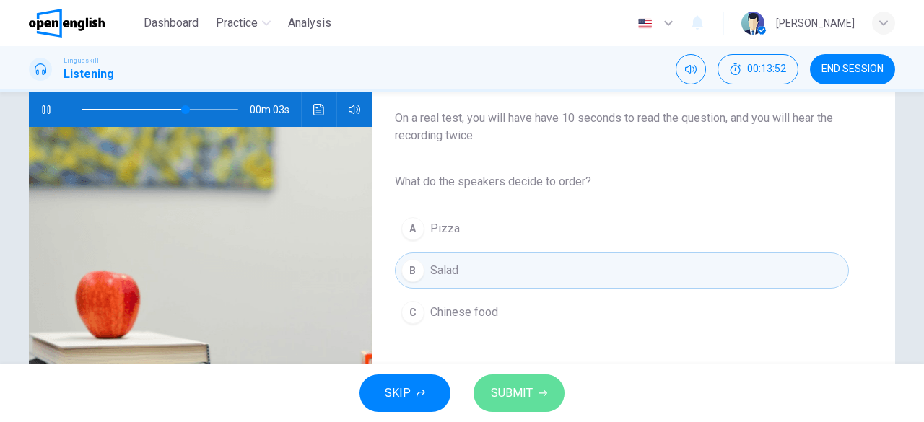
click at [530, 388] on span "SUBMIT" at bounding box center [512, 393] width 42 height 20
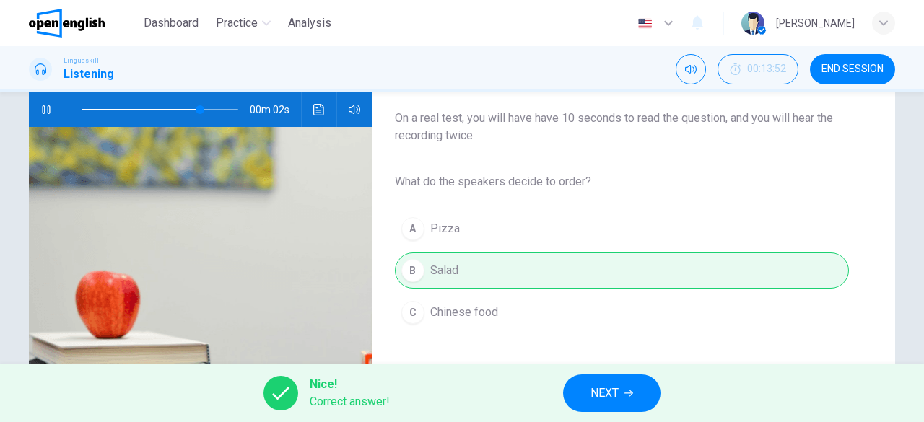
type input "**"
click at [583, 403] on button "NEXT" at bounding box center [611, 394] width 97 height 38
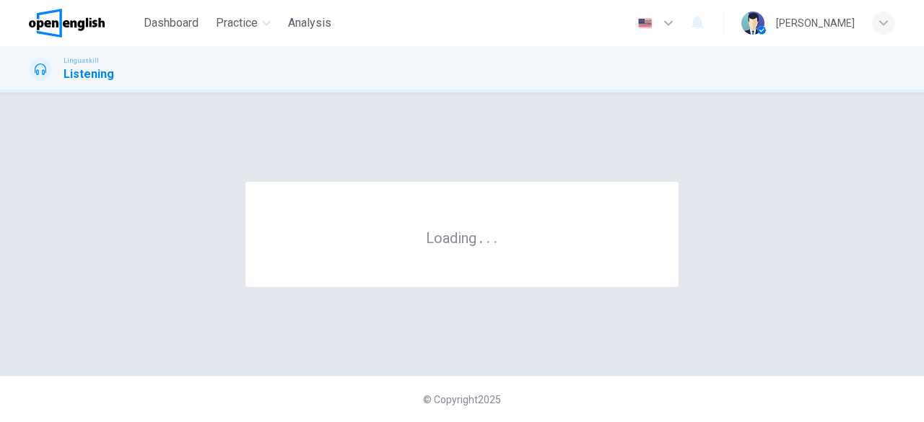
scroll to position [0, 0]
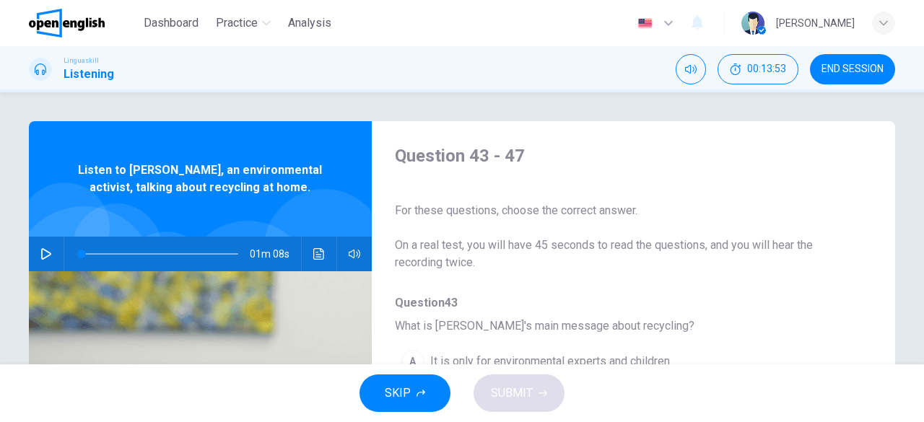
click at [40, 251] on icon "button" at bounding box center [46, 254] width 12 height 12
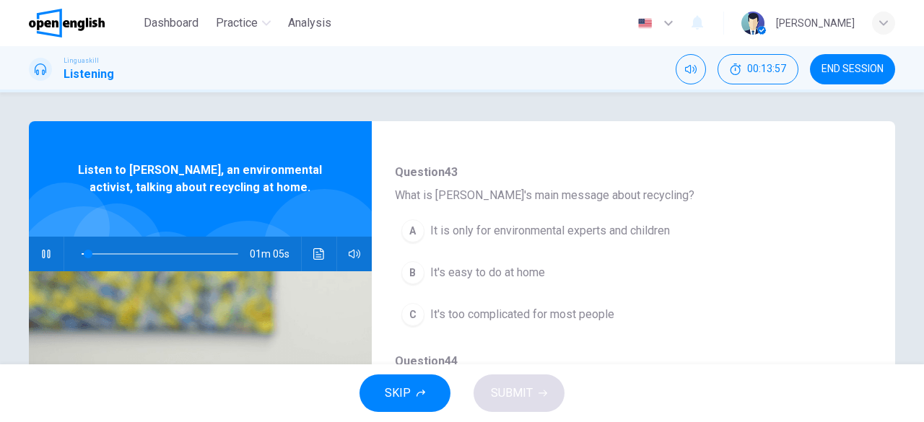
scroll to position [144, 0]
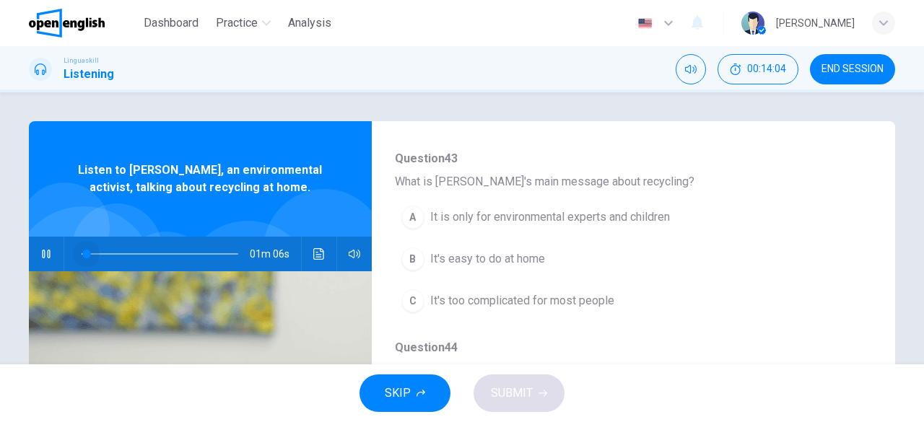
drag, startPoint x: 92, startPoint y: 255, endPoint x: 63, endPoint y: 257, distance: 29.7
click at [82, 257] on span at bounding box center [86, 254] width 9 height 9
click at [516, 258] on span "It's easy to do at home" at bounding box center [487, 258] width 115 height 17
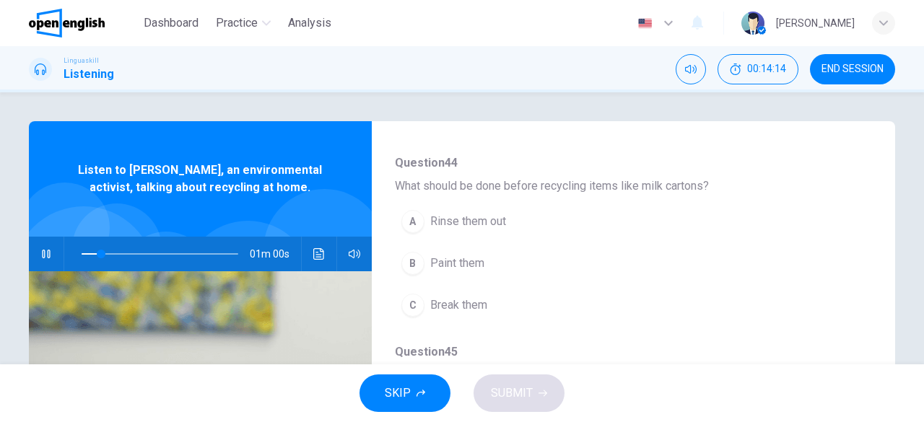
scroll to position [361, 0]
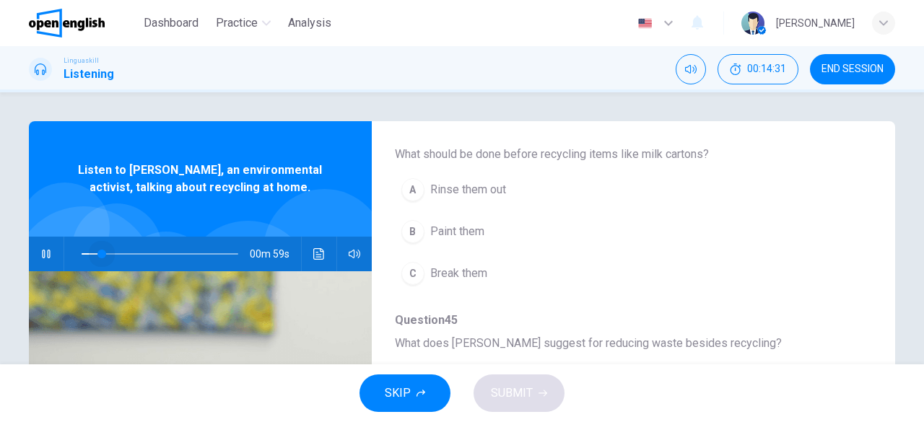
click at [99, 255] on span at bounding box center [160, 254] width 157 height 20
click at [90, 252] on span at bounding box center [160, 254] width 157 height 20
click at [469, 276] on span "Break them" at bounding box center [458, 273] width 57 height 17
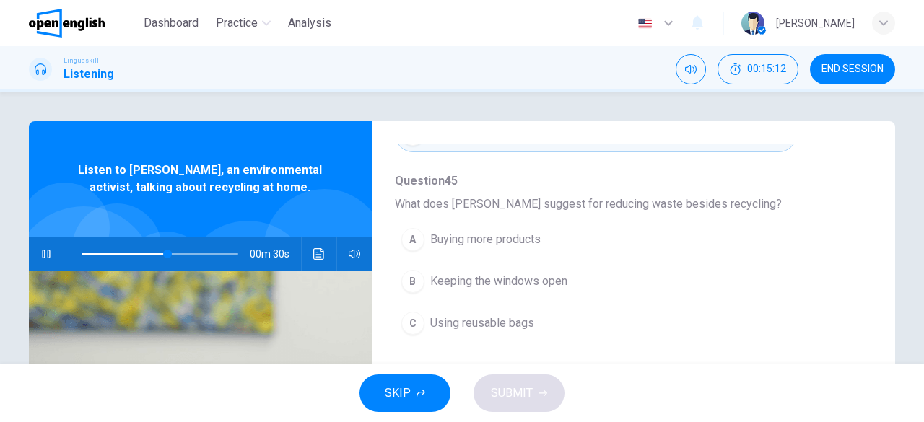
scroll to position [505, 0]
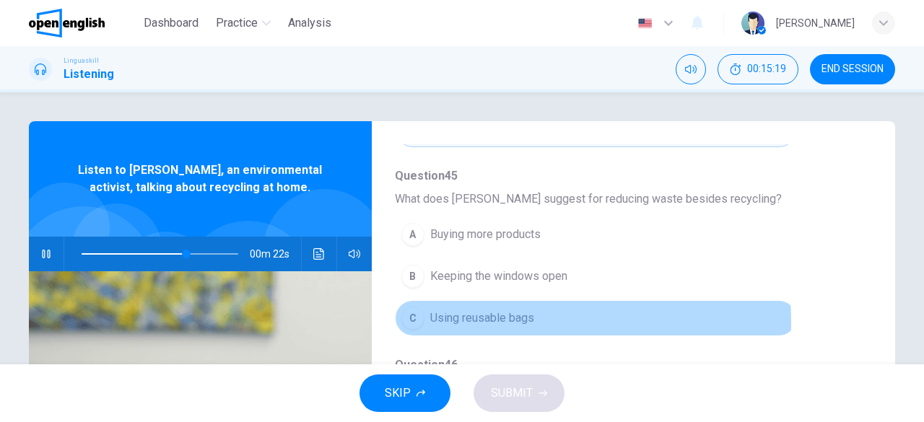
click at [508, 318] on span "Using reusable bags" at bounding box center [482, 318] width 104 height 17
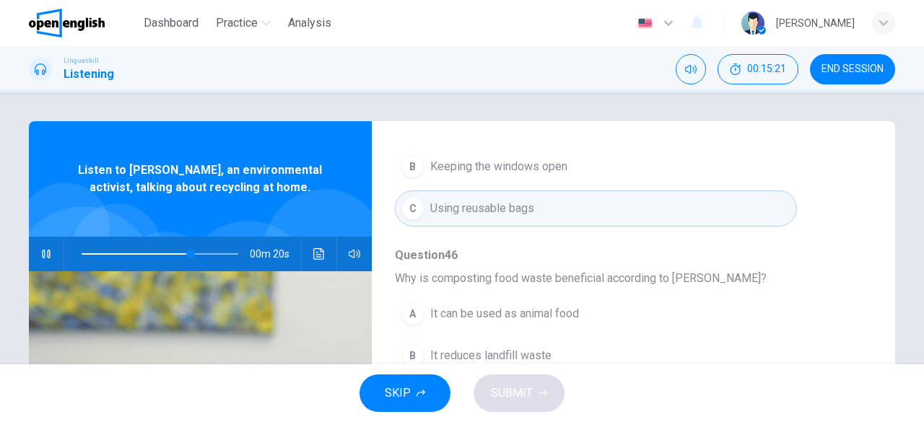
scroll to position [144, 0]
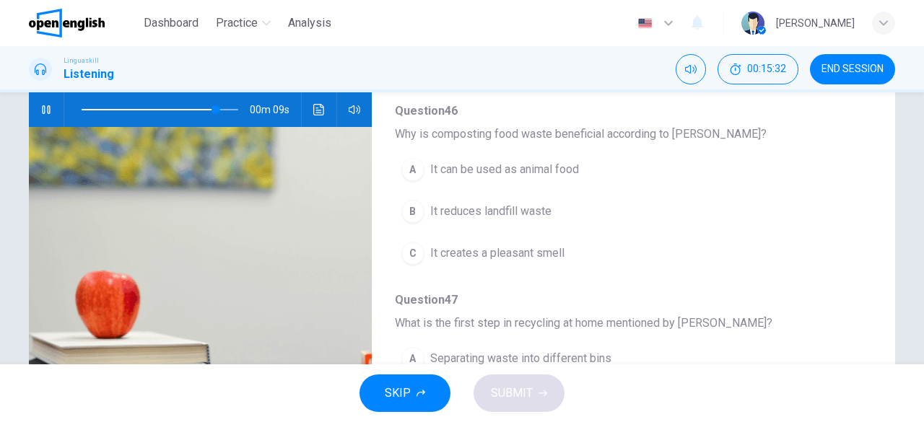
click at [513, 253] on span "It creates a pleasant smell" at bounding box center [497, 253] width 134 height 17
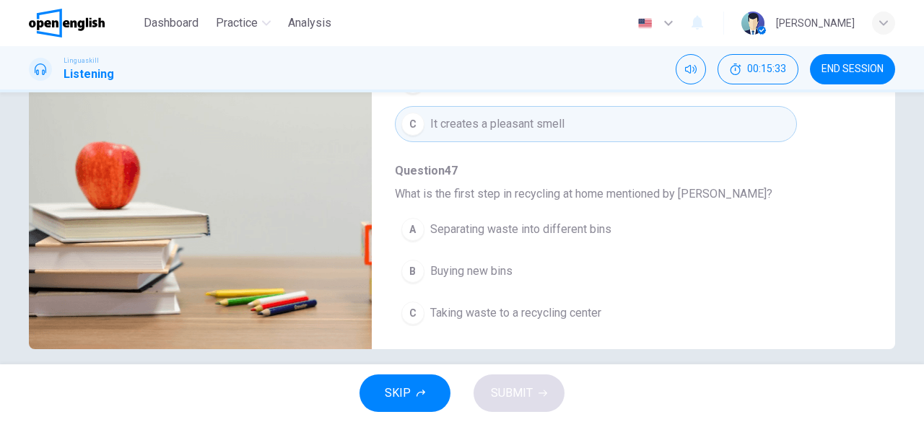
scroll to position [287, 0]
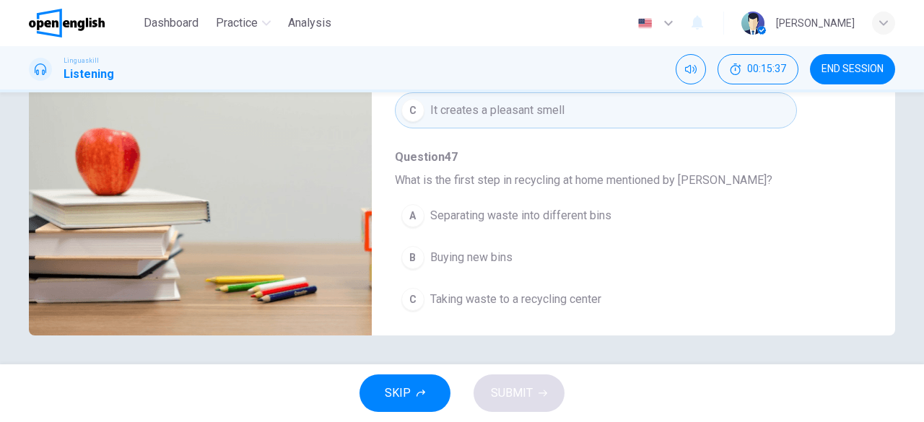
click at [498, 217] on span "Separating waste into different bins" at bounding box center [520, 215] width 181 height 17
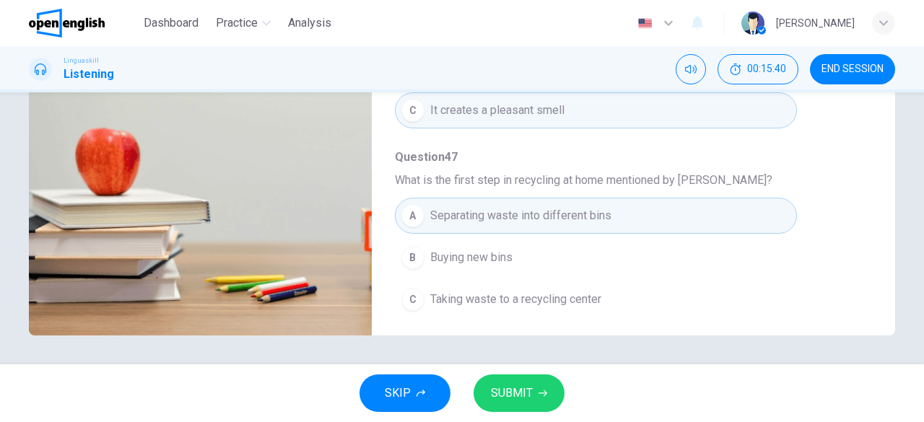
click at [502, 398] on span "SUBMIT" at bounding box center [512, 393] width 42 height 20
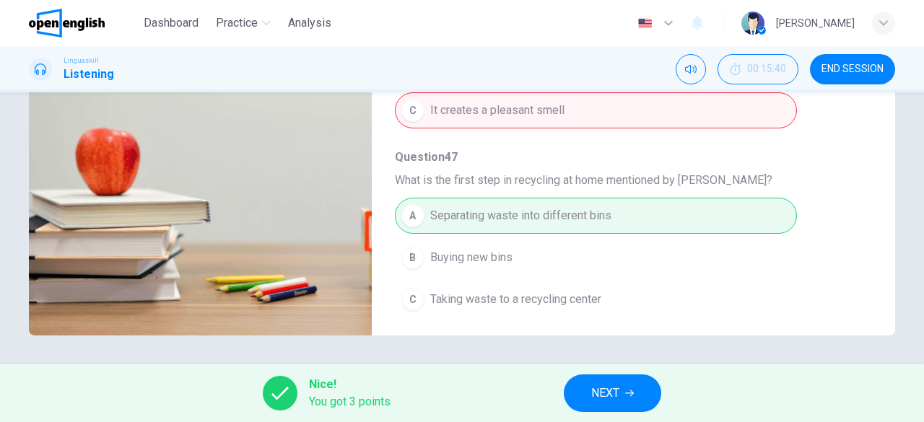
type input "*"
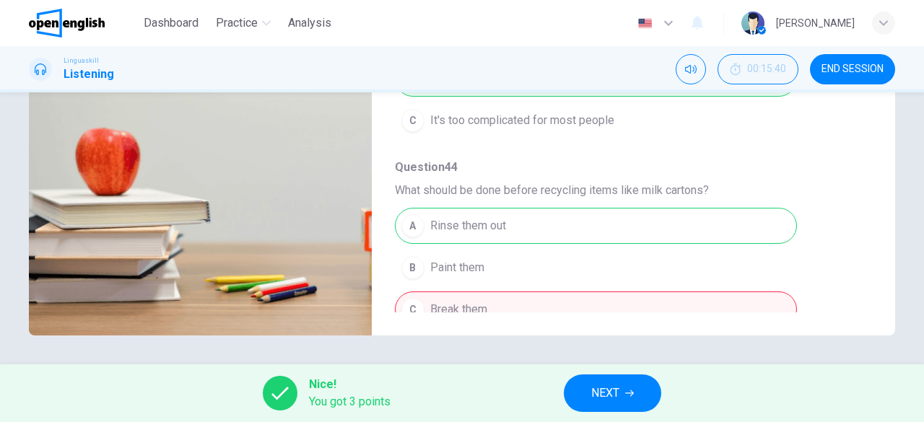
scroll to position [0, 0]
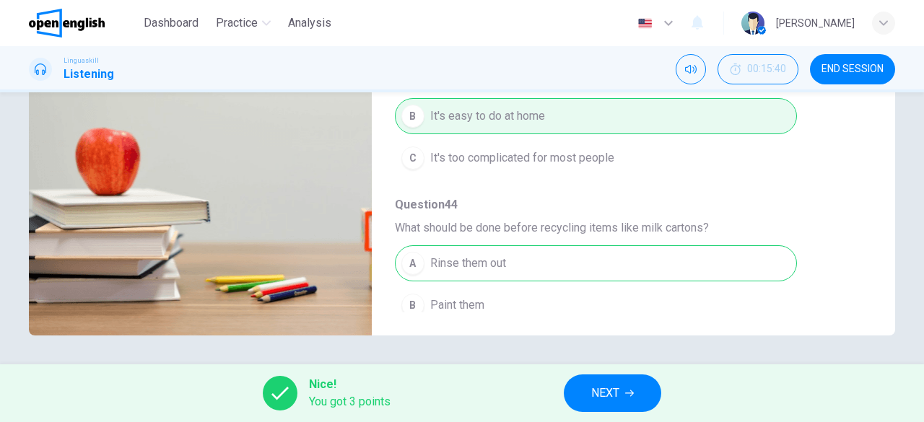
click at [626, 399] on button "NEXT" at bounding box center [612, 394] width 97 height 38
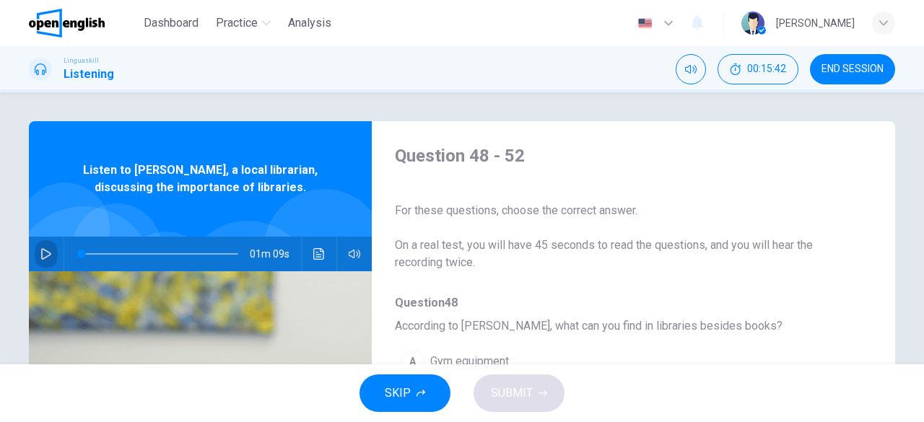
click at [41, 249] on icon "button" at bounding box center [46, 254] width 12 height 12
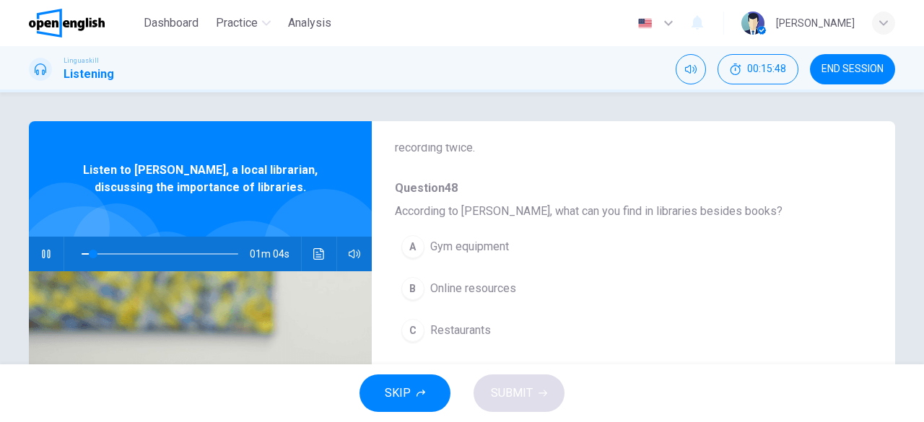
scroll to position [144, 0]
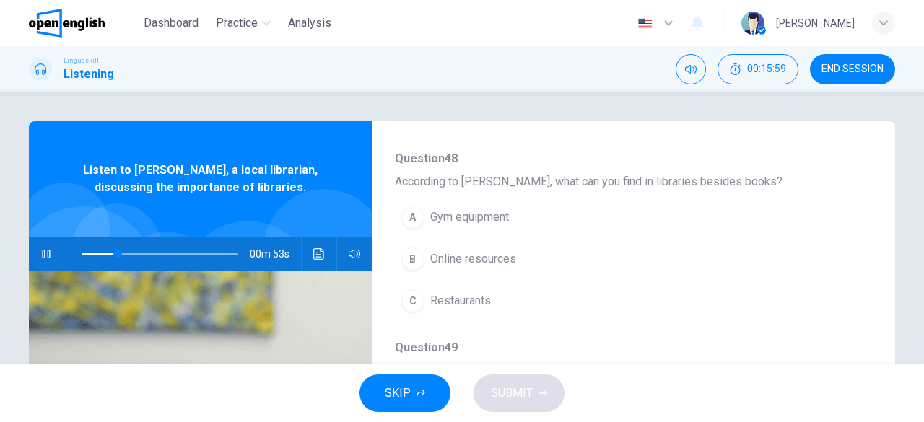
drag, startPoint x: 712, startPoint y: 181, endPoint x: 641, endPoint y: 180, distance: 70.7
click at [641, 180] on span "According to Tom, what can you find in libraries besides books?" at bounding box center [622, 181] width 454 height 17
drag, startPoint x: 638, startPoint y: 180, endPoint x: 684, endPoint y: 178, distance: 46.2
click at [679, 178] on span "According to Tom, what can you find in libraries besides books?" at bounding box center [622, 181] width 454 height 17
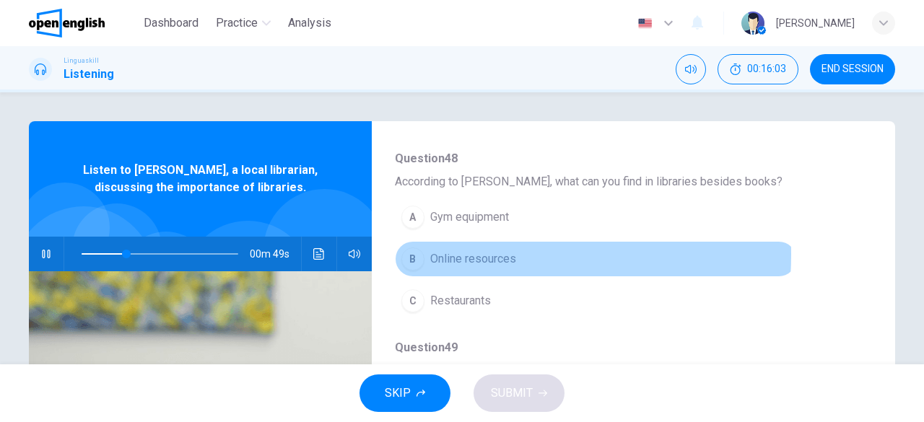
click at [459, 254] on span "Online resources" at bounding box center [473, 258] width 86 height 17
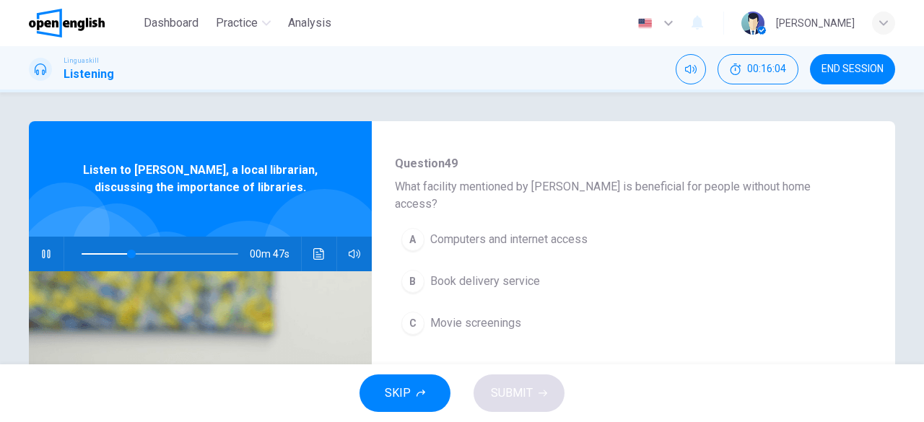
scroll to position [361, 0]
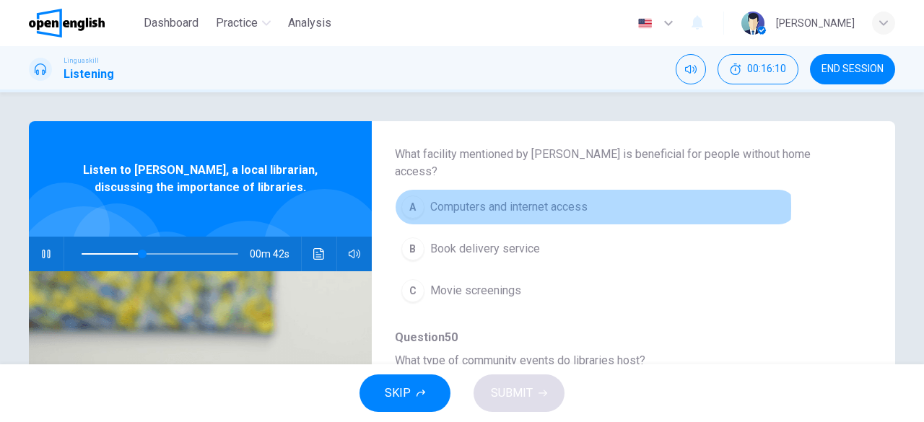
click at [495, 198] on span "Computers and internet access" at bounding box center [508, 206] width 157 height 17
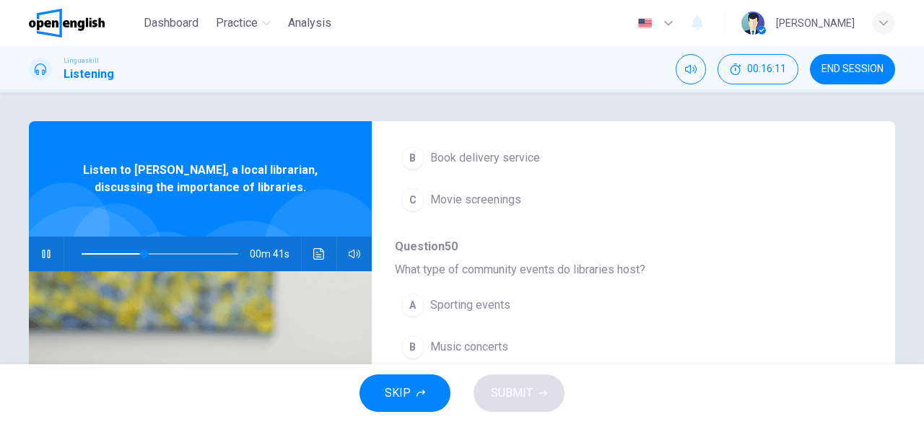
scroll to position [505, 0]
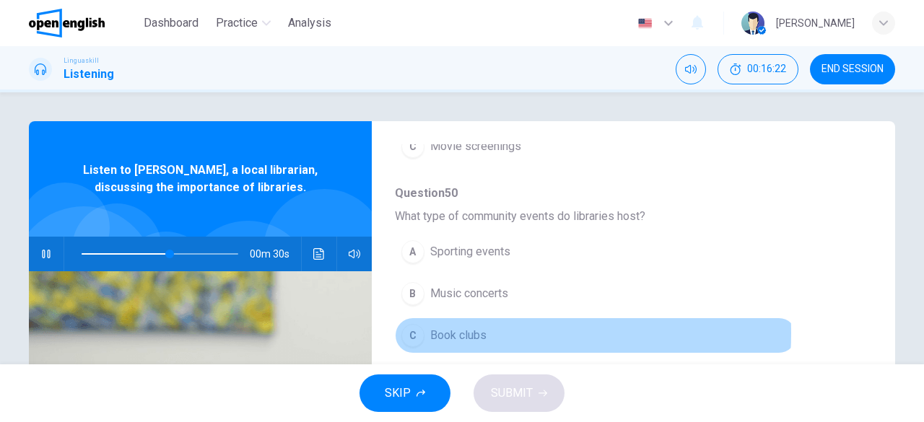
click at [471, 327] on span "Book clubs" at bounding box center [458, 335] width 56 height 17
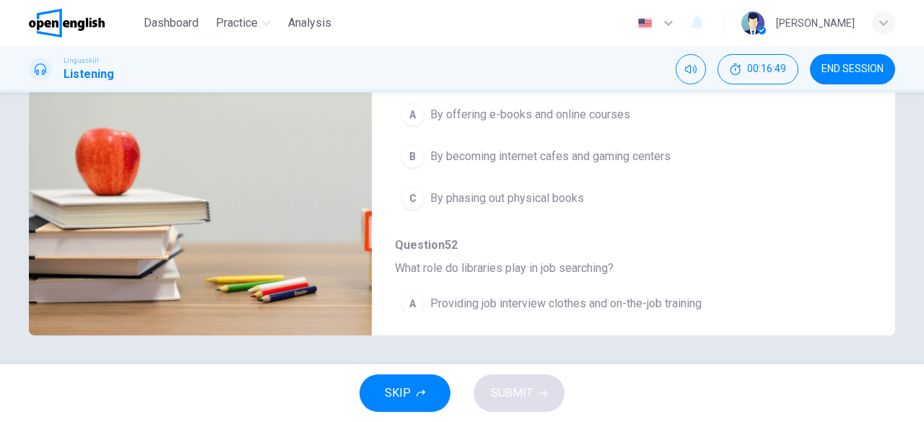
scroll to position [615, 0]
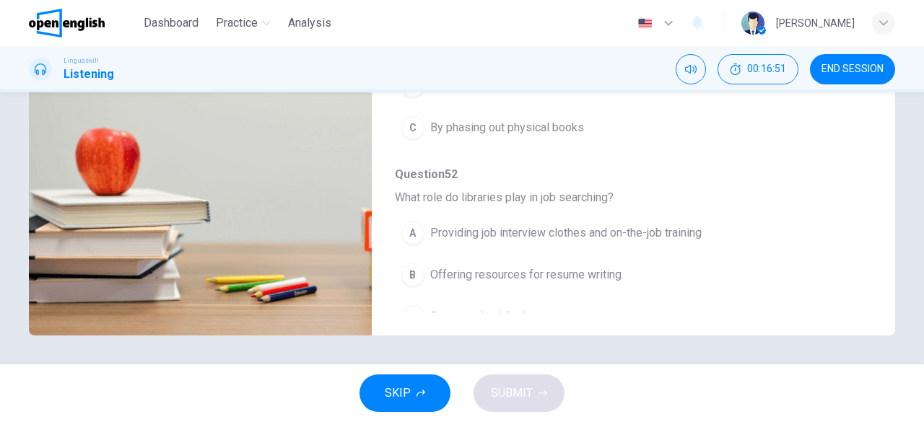
type input "*"
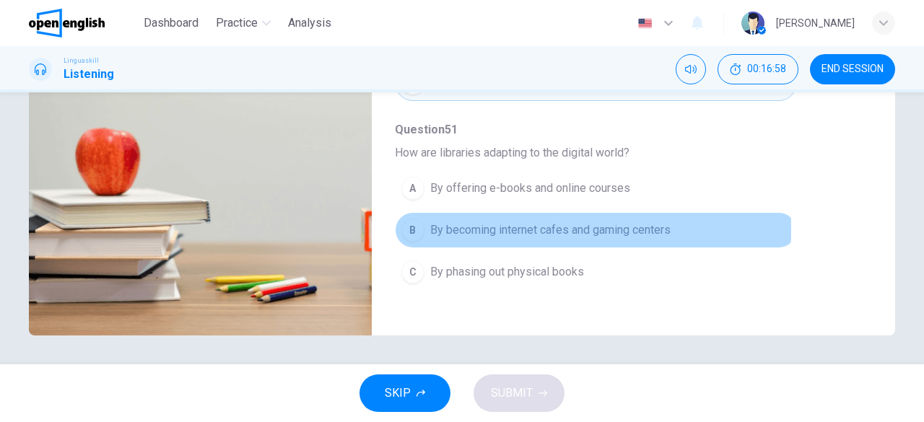
click at [478, 222] on span "By becoming internet cafes and gaming centers" at bounding box center [550, 230] width 240 height 17
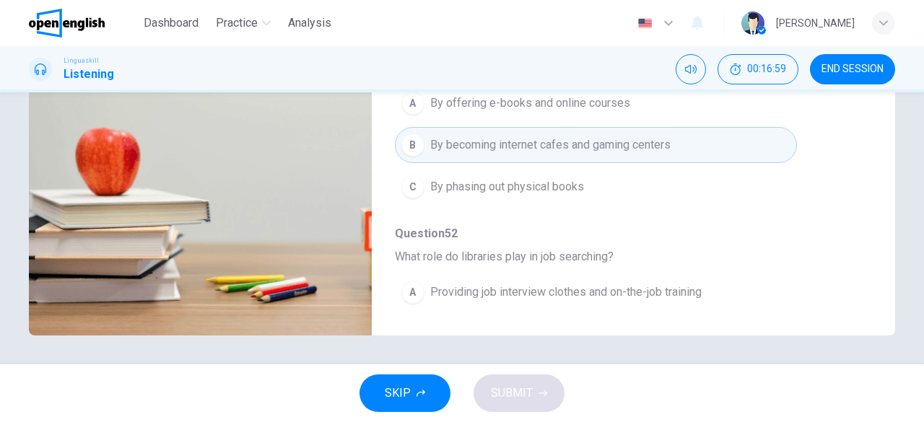
scroll to position [615, 0]
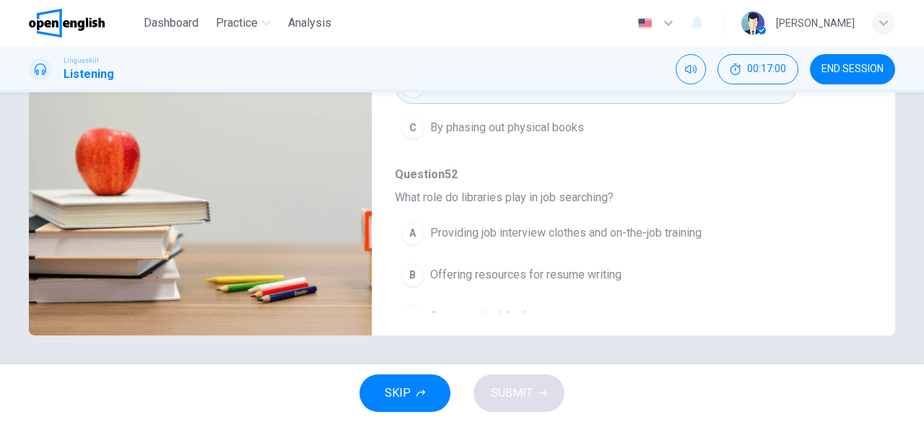
click at [447, 266] on span "Offering resources for resume writing" at bounding box center [525, 274] width 191 height 17
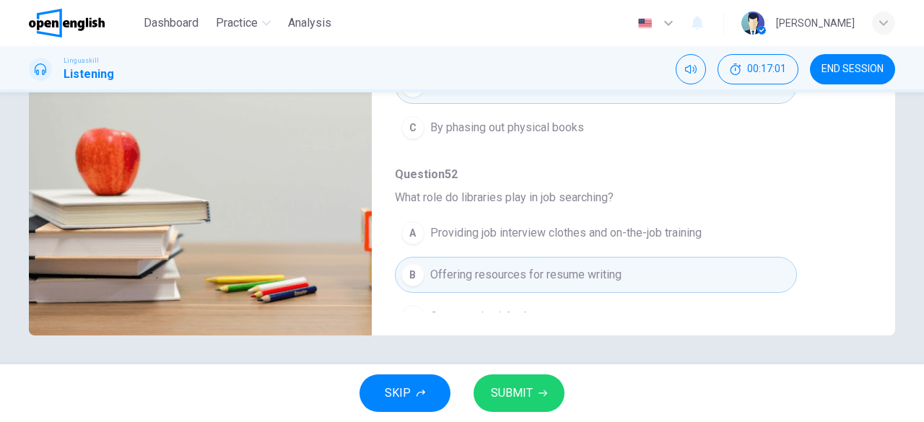
click at [523, 386] on span "SUBMIT" at bounding box center [512, 393] width 42 height 20
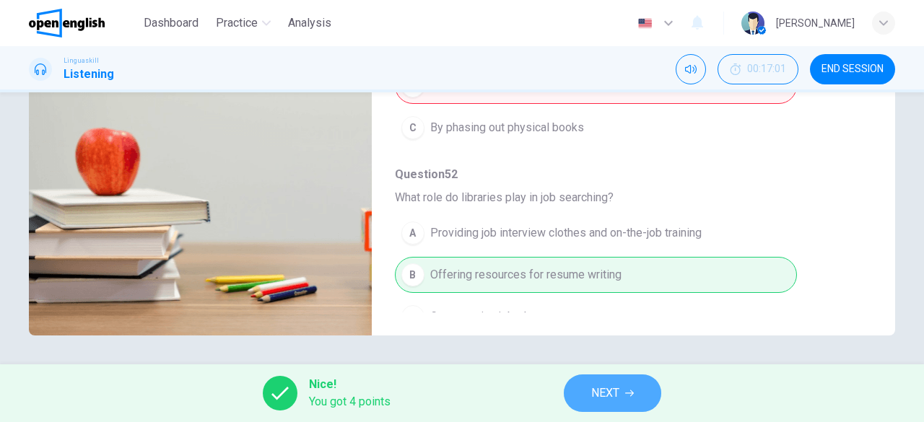
click at [609, 389] on span "NEXT" at bounding box center [605, 393] width 28 height 20
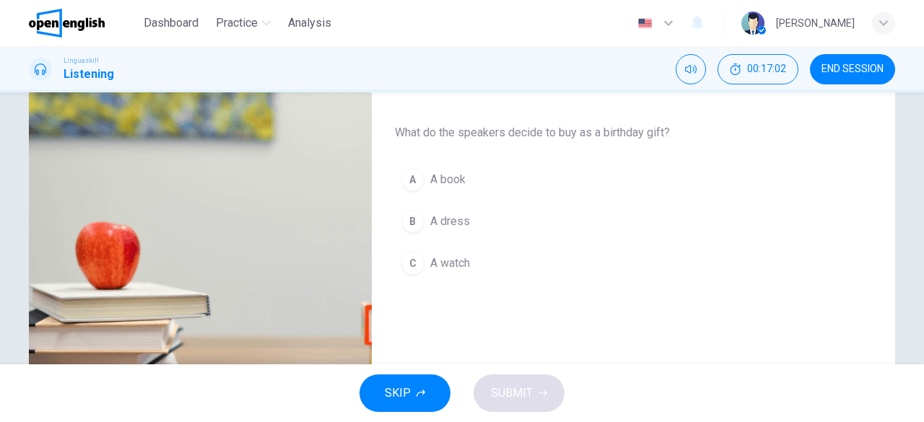
scroll to position [143, 0]
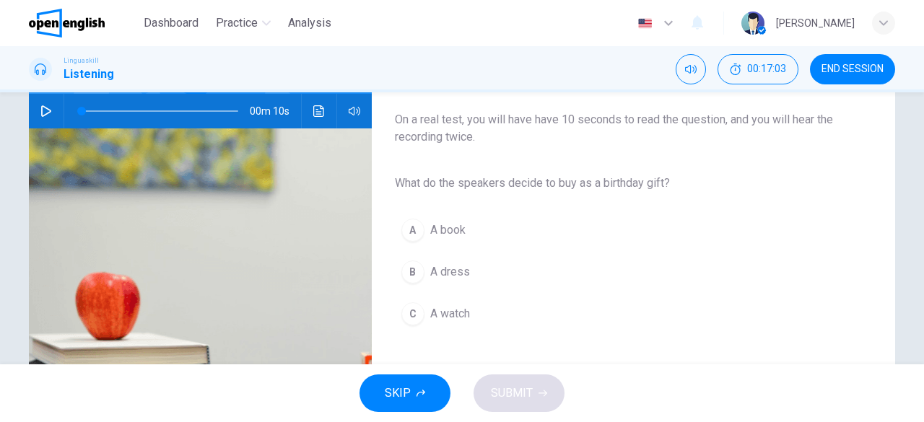
click at [45, 112] on icon "button" at bounding box center [46, 111] width 10 height 12
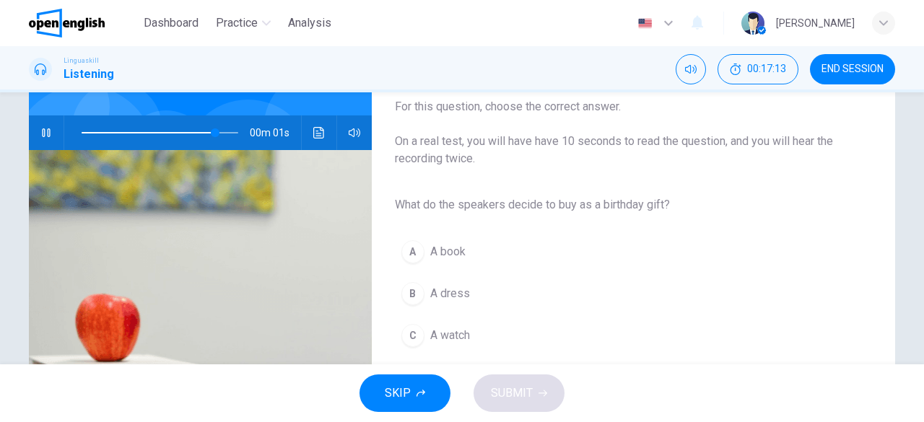
scroll to position [144, 0]
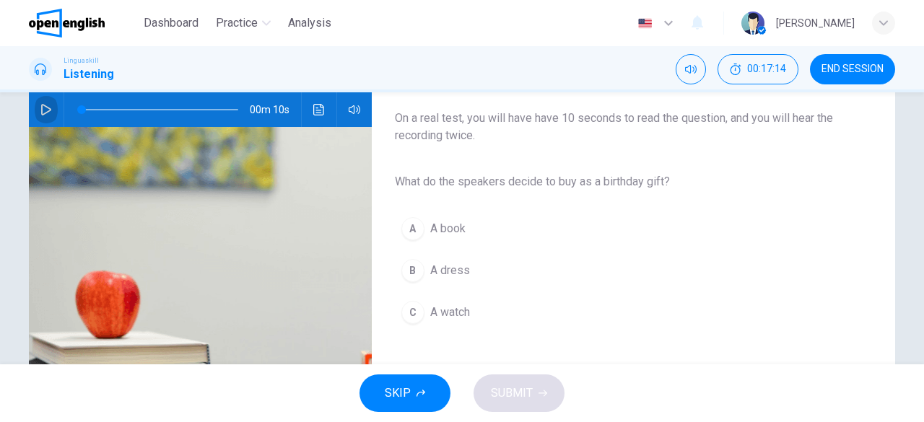
click at [53, 110] on button "button" at bounding box center [46, 109] width 23 height 35
click at [431, 244] on button "A A book" at bounding box center [622, 229] width 454 height 36
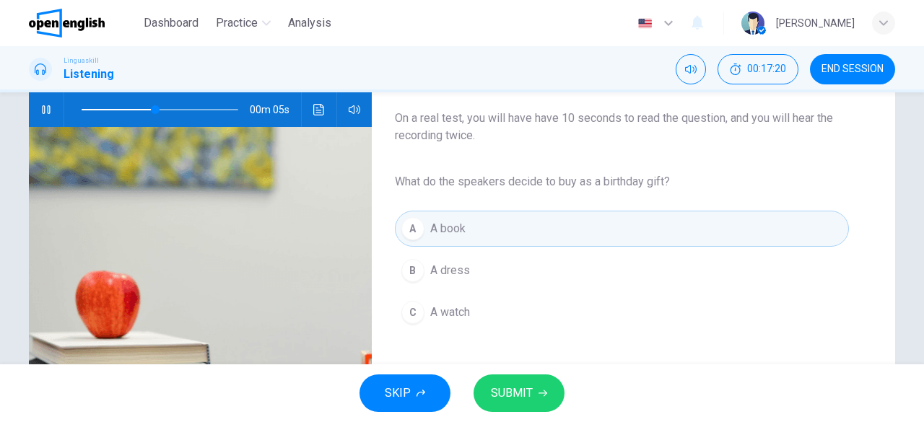
click at [537, 386] on button "SUBMIT" at bounding box center [518, 394] width 91 height 38
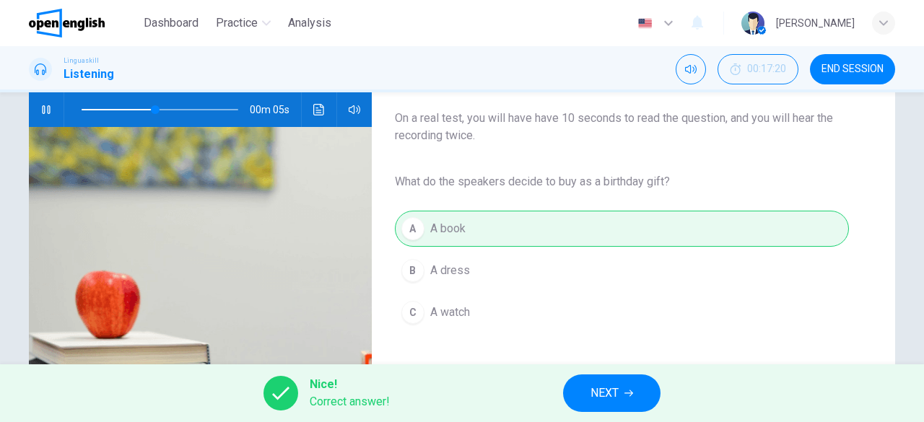
type input "**"
click at [587, 388] on button "NEXT" at bounding box center [611, 394] width 97 height 38
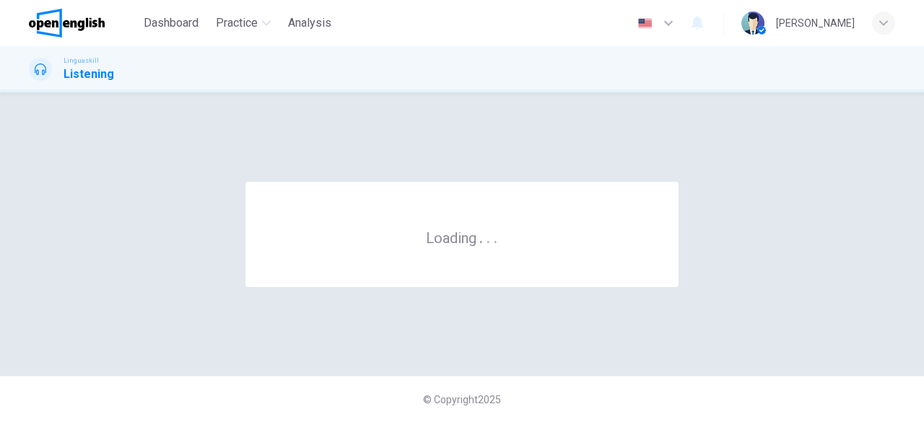
scroll to position [0, 0]
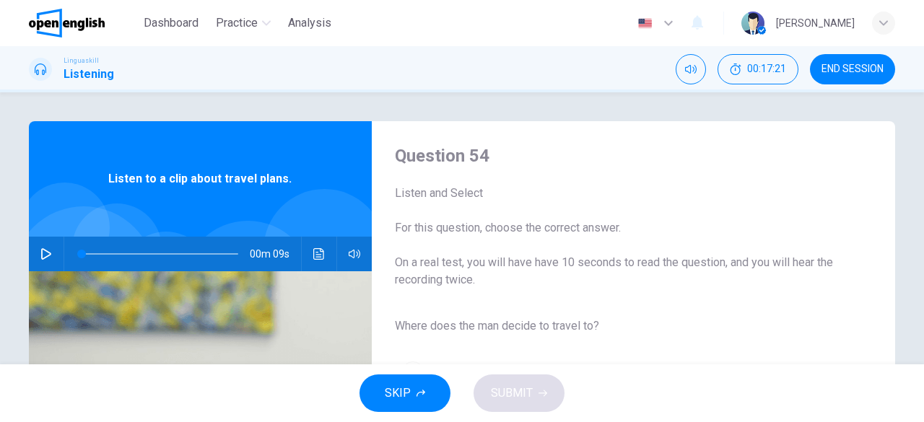
click at [46, 260] on button "button" at bounding box center [46, 254] width 23 height 35
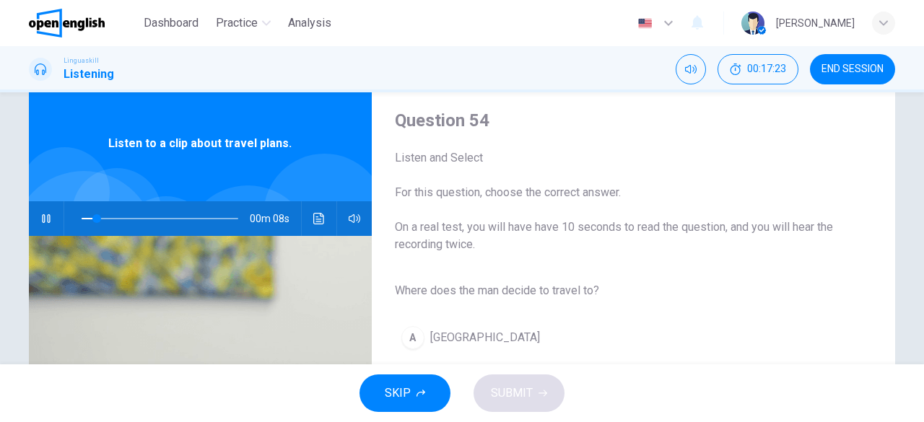
scroll to position [144, 0]
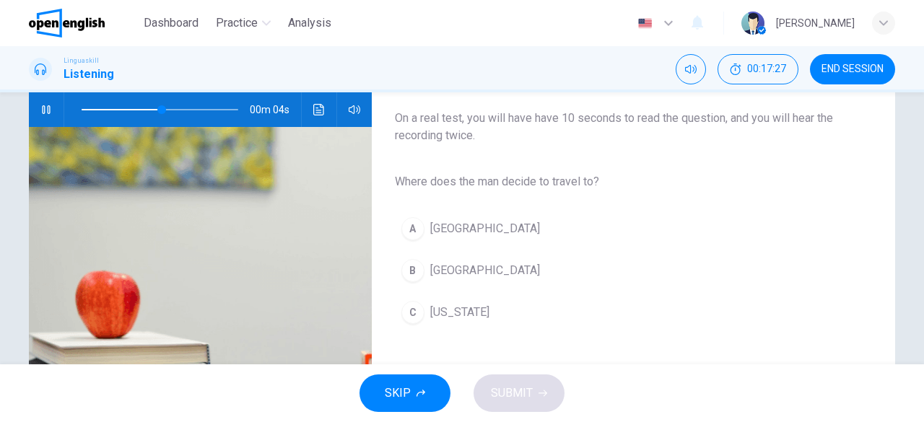
click at [430, 271] on span "Rome" at bounding box center [485, 270] width 110 height 17
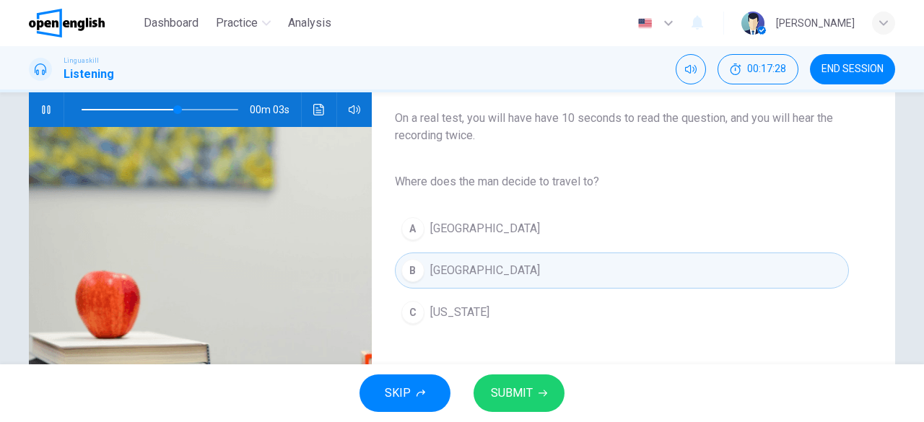
click at [546, 389] on icon "button" at bounding box center [542, 393] width 9 height 9
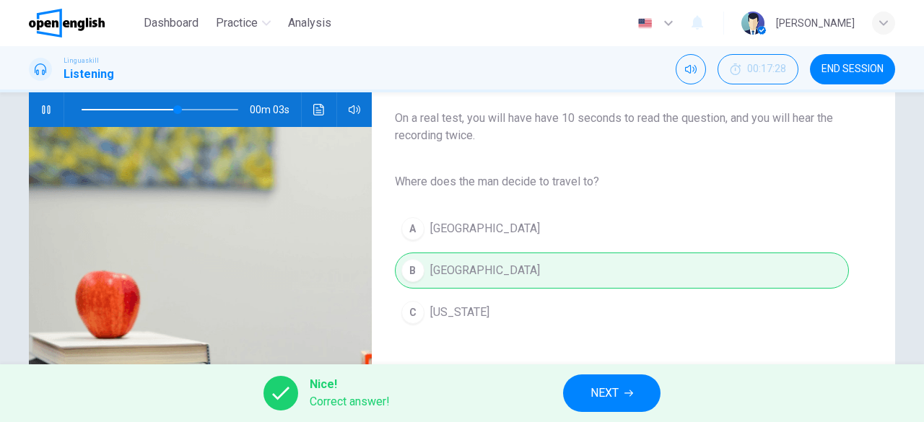
type input "**"
click at [589, 392] on button "NEXT" at bounding box center [611, 394] width 97 height 38
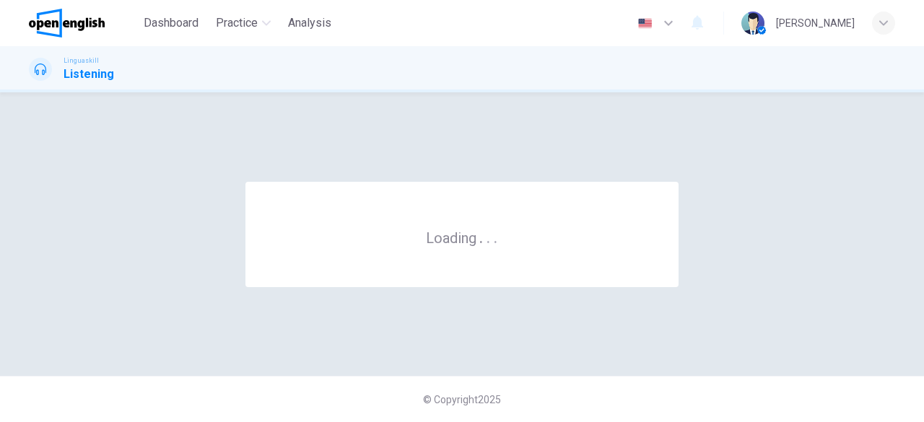
scroll to position [0, 0]
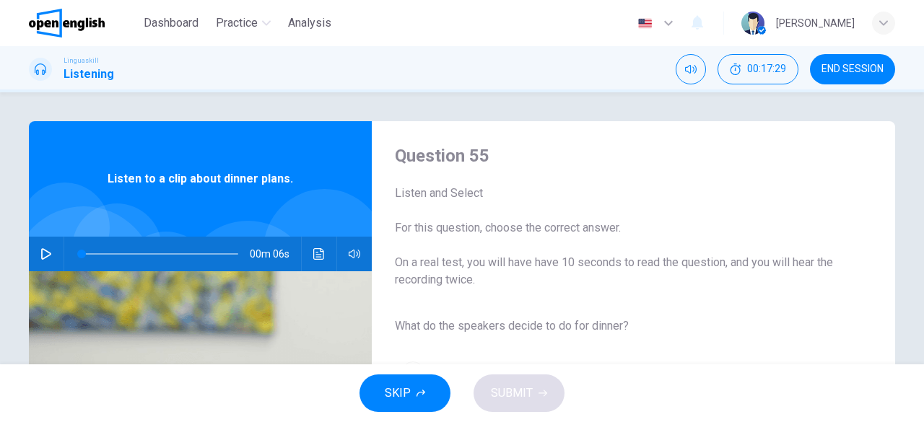
click at [51, 263] on button "button" at bounding box center [46, 254] width 23 height 35
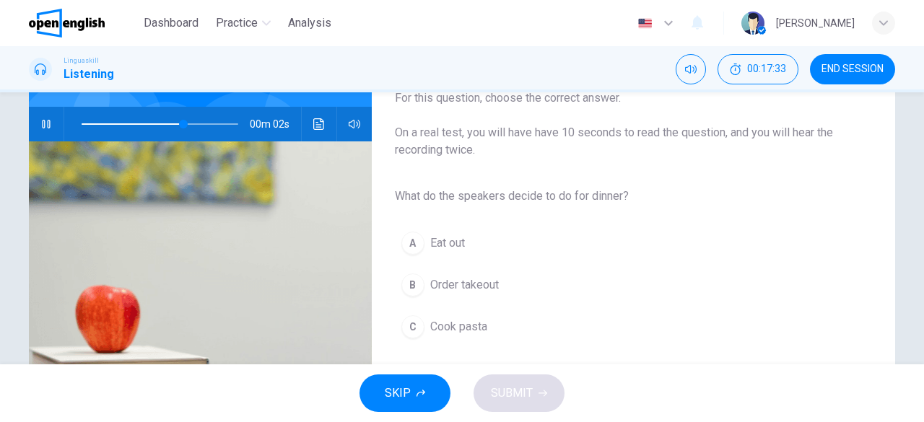
scroll to position [144, 0]
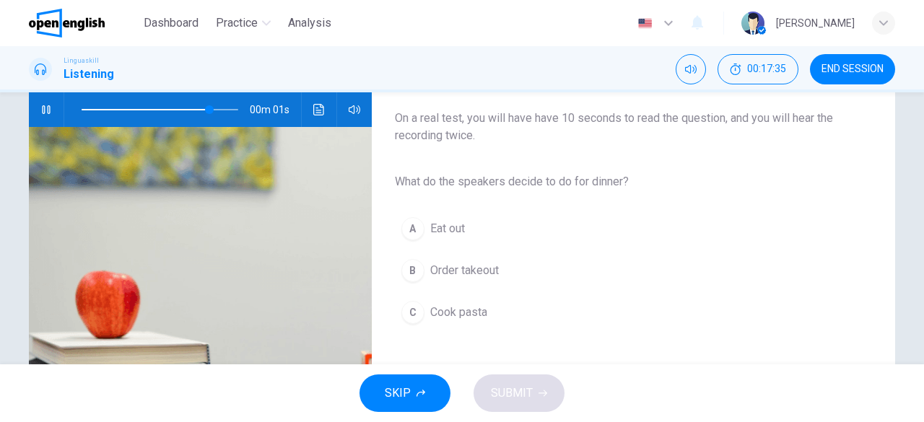
type input "*"
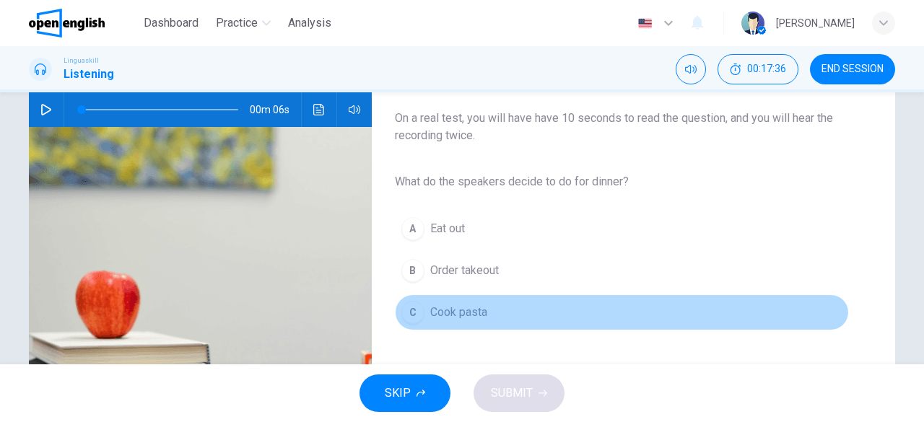
click at [424, 306] on button "C Cook pasta" at bounding box center [622, 312] width 454 height 36
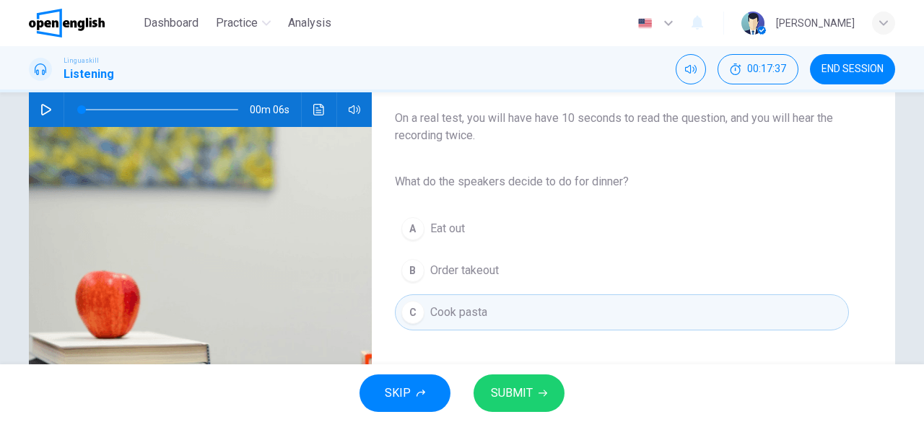
click at [543, 379] on button "SUBMIT" at bounding box center [518, 394] width 91 height 38
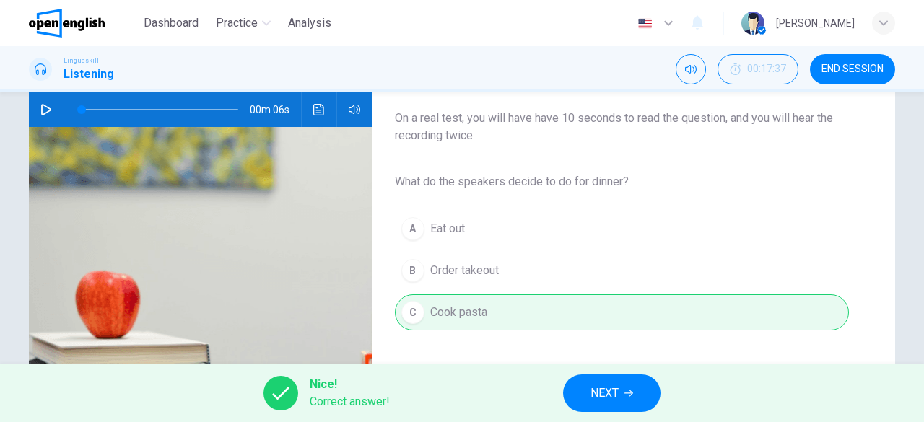
click at [587, 387] on button "NEXT" at bounding box center [611, 394] width 97 height 38
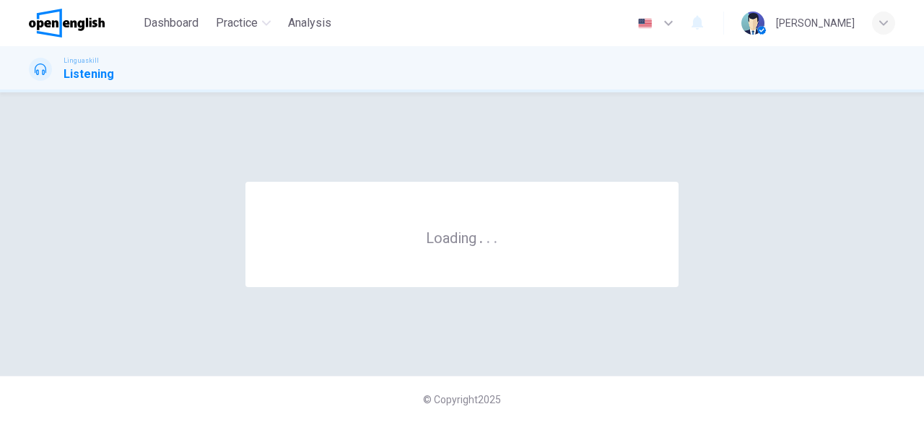
scroll to position [0, 0]
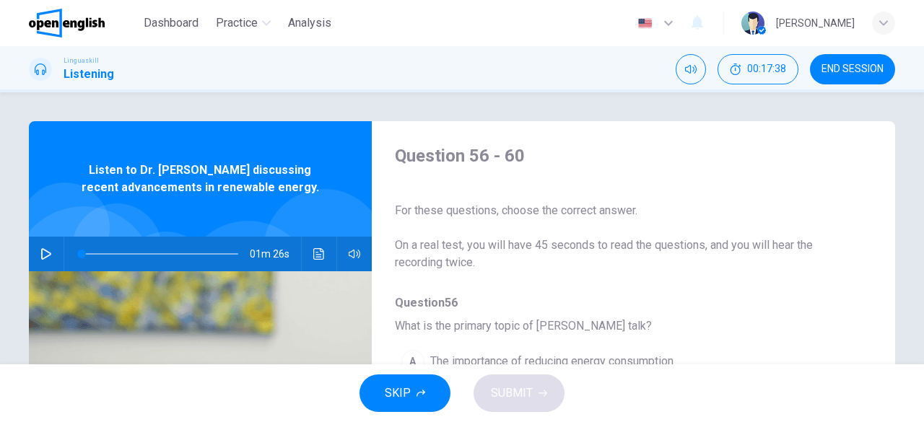
click at [36, 260] on button "button" at bounding box center [46, 254] width 23 height 35
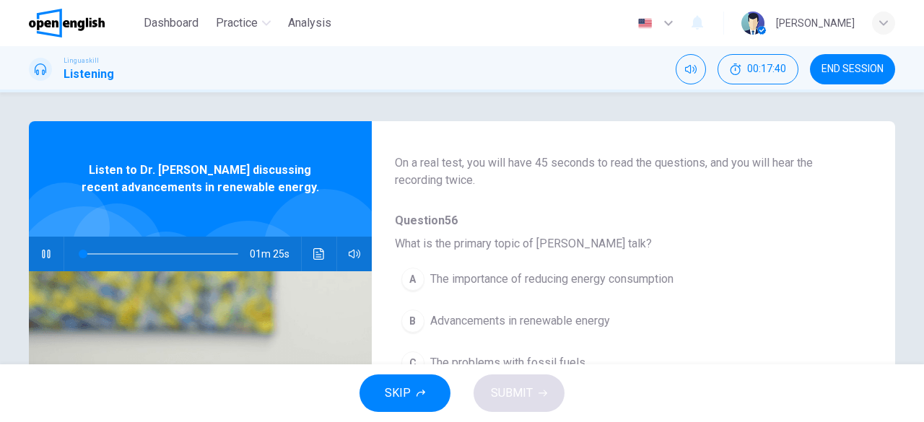
scroll to position [144, 0]
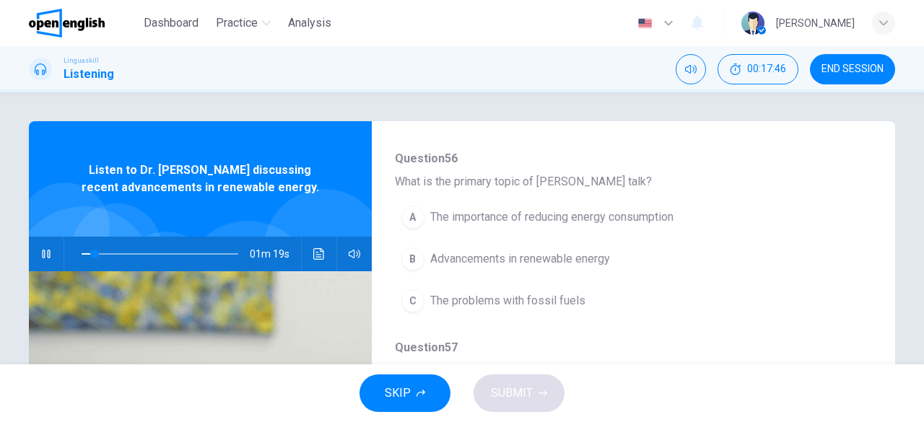
click at [598, 221] on span "The importance of reducing energy consumption" at bounding box center [551, 217] width 243 height 17
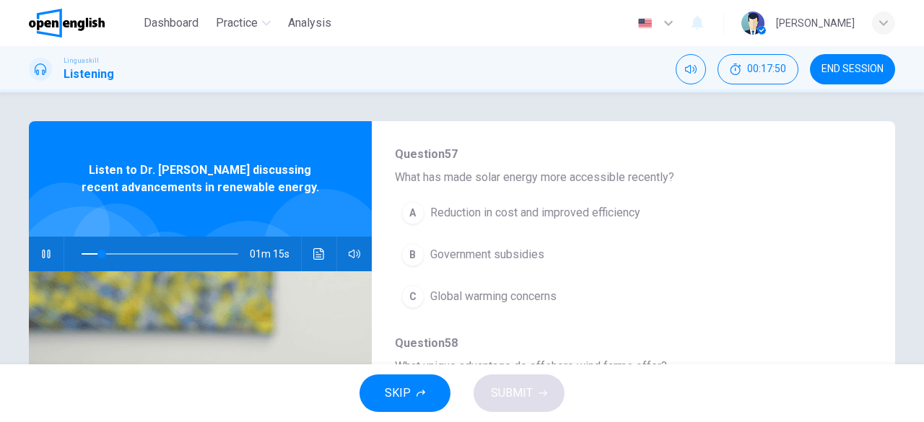
scroll to position [361, 0]
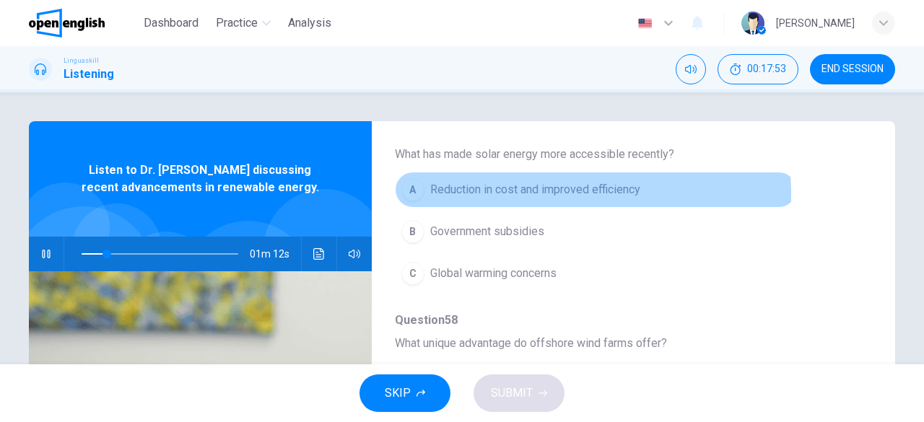
click at [525, 193] on span "Reduction in cost and improved efficiency" at bounding box center [535, 189] width 210 height 17
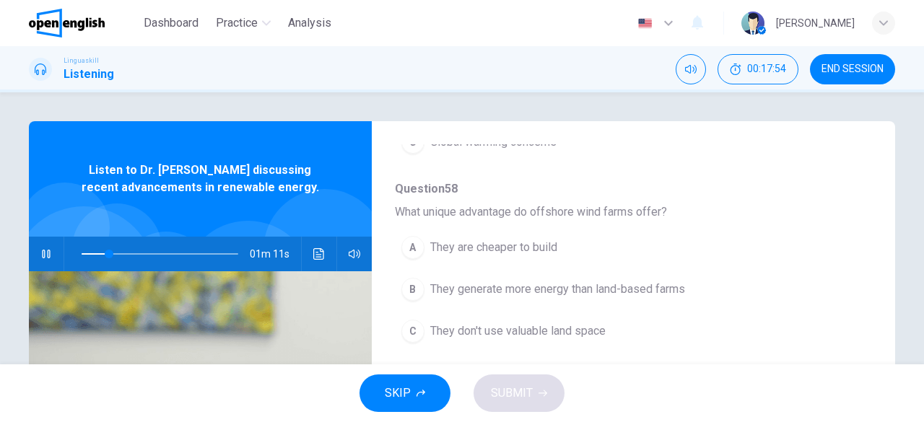
scroll to position [505, 0]
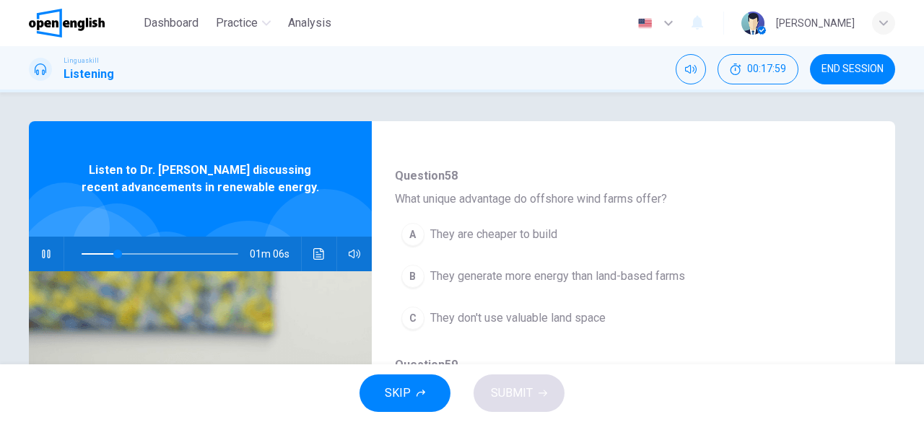
click at [482, 279] on span "They generate more energy than land-based farms" at bounding box center [557, 276] width 255 height 17
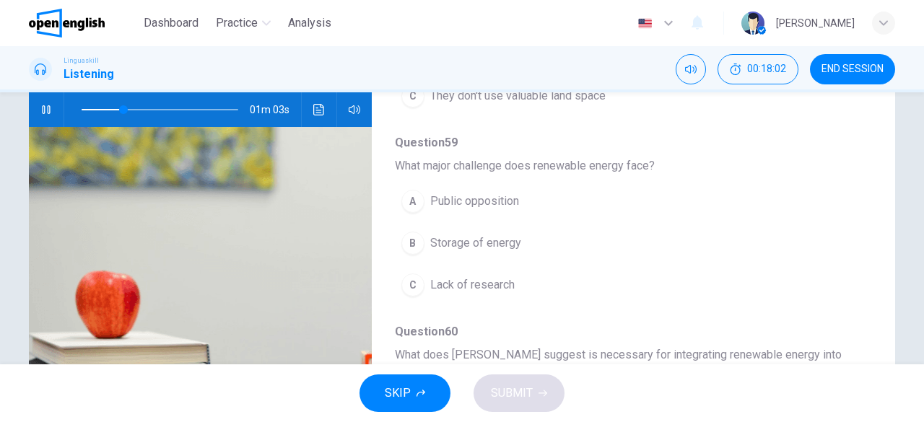
scroll to position [560, 0]
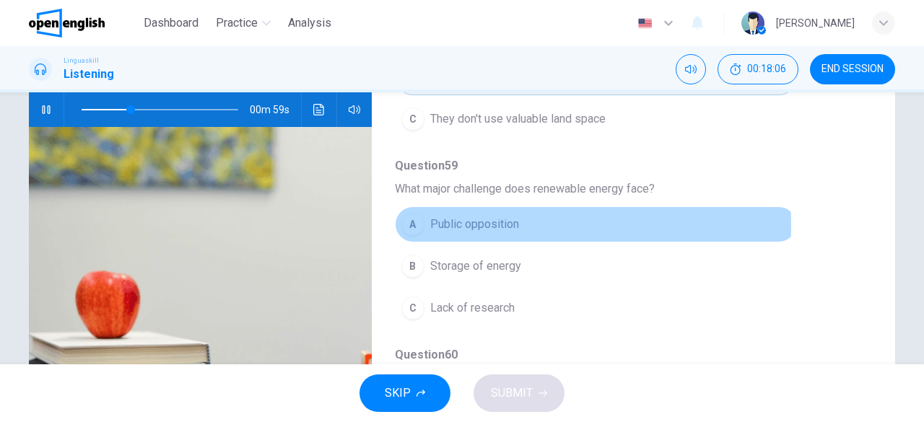
click at [470, 221] on span "Public opposition" at bounding box center [474, 224] width 89 height 17
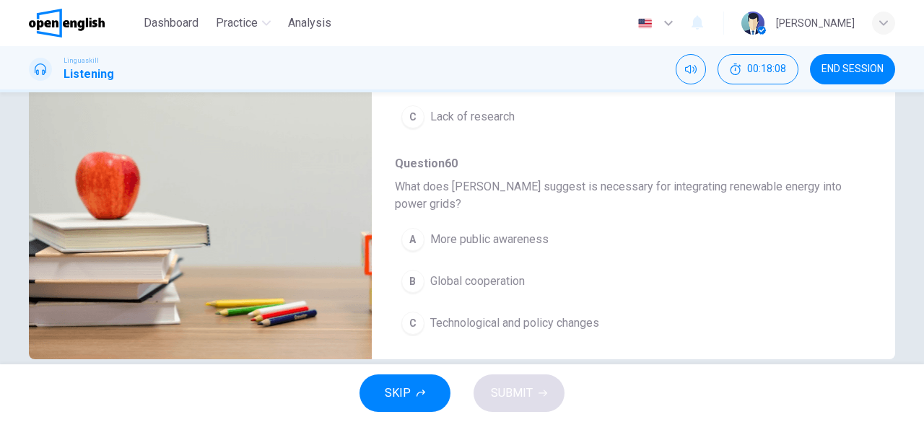
scroll to position [287, 0]
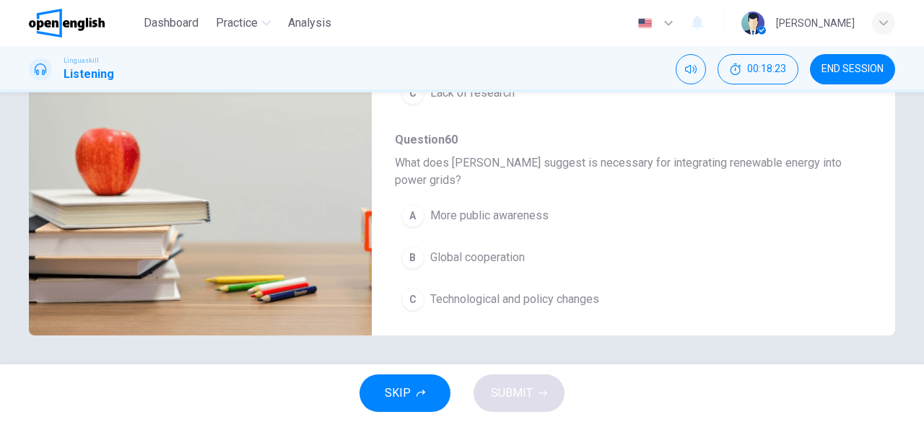
click at [534, 296] on span "Technological and policy changes" at bounding box center [514, 299] width 169 height 17
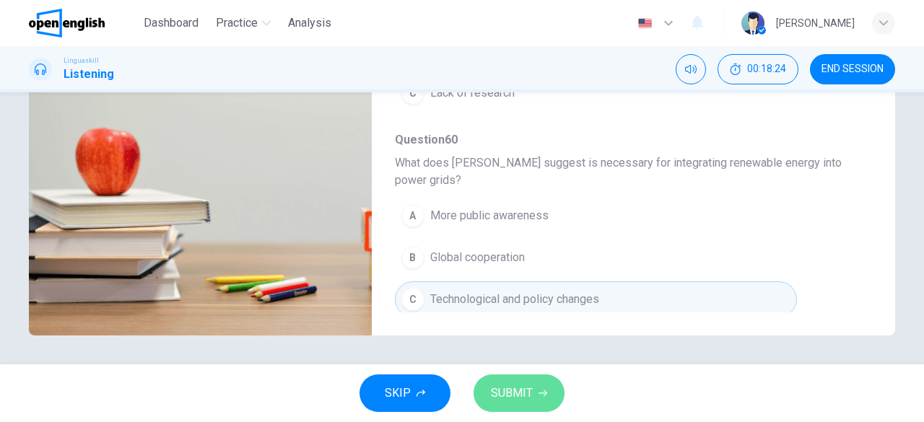
click at [514, 385] on span "SUBMIT" at bounding box center [512, 393] width 42 height 20
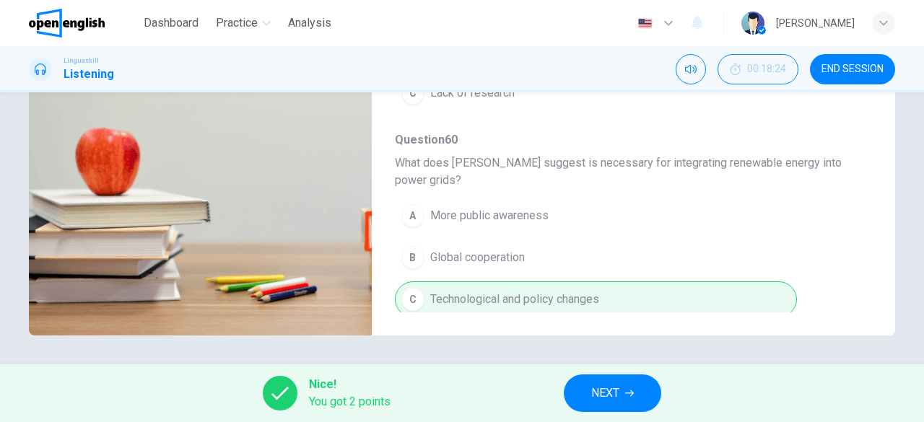
type input "**"
click at [618, 390] on span "NEXT" at bounding box center [605, 393] width 28 height 20
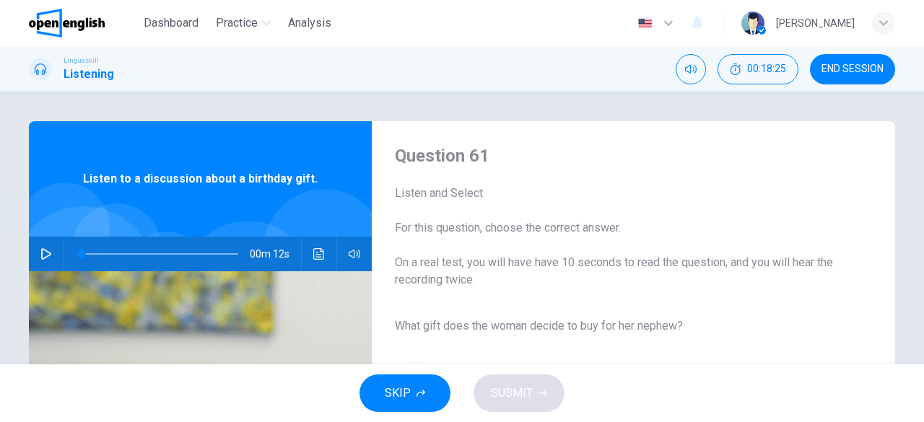
click at [35, 255] on button "button" at bounding box center [46, 254] width 23 height 35
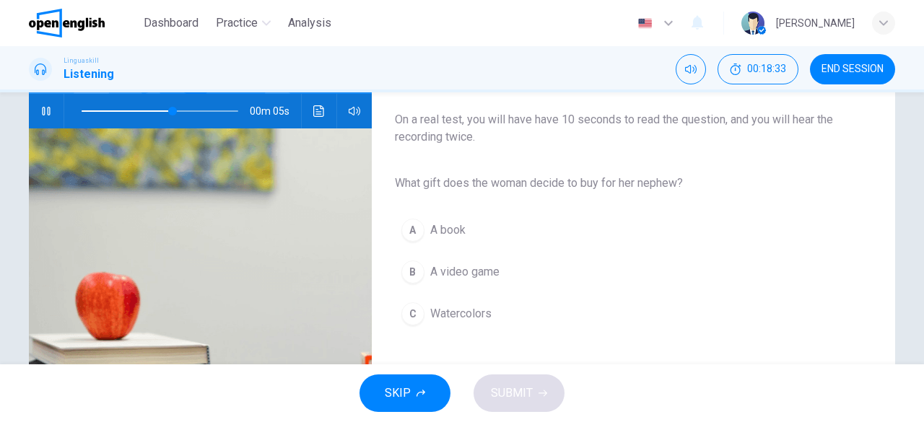
scroll to position [143, 0]
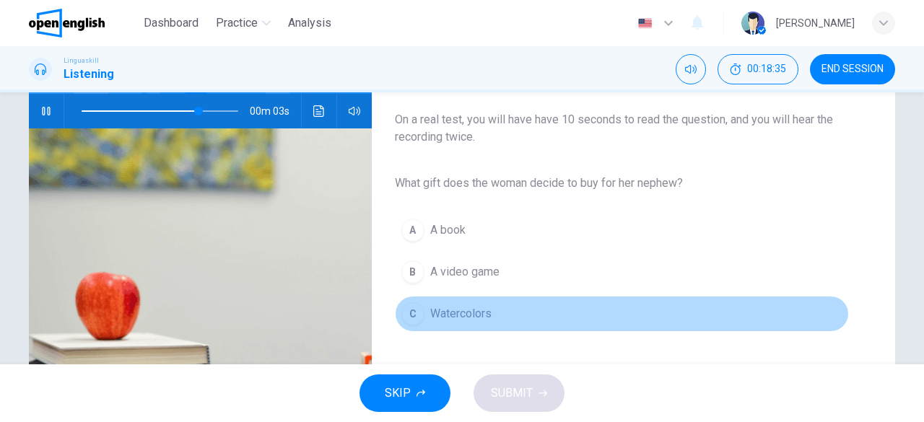
click at [432, 314] on span "Watercolors" at bounding box center [460, 313] width 61 height 17
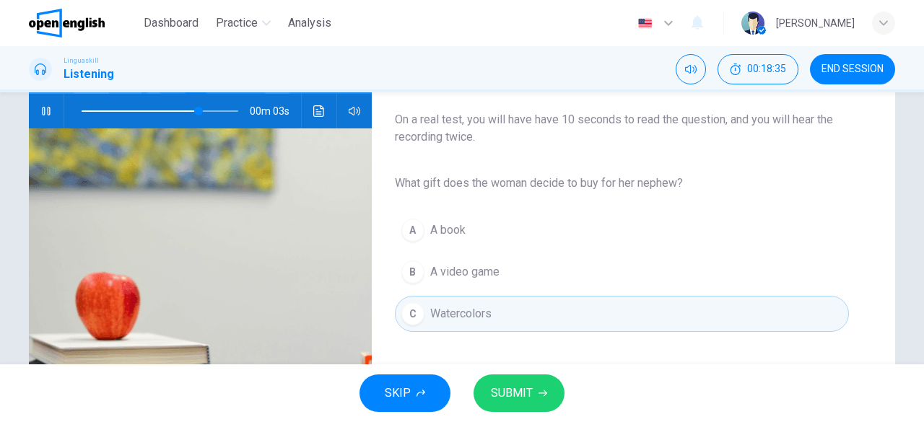
click at [548, 393] on button "SUBMIT" at bounding box center [518, 394] width 91 height 38
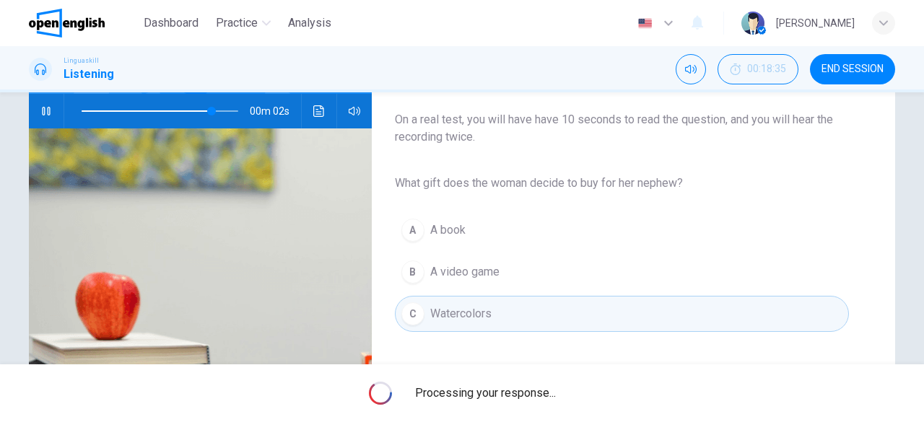
type input "**"
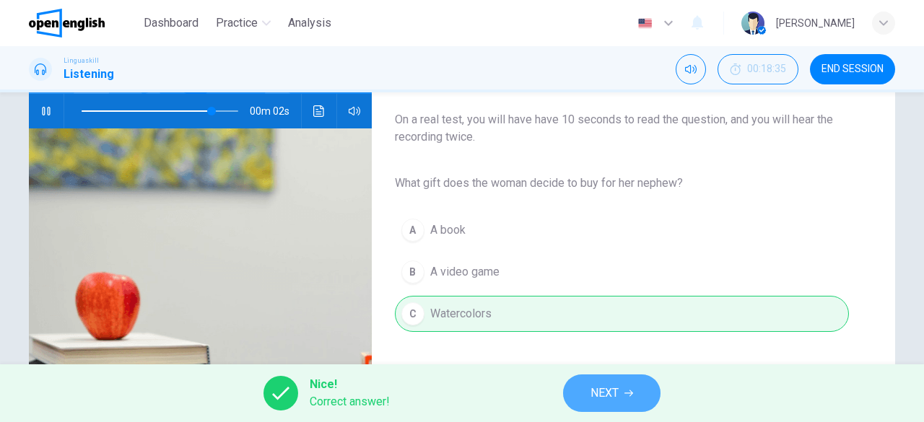
click at [585, 386] on button "NEXT" at bounding box center [611, 394] width 97 height 38
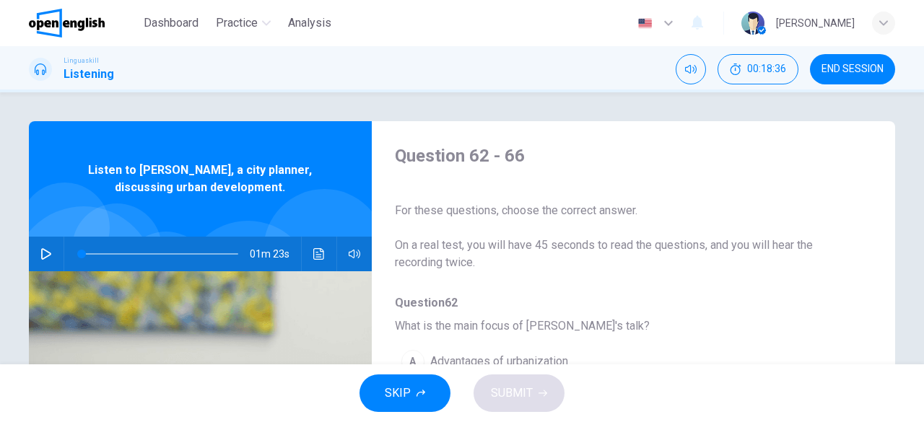
click at [43, 259] on icon "button" at bounding box center [46, 254] width 12 height 12
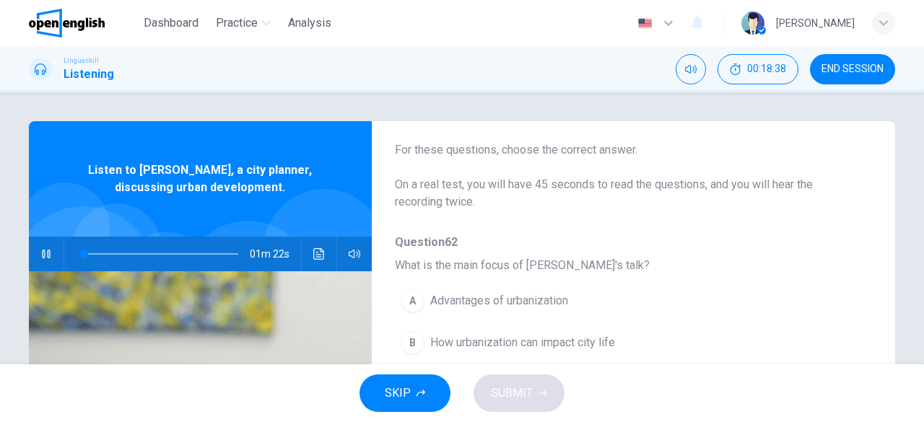
scroll to position [144, 0]
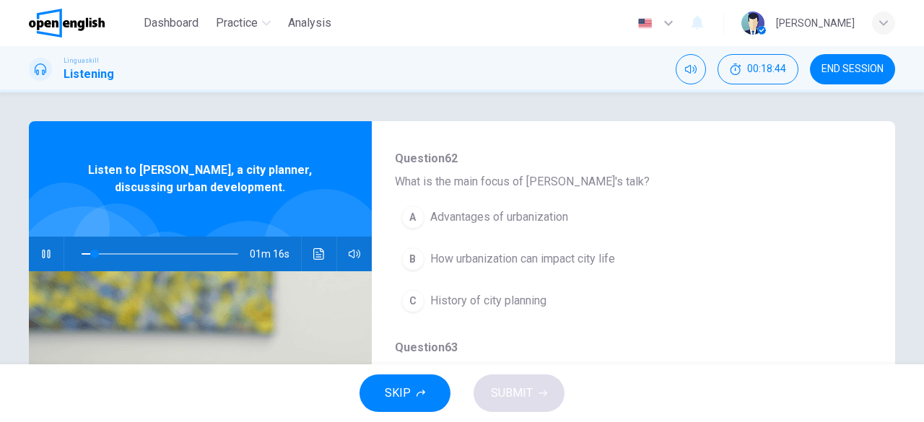
click at [515, 224] on span "Advantages of urbanization" at bounding box center [499, 217] width 138 height 17
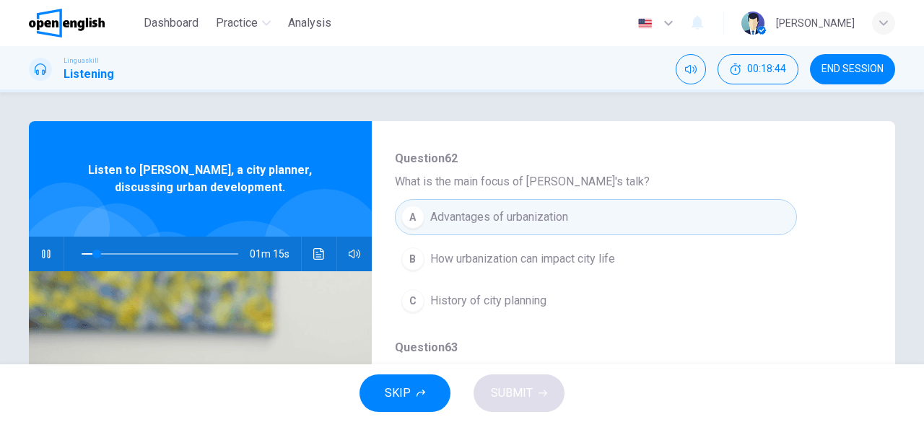
click at [518, 261] on span "How urbanization can impact city life" at bounding box center [522, 258] width 185 height 17
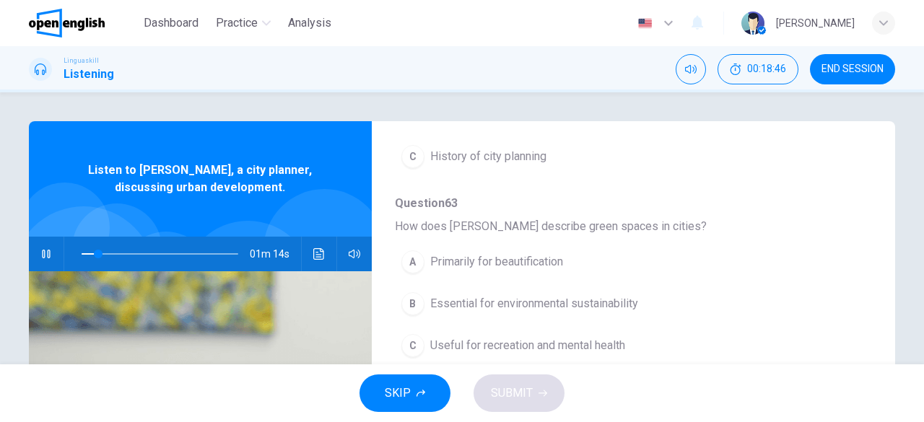
scroll to position [361, 0]
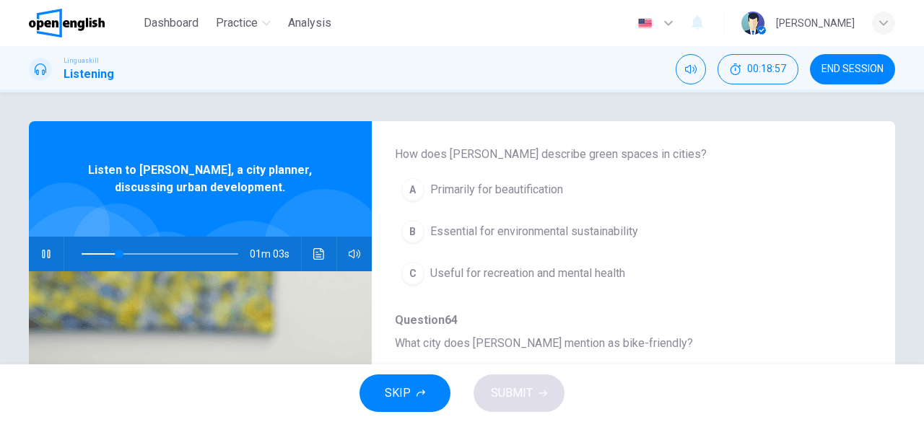
click at [462, 229] on span "Essential for environmental sustainability" at bounding box center [534, 231] width 208 height 17
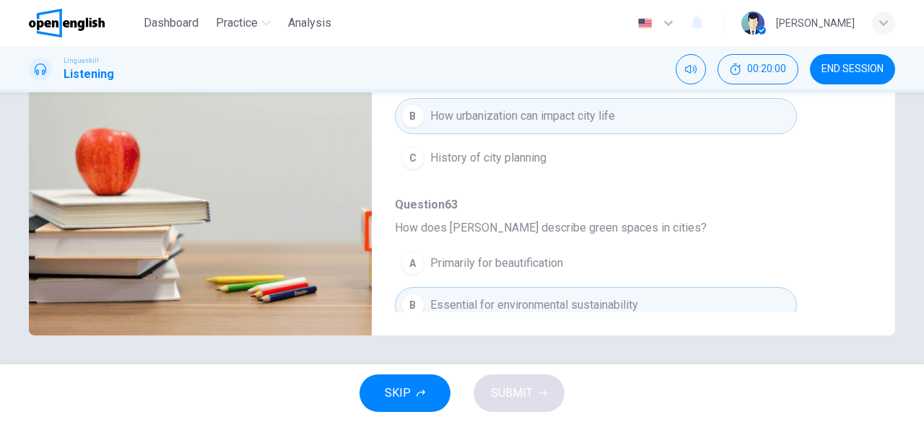
scroll to position [71, 0]
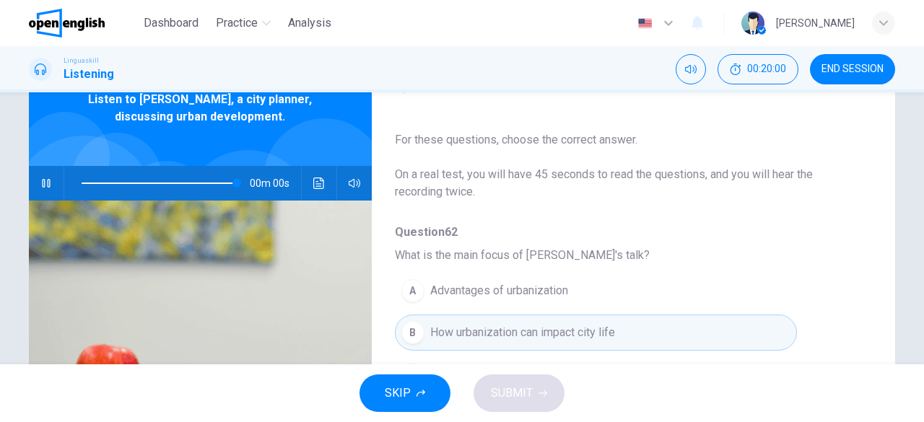
type input "*"
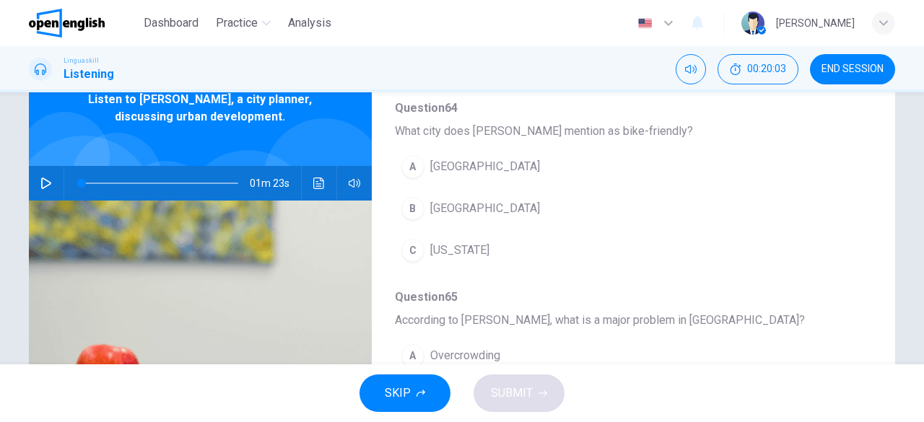
scroll to position [505, 0]
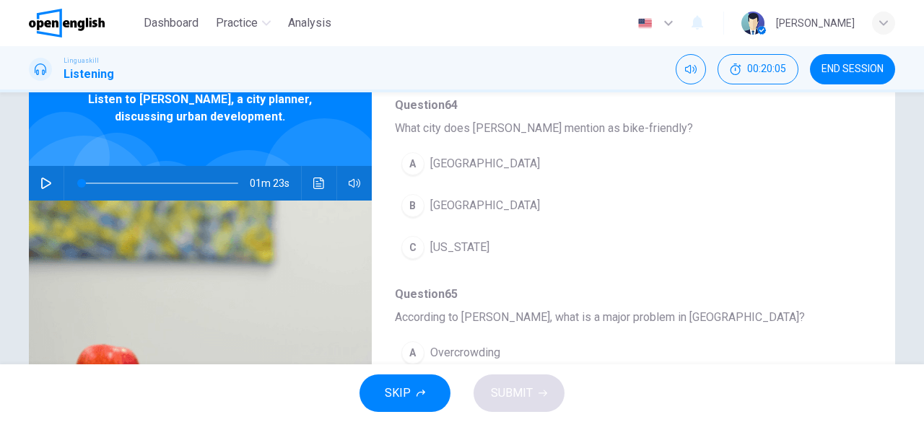
click at [448, 178] on button "A Los Angeles" at bounding box center [596, 164] width 402 height 36
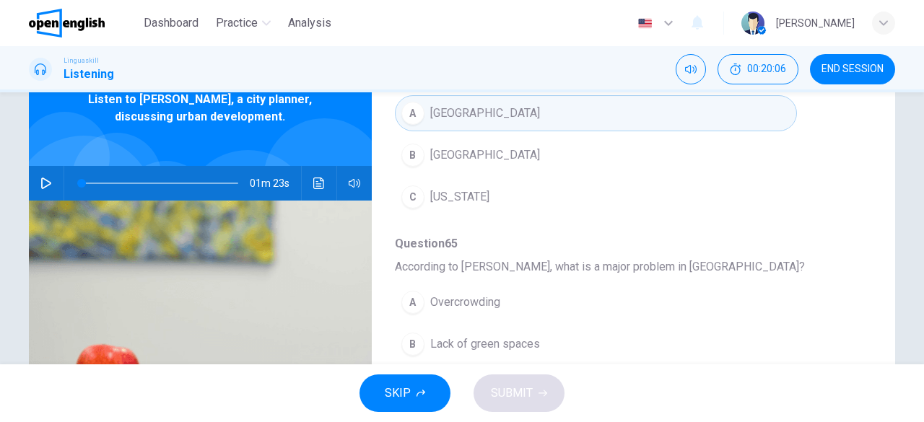
scroll to position [615, 0]
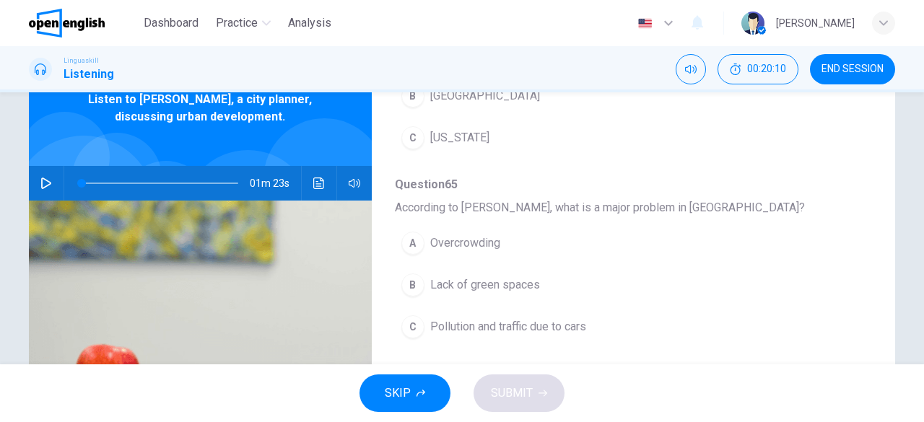
click at [463, 237] on span "Overcrowding" at bounding box center [465, 243] width 70 height 17
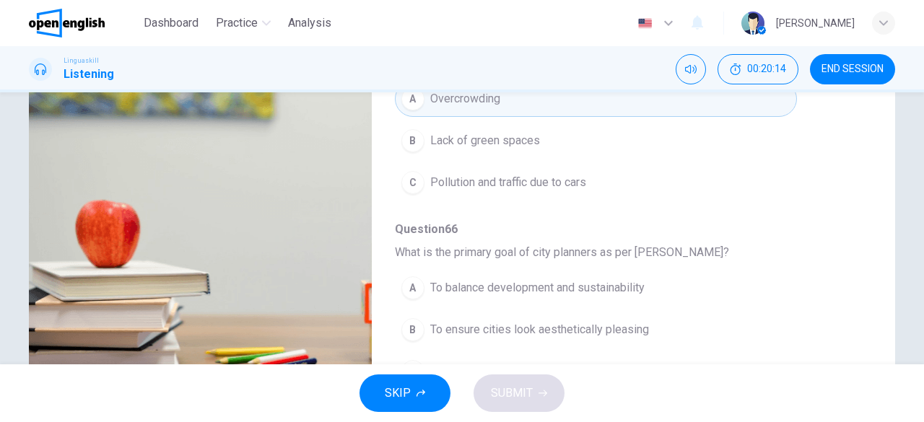
scroll to position [287, 0]
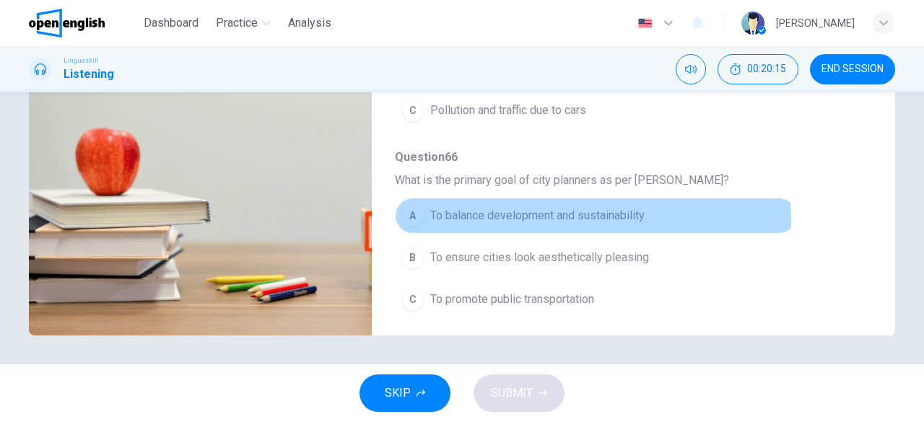
click at [537, 214] on span "To balance development and sustainability" at bounding box center [537, 215] width 214 height 17
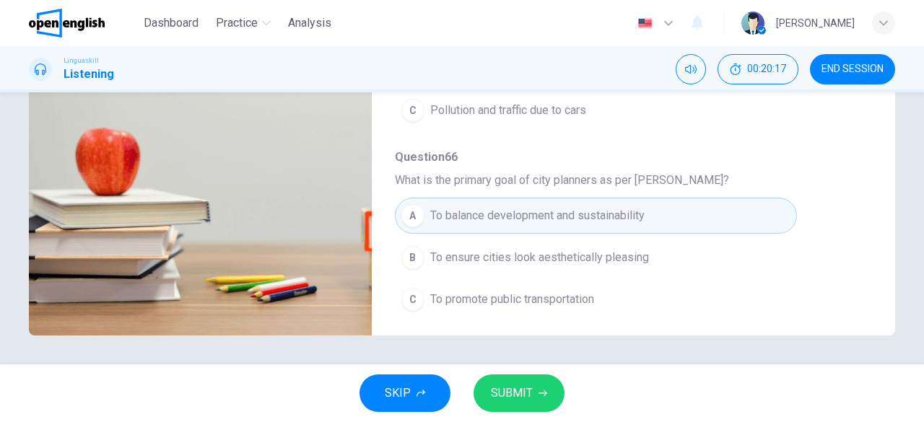
click at [533, 390] on button "SUBMIT" at bounding box center [518, 394] width 91 height 38
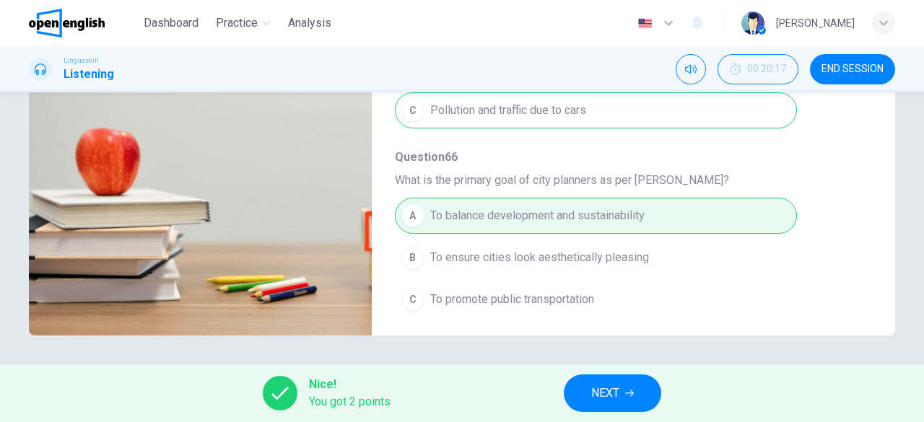
click at [621, 394] on button "NEXT" at bounding box center [612, 394] width 97 height 38
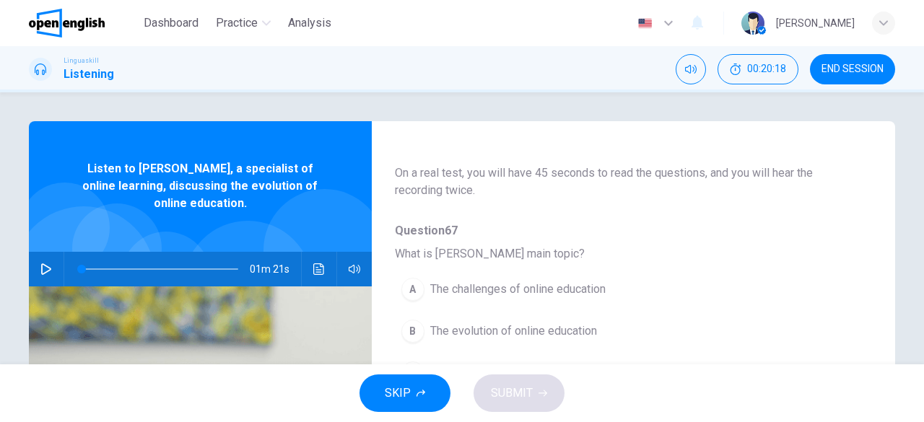
scroll to position [144, 0]
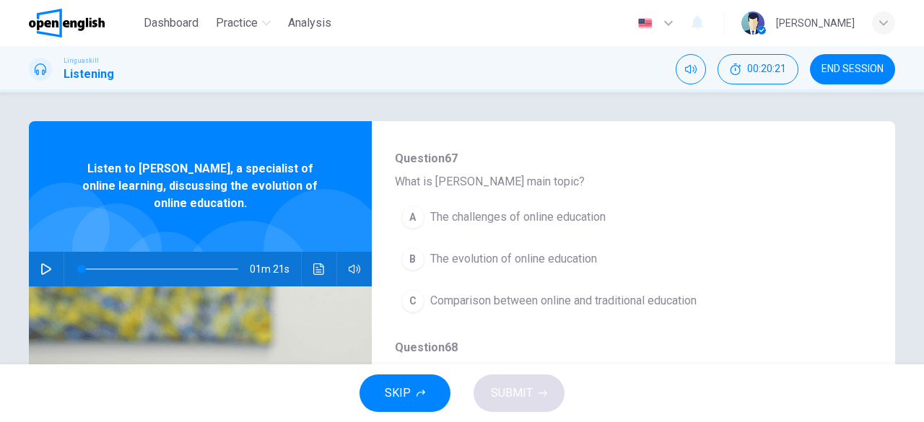
click at [51, 272] on button "button" at bounding box center [46, 269] width 23 height 35
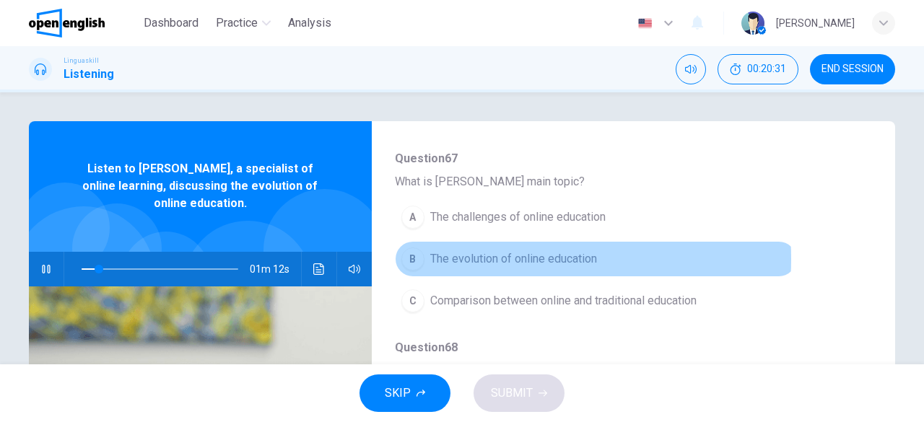
click at [489, 258] on span "The evolution of online education" at bounding box center [513, 258] width 167 height 17
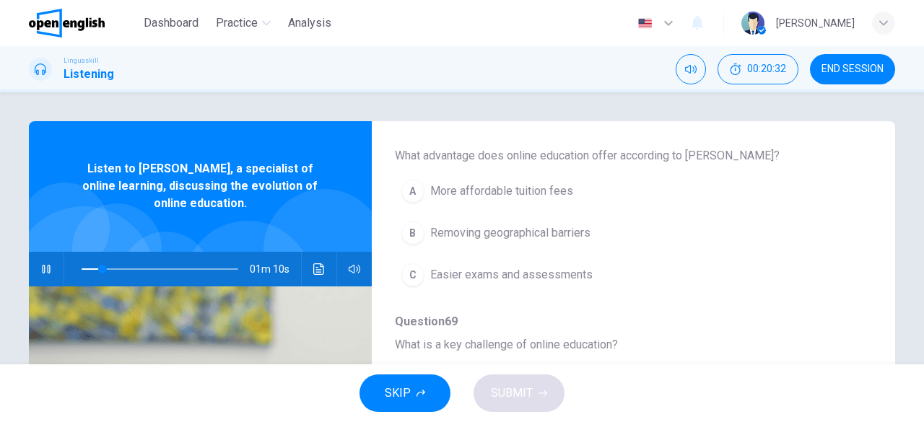
scroll to position [361, 0]
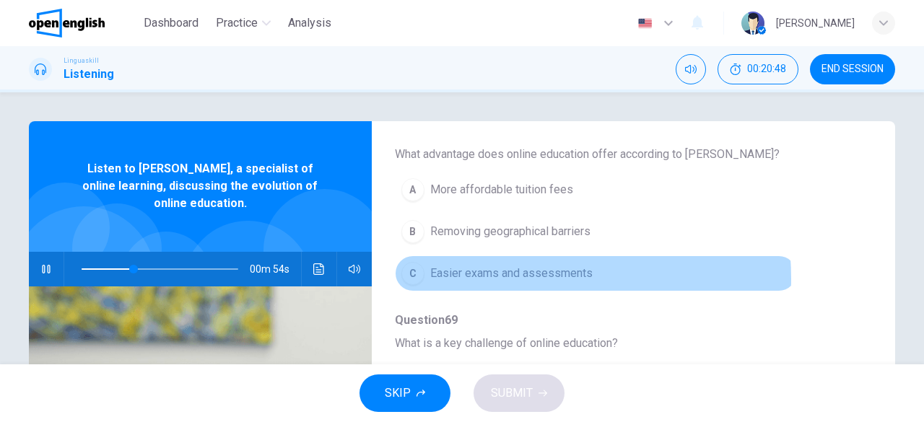
click at [511, 276] on span "Easier exams and assessments" at bounding box center [511, 273] width 162 height 17
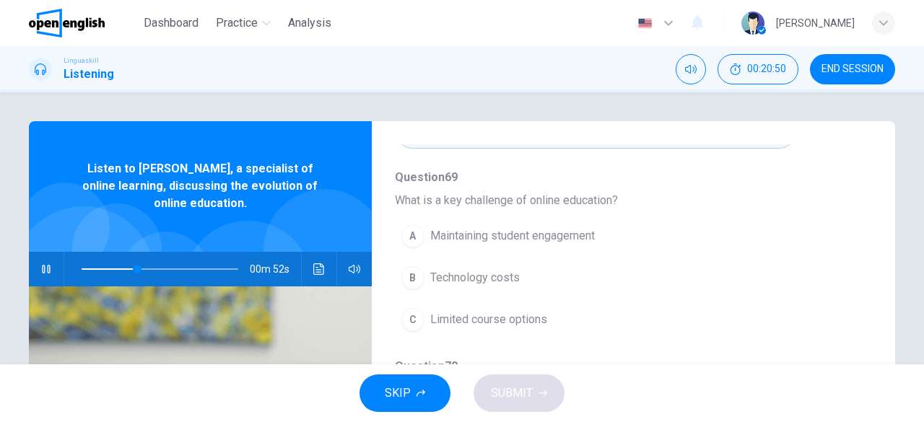
scroll to position [505, 0]
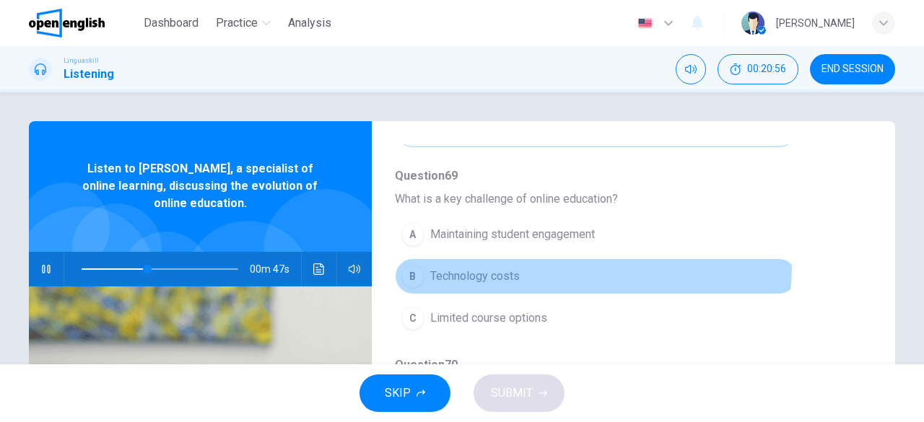
click at [485, 261] on button "B Technology costs" at bounding box center [596, 276] width 402 height 36
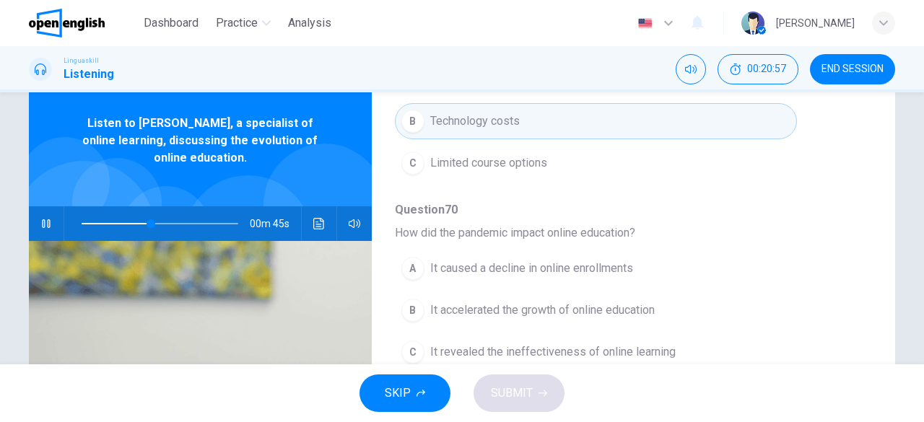
scroll to position [144, 0]
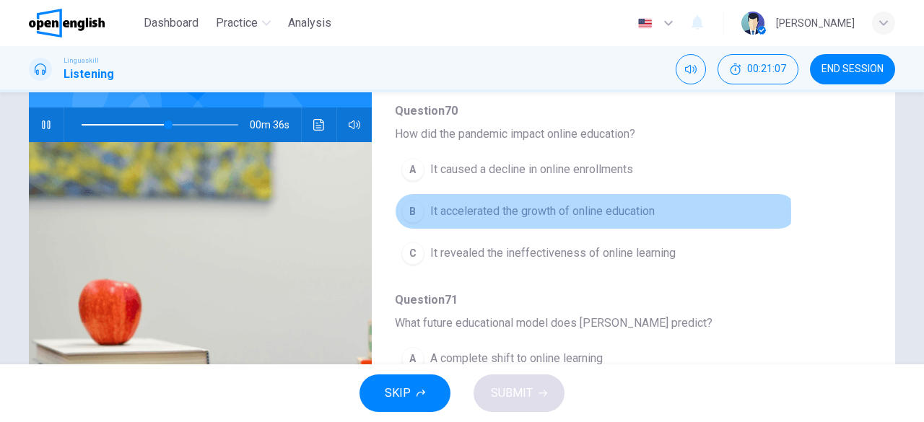
click at [508, 207] on span "It accelerated the growth of online education" at bounding box center [542, 211] width 224 height 17
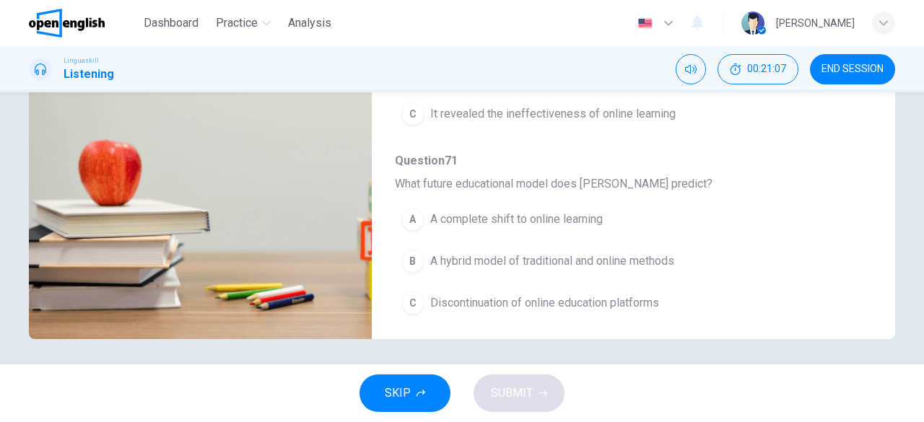
scroll to position [287, 0]
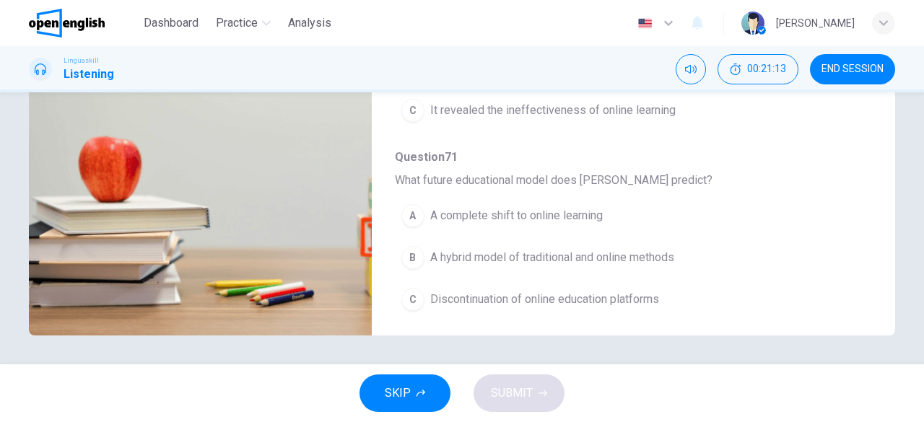
click at [458, 213] on span "A complete shift to online learning" at bounding box center [516, 215] width 172 height 17
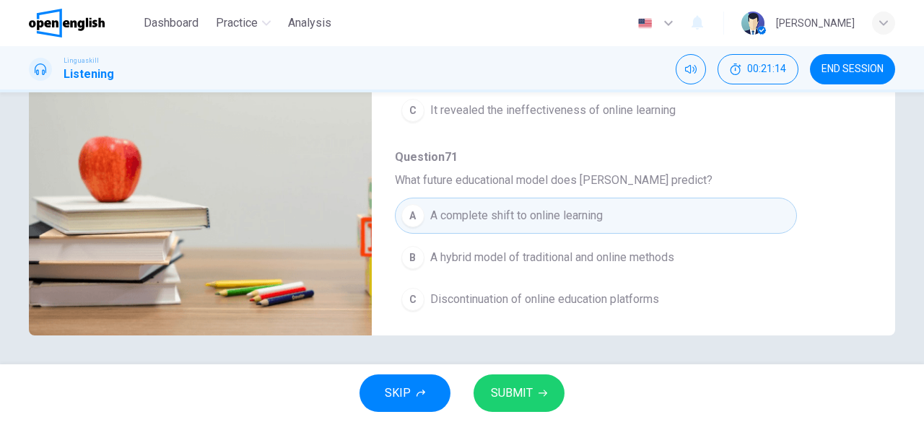
click at [508, 392] on span "SUBMIT" at bounding box center [512, 393] width 42 height 20
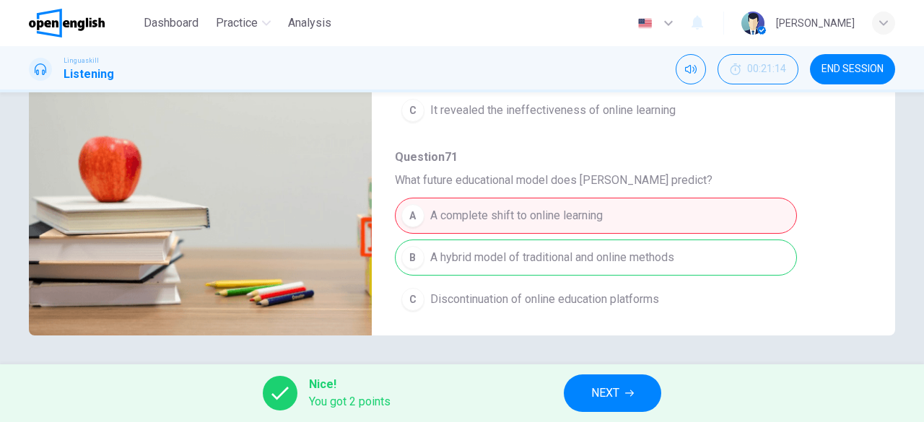
type input "**"
click at [592, 386] on span "NEXT" at bounding box center [605, 393] width 28 height 20
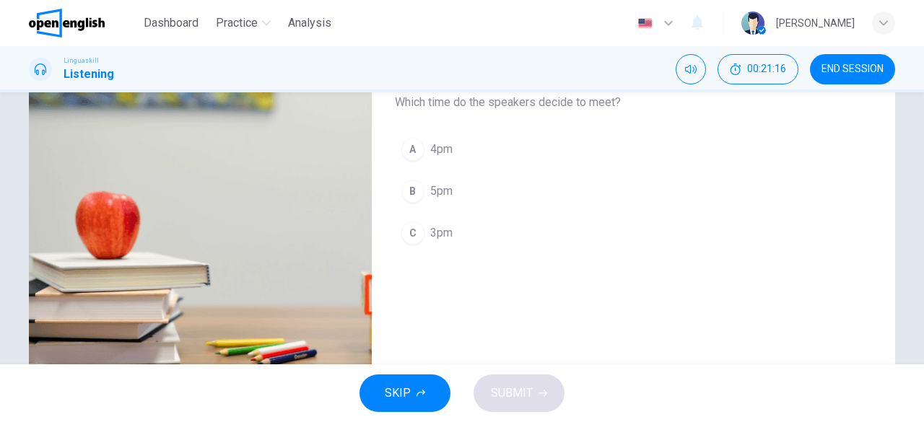
scroll to position [71, 0]
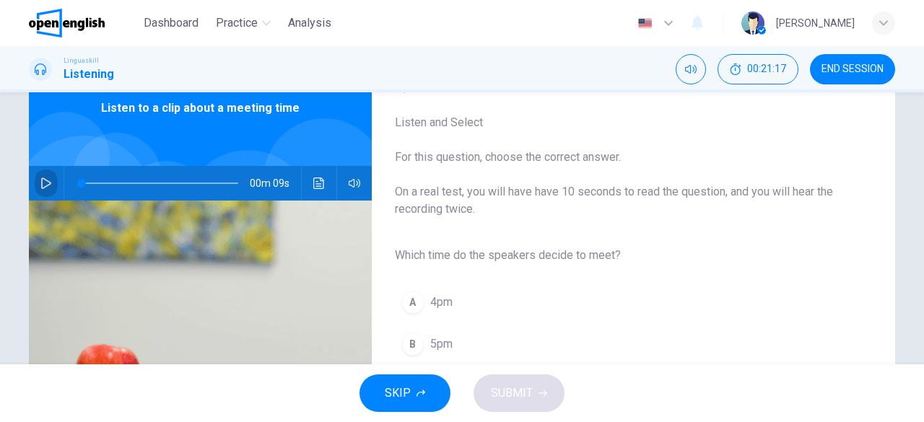
click at [48, 181] on icon "button" at bounding box center [46, 184] width 12 height 12
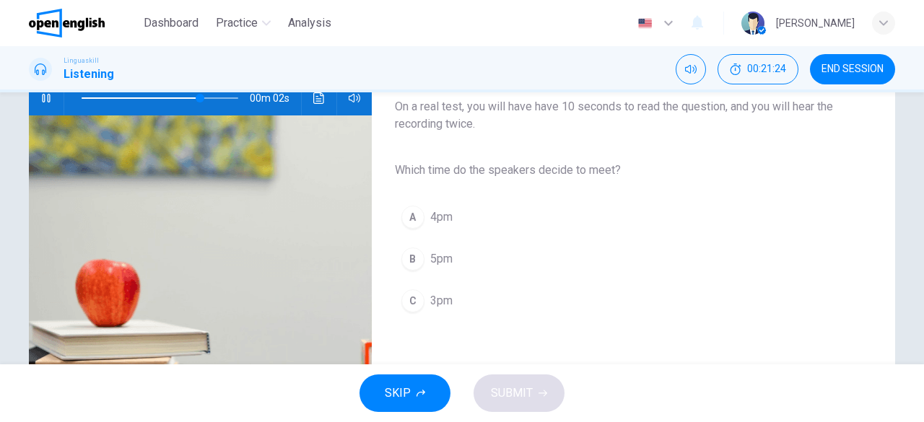
scroll to position [143, 0]
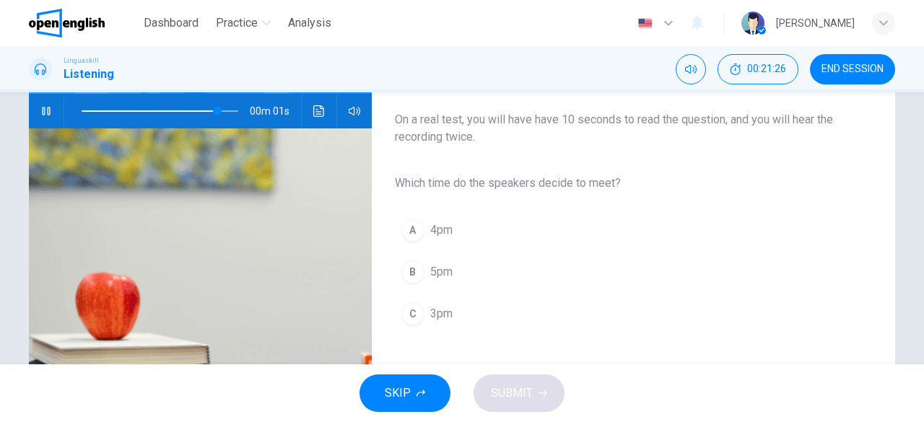
click at [411, 315] on div "C" at bounding box center [412, 313] width 23 height 23
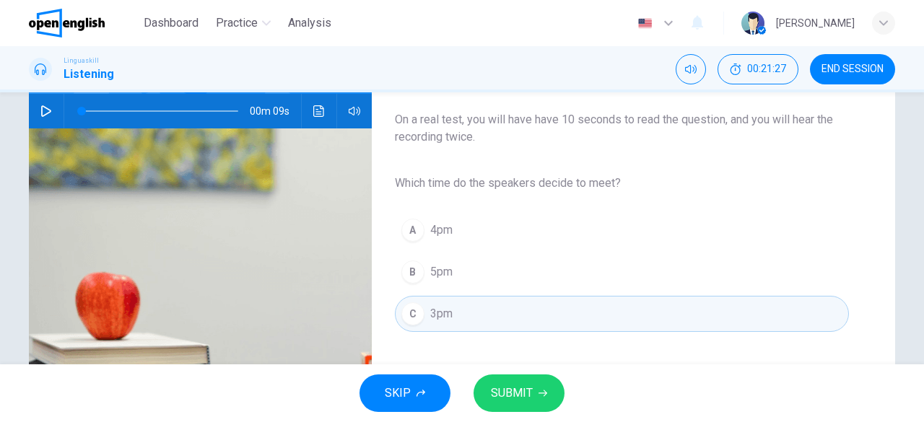
click at [515, 394] on span "SUBMIT" at bounding box center [512, 393] width 42 height 20
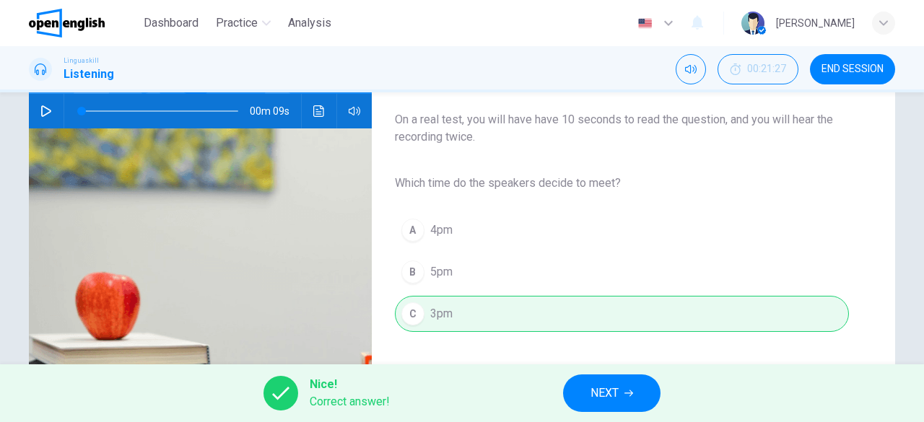
click at [584, 389] on button "NEXT" at bounding box center [611, 394] width 97 height 38
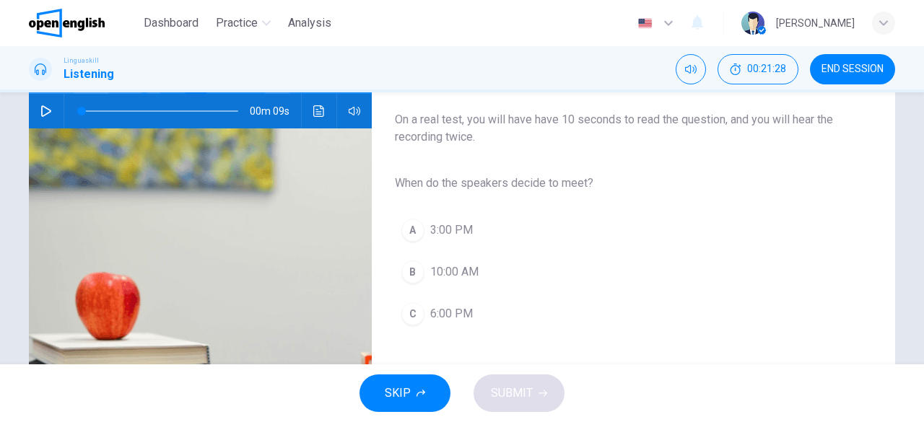
click at [48, 115] on button "button" at bounding box center [46, 111] width 23 height 35
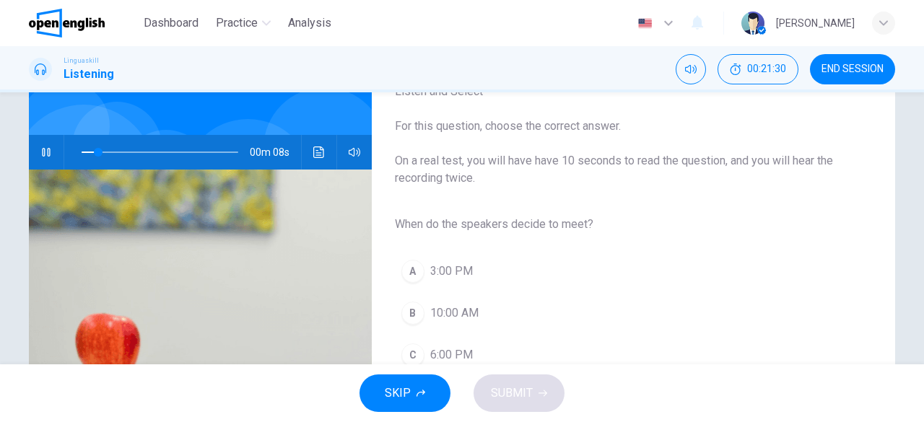
scroll to position [71, 0]
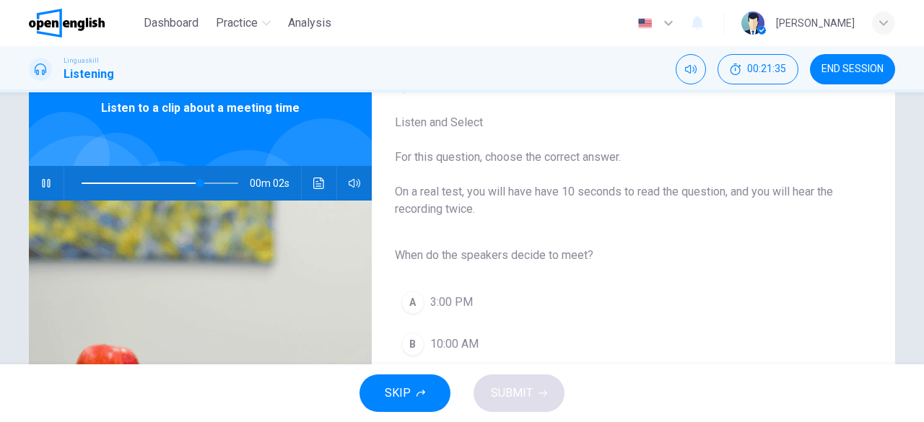
click at [440, 288] on button "A 3:00 PM" at bounding box center [622, 302] width 454 height 36
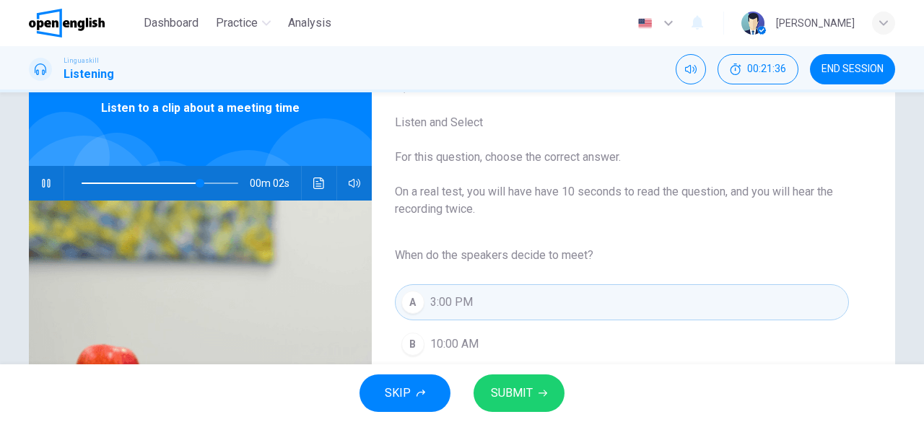
click at [556, 390] on button "SUBMIT" at bounding box center [518, 394] width 91 height 38
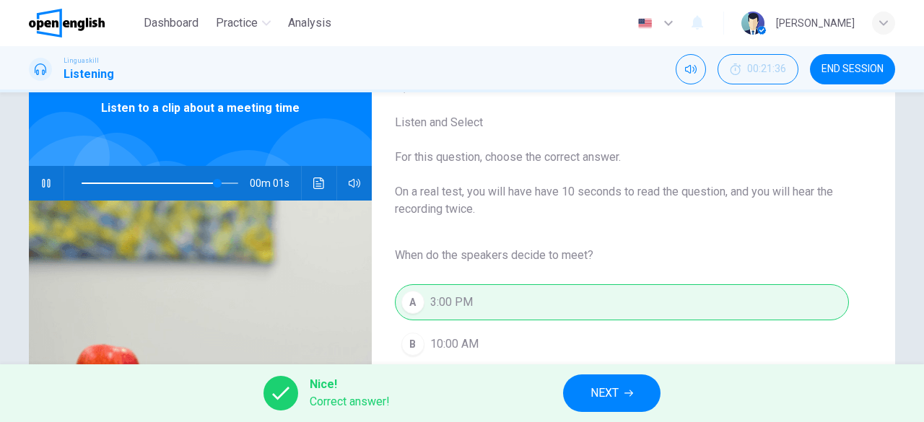
type input "**"
click at [589, 394] on button "NEXT" at bounding box center [611, 394] width 97 height 38
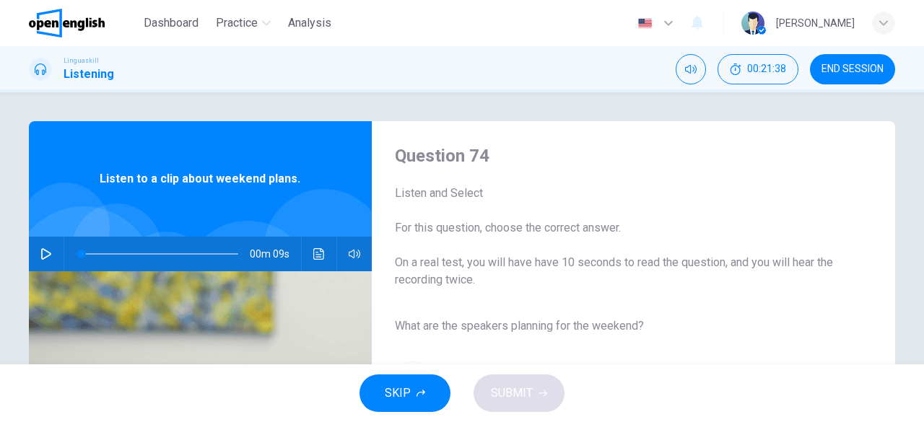
click at [46, 254] on icon "button" at bounding box center [46, 254] width 10 height 12
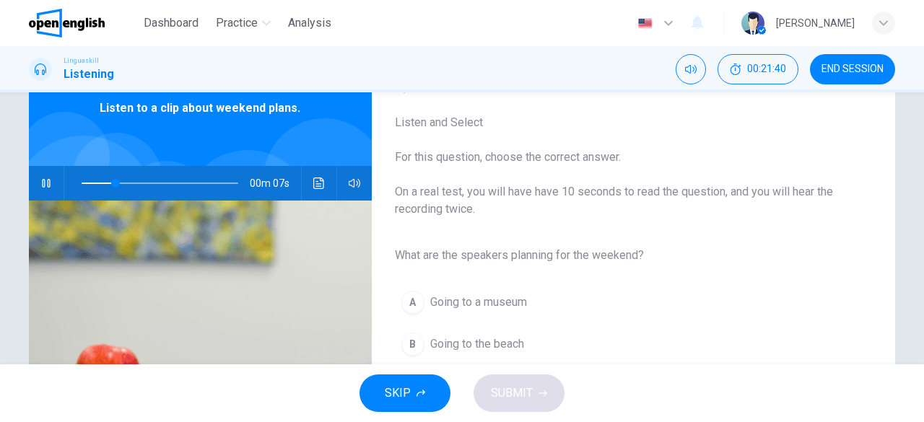
scroll to position [143, 0]
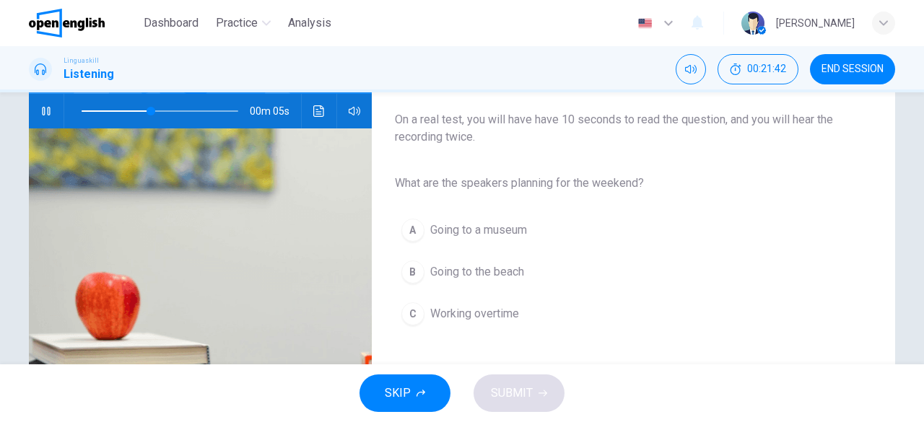
click at [440, 269] on span "Going to the beach" at bounding box center [477, 271] width 94 height 17
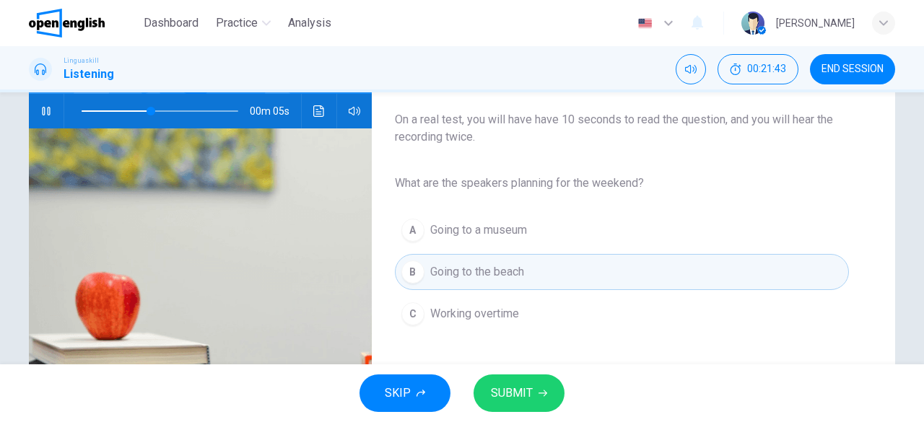
click at [522, 395] on span "SUBMIT" at bounding box center [512, 393] width 42 height 20
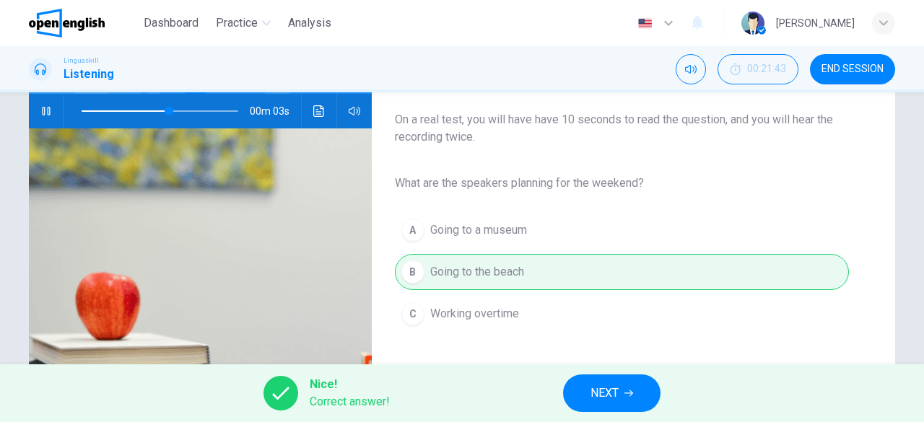
type input "**"
click at [579, 385] on button "NEXT" at bounding box center [611, 394] width 97 height 38
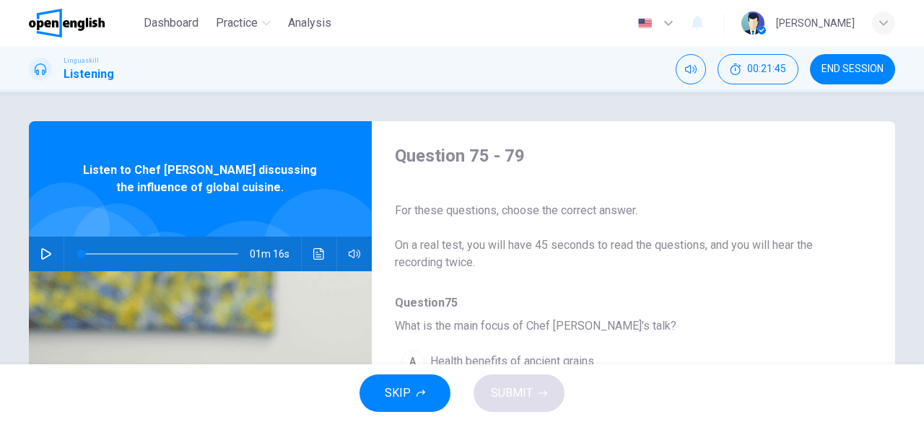
click at [46, 258] on icon "button" at bounding box center [46, 254] width 12 height 12
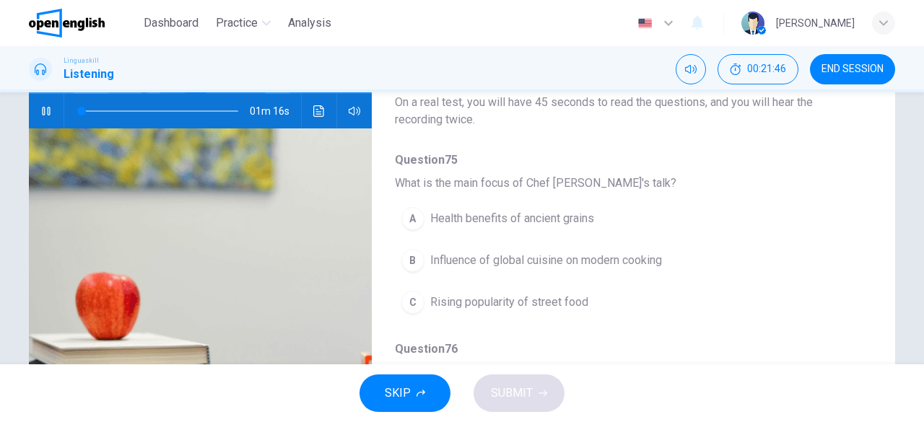
scroll to position [144, 0]
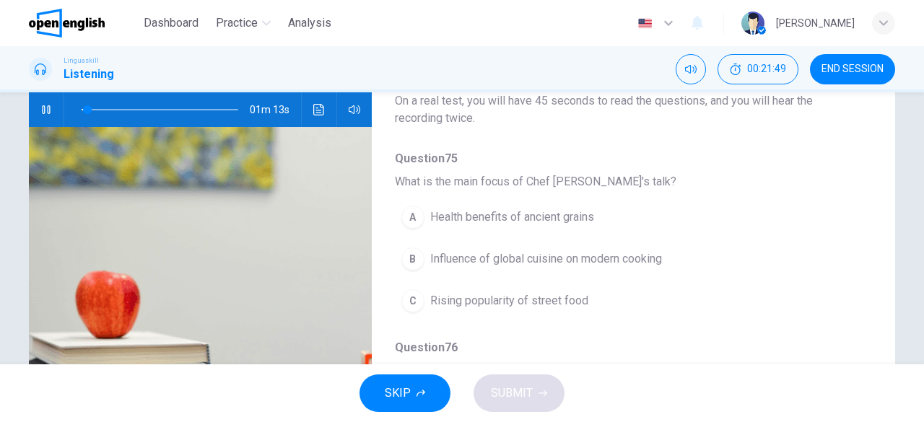
type input "*"
click at [854, 69] on span "END SESSION" at bounding box center [852, 70] width 62 height 12
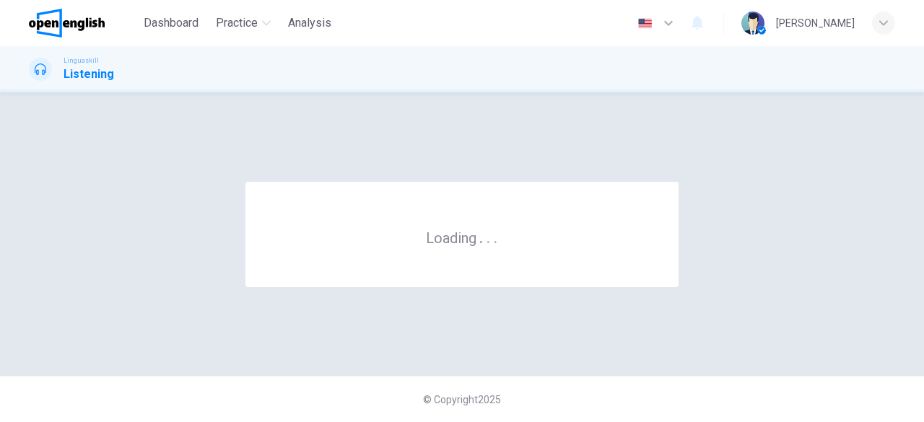
scroll to position [0, 0]
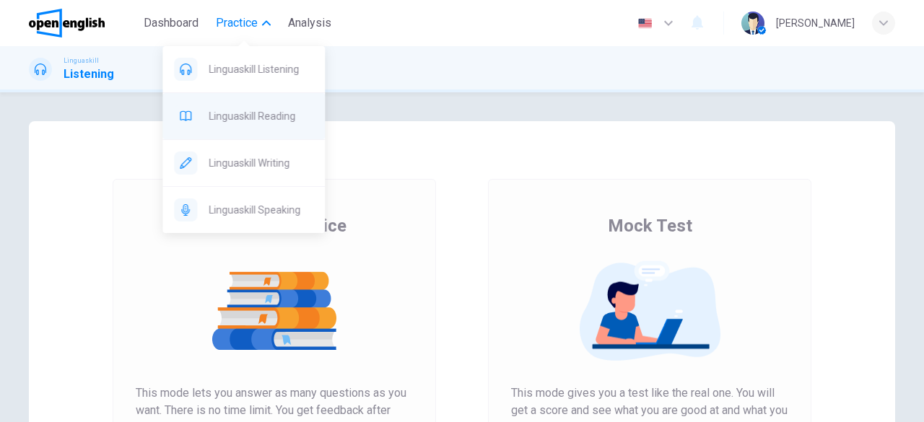
click at [273, 116] on span "Linguaskill Reading" at bounding box center [261, 116] width 105 height 17
click at [263, 116] on span "Linguaskill Reading" at bounding box center [261, 116] width 105 height 17
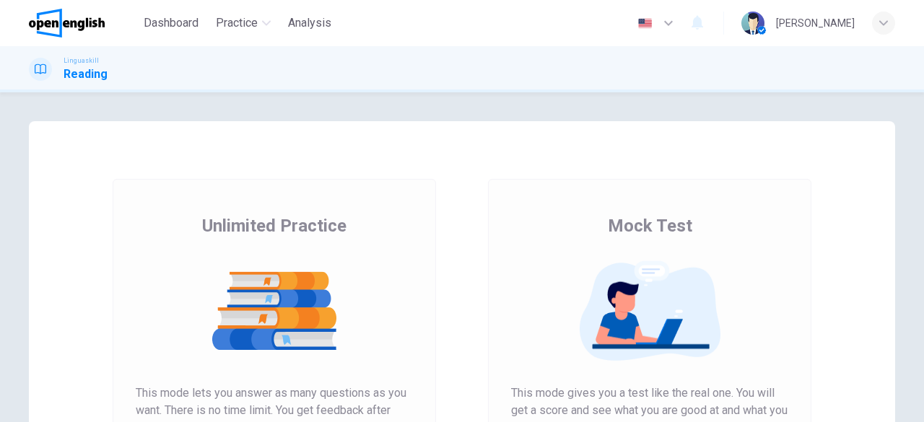
scroll to position [144, 0]
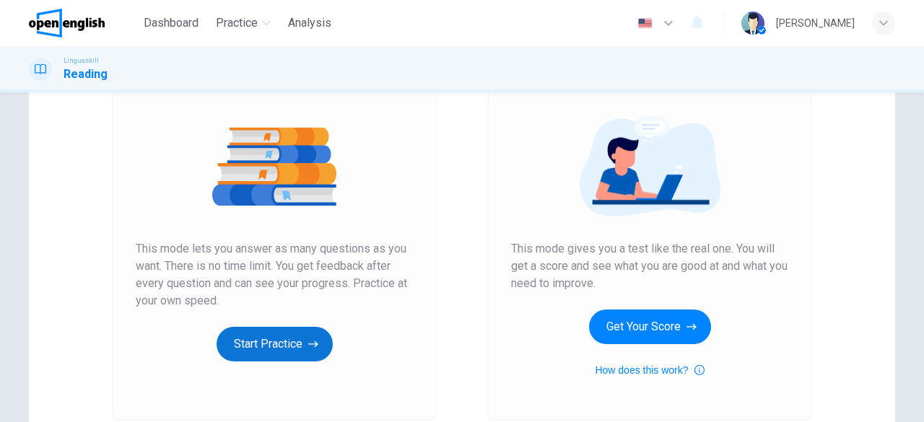
click at [298, 336] on button "Start Practice" at bounding box center [275, 344] width 116 height 35
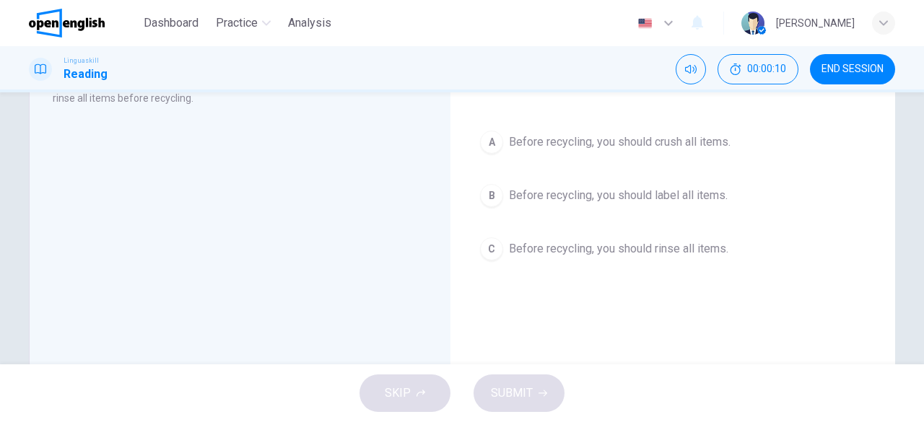
scroll to position [0, 0]
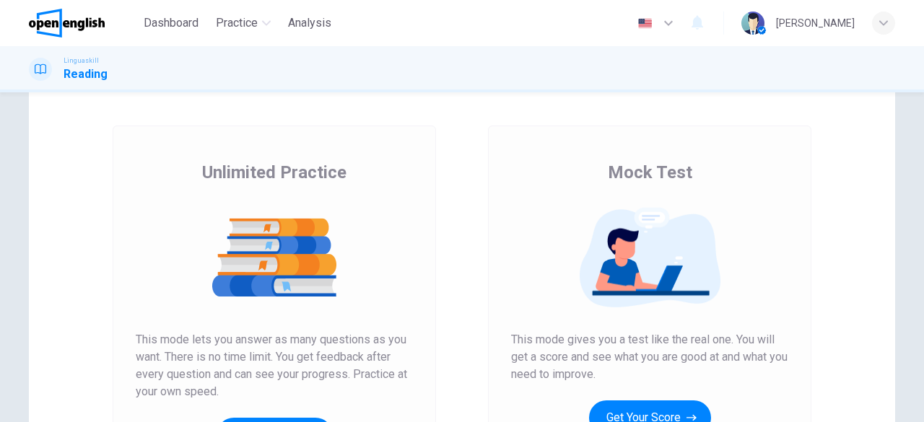
scroll to position [217, 0]
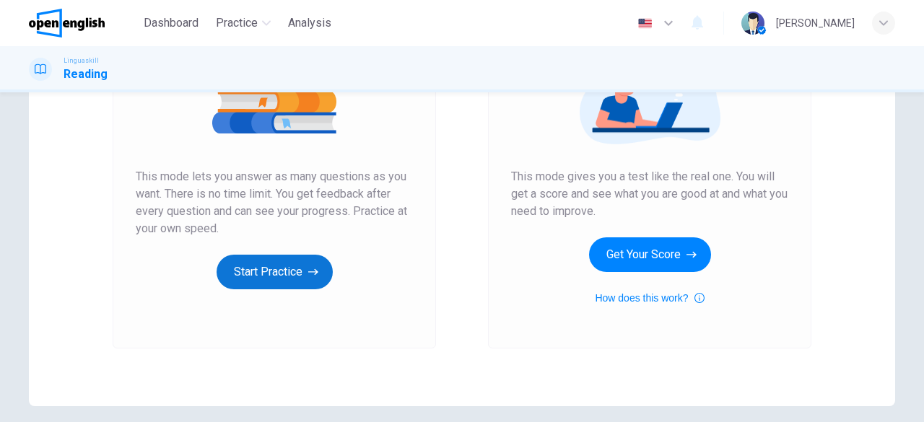
click at [289, 271] on button "Start Practice" at bounding box center [275, 272] width 116 height 35
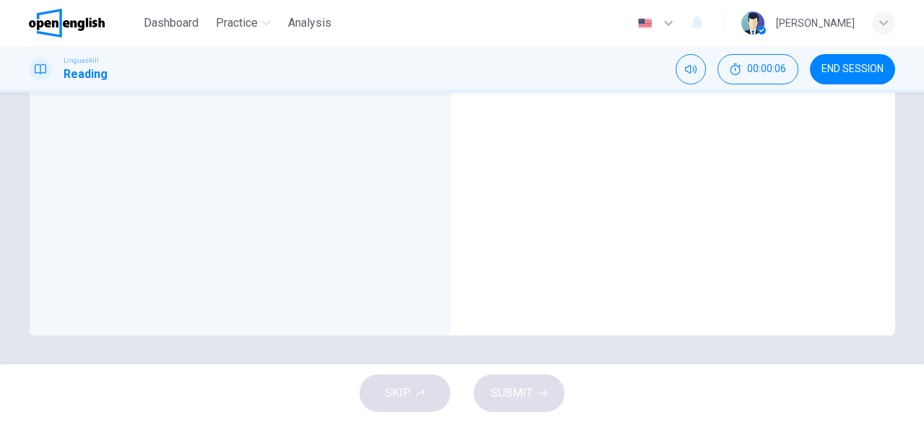
scroll to position [0, 0]
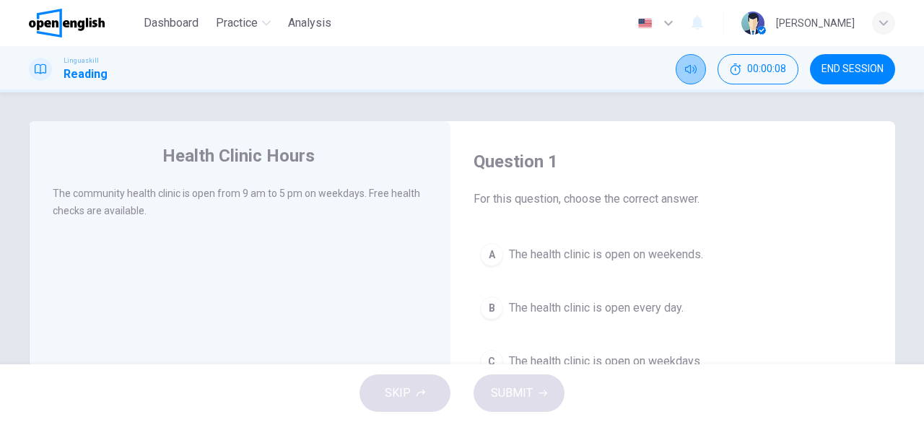
click at [689, 66] on icon "Mute" at bounding box center [691, 69] width 12 height 9
click at [688, 70] on icon "Unmute" at bounding box center [691, 70] width 12 height 12
click at [217, 165] on h4 "Health Clinic Hours" at bounding box center [238, 155] width 152 height 23
click at [241, 12] on button "Practice" at bounding box center [243, 23] width 66 height 26
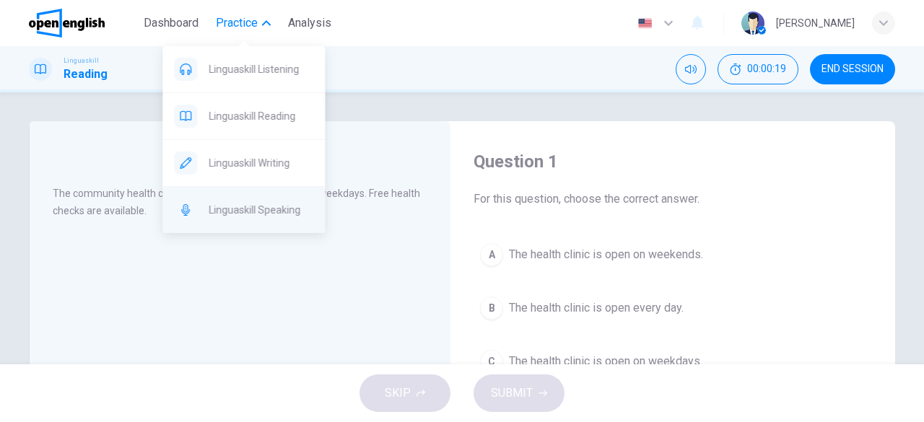
click at [271, 219] on div "Linguaskill Speaking" at bounding box center [243, 210] width 162 height 46
